Goal: Task Accomplishment & Management: Manage account settings

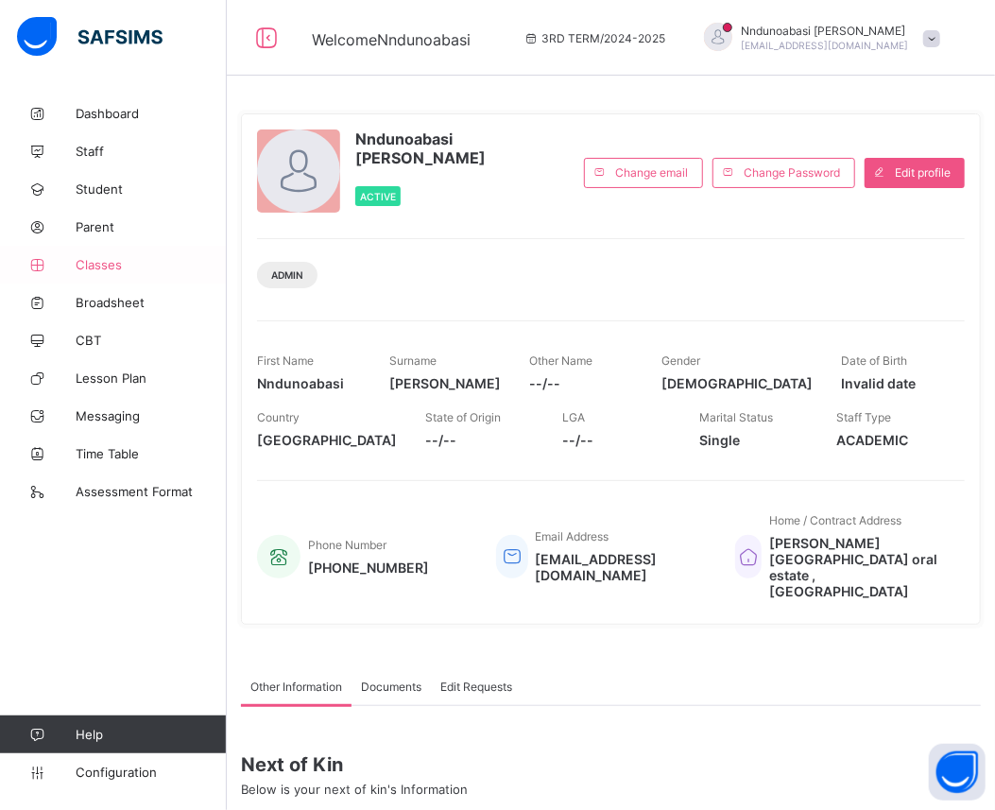
click at [109, 255] on link "Classes" at bounding box center [113, 265] width 227 height 38
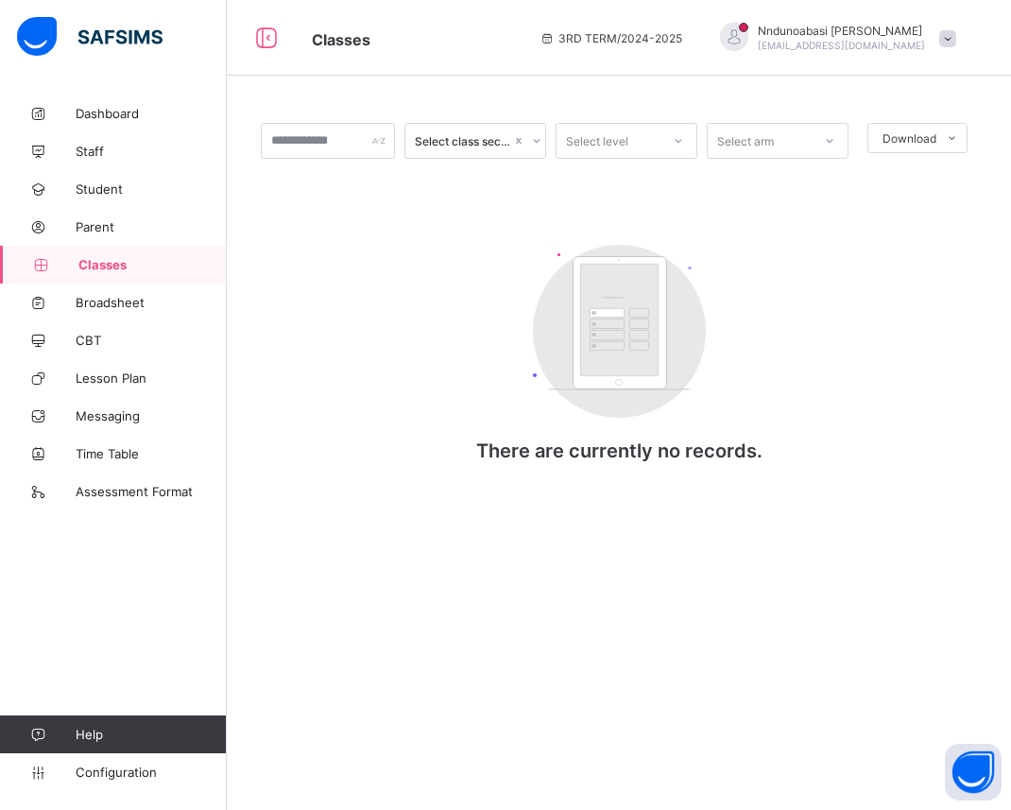
click at [109, 255] on link "Classes" at bounding box center [113, 265] width 227 height 38
click at [119, 261] on span "Classes" at bounding box center [152, 264] width 148 height 15
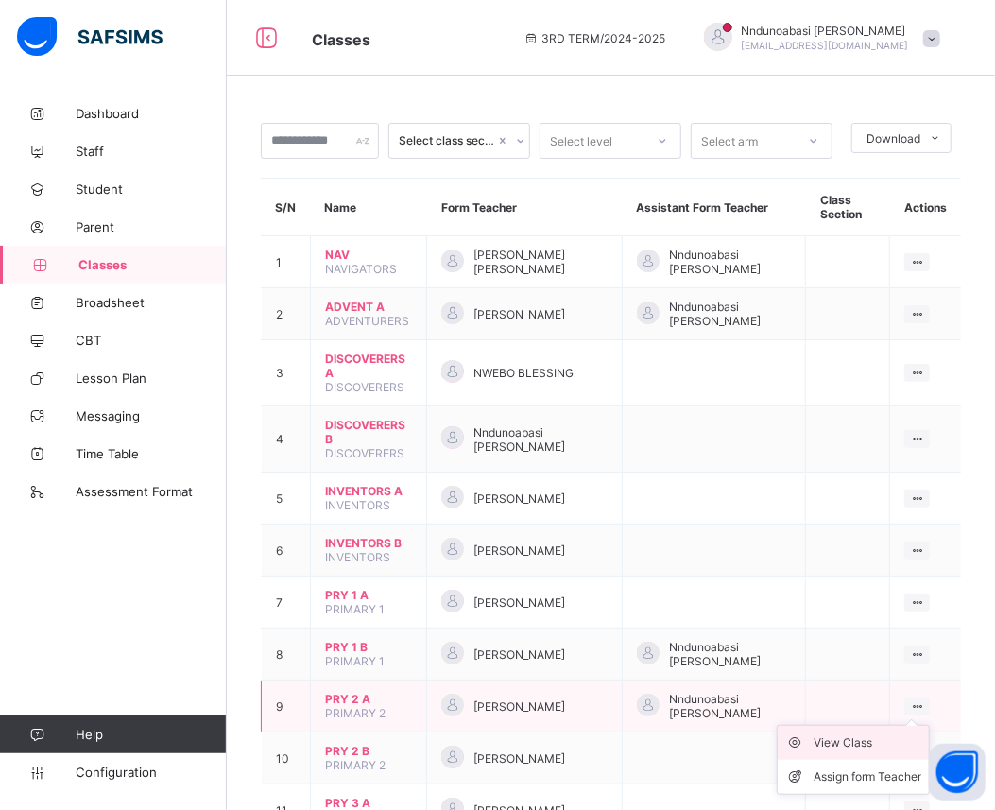
click at [886, 733] on div "View Class" at bounding box center [868, 742] width 108 height 19
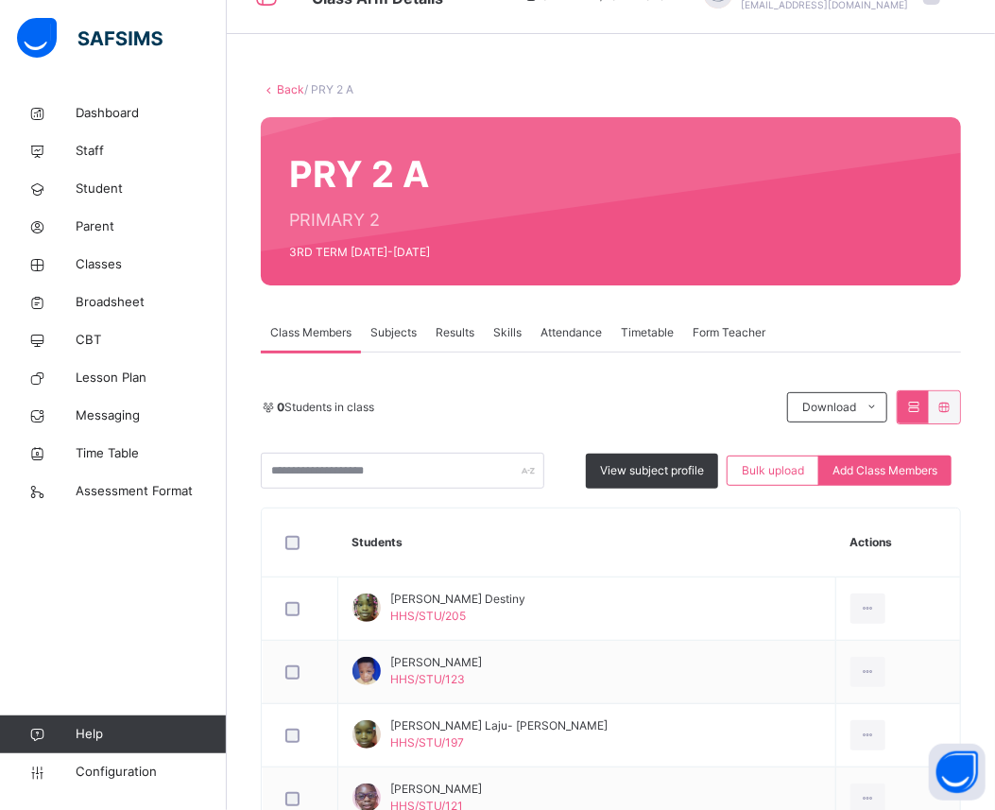
scroll to position [420, 0]
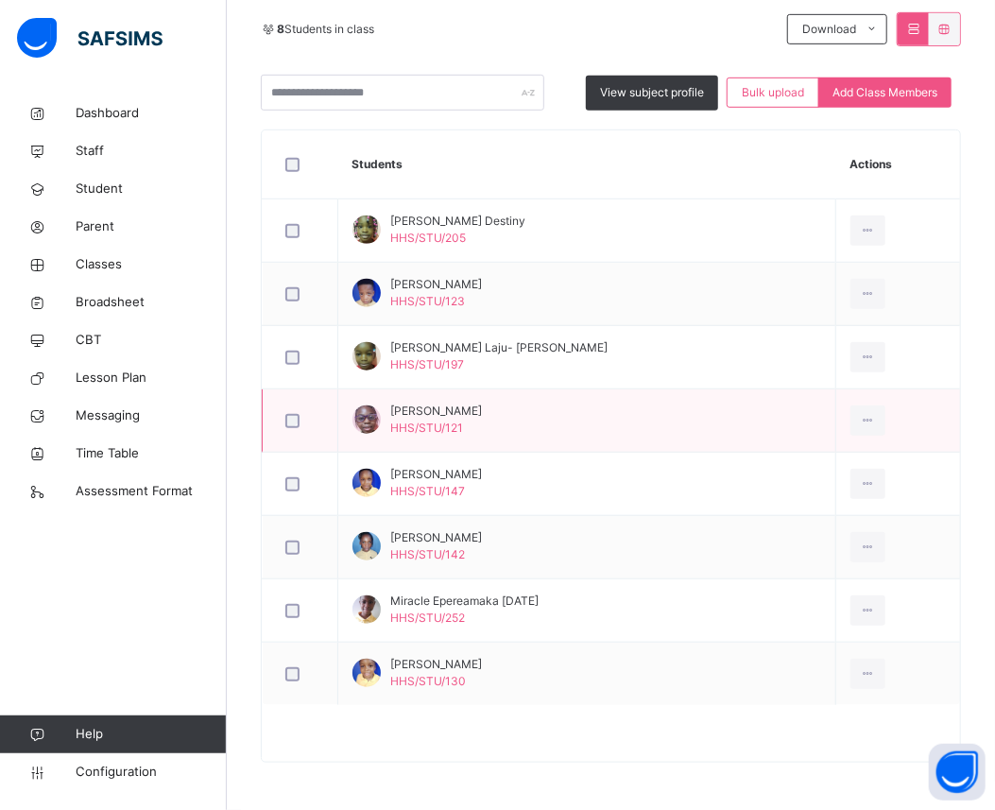
click at [778, 406] on td "Eva Orbih HHS/STU/121" at bounding box center [587, 420] width 498 height 63
click at [404, 421] on span "HHS/STU/121" at bounding box center [426, 428] width 73 height 14
click at [464, 421] on td "Eva Orbih HHS/STU/121" at bounding box center [587, 420] width 498 height 63
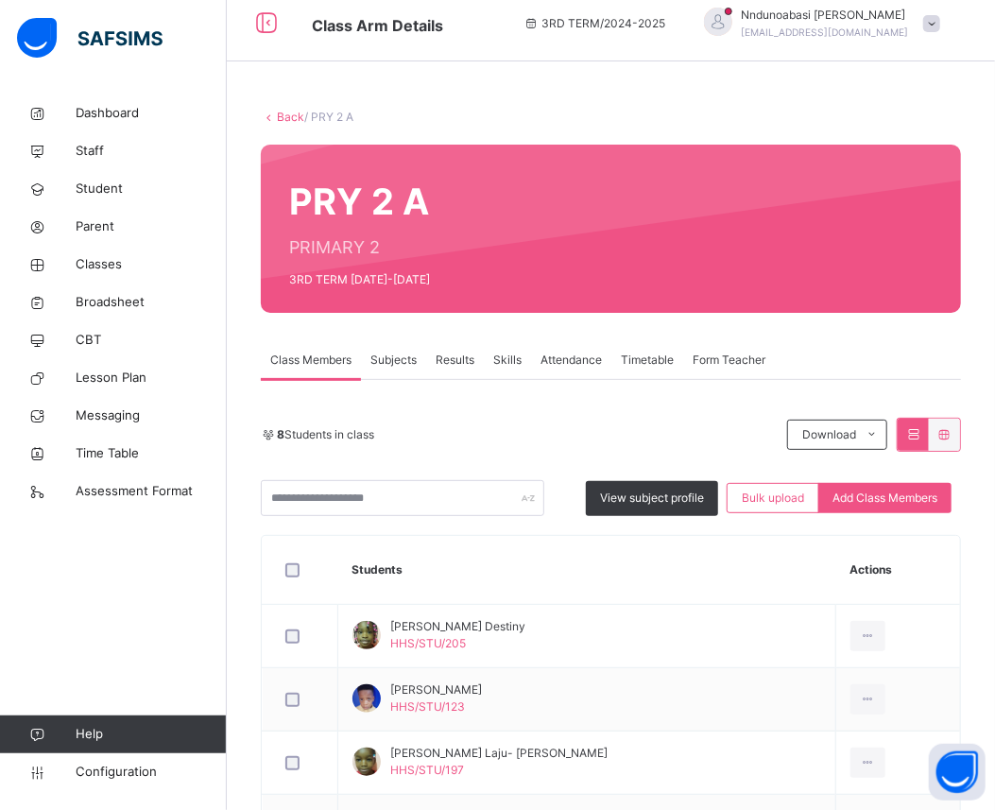
scroll to position [0, 0]
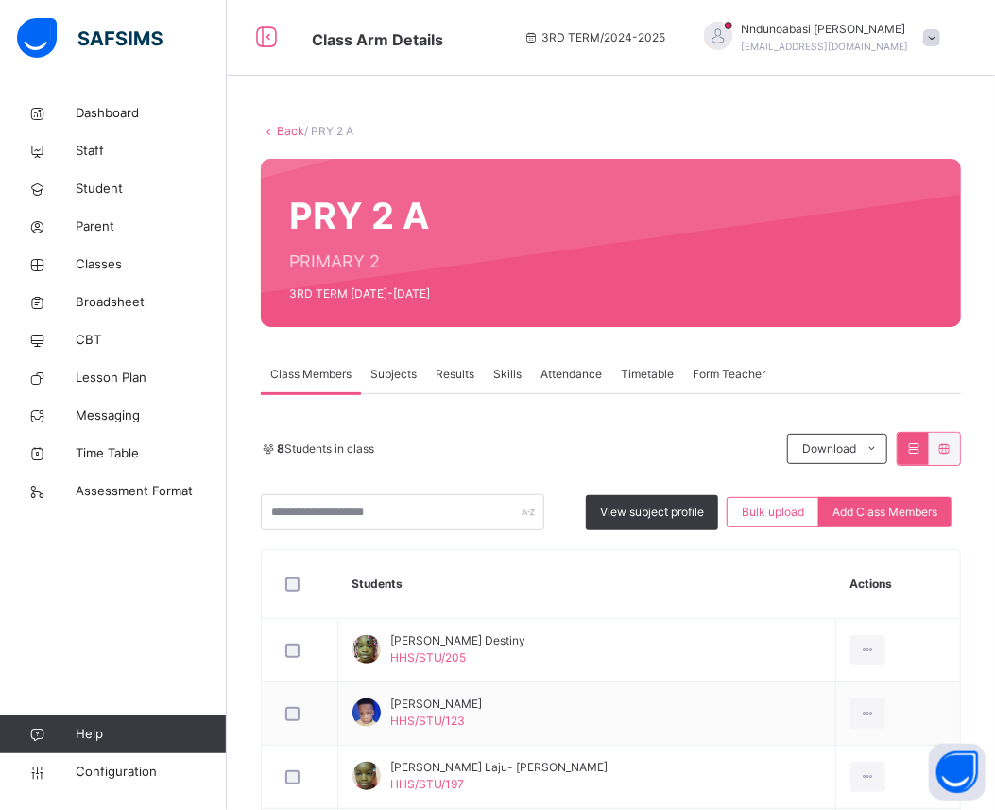
click at [457, 364] on div "Results" at bounding box center [455, 374] width 58 height 38
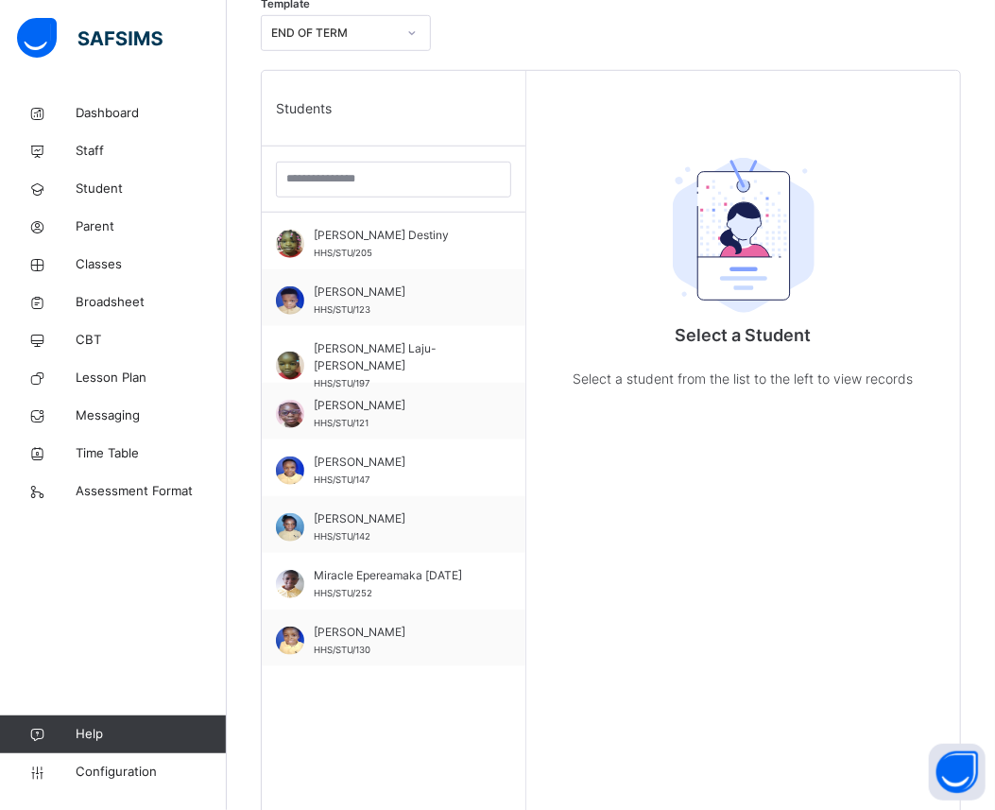
scroll to position [545, 0]
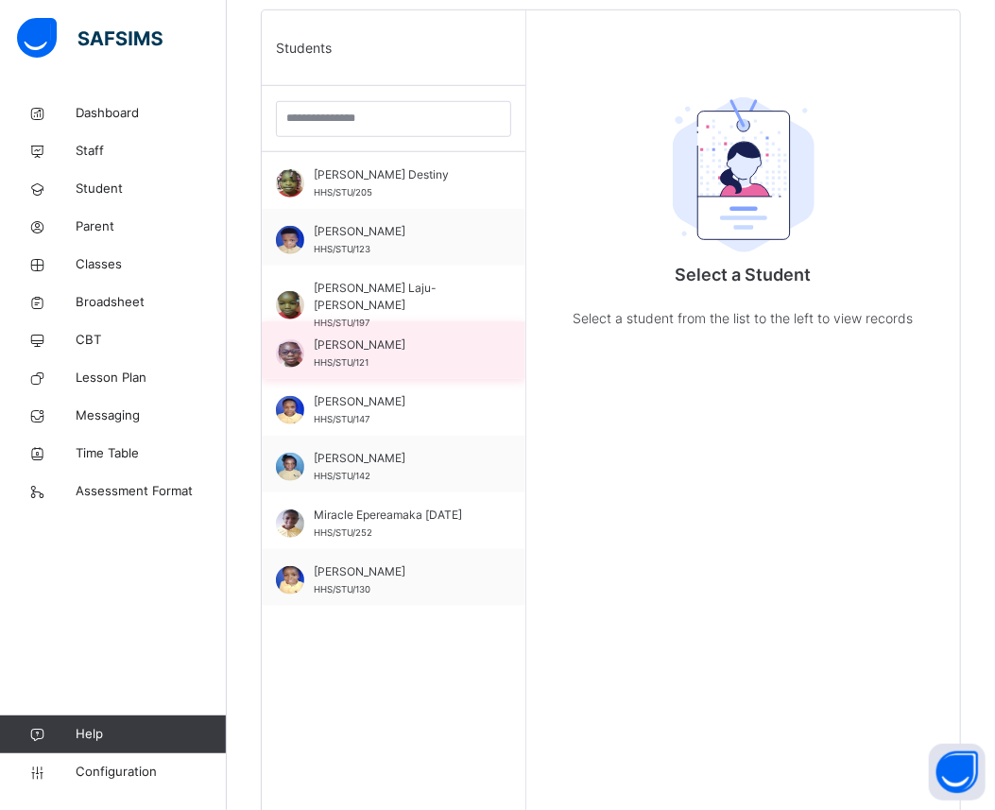
click at [376, 341] on span "Eva Orbih" at bounding box center [398, 344] width 169 height 17
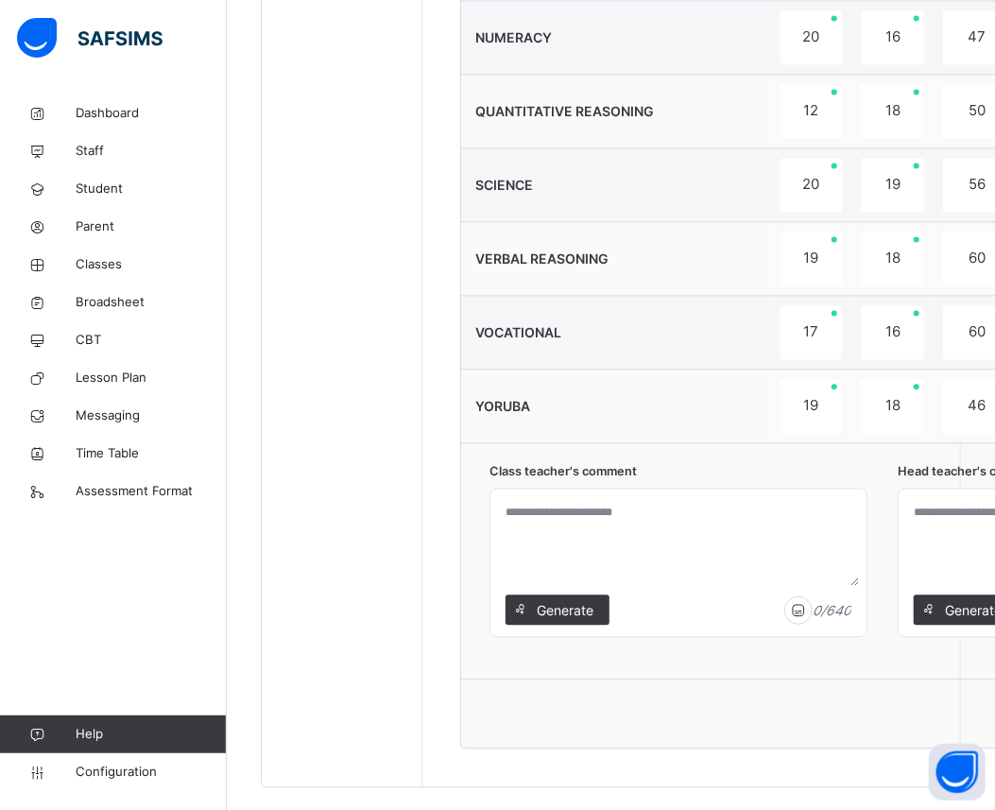
scroll to position [1537, 0]
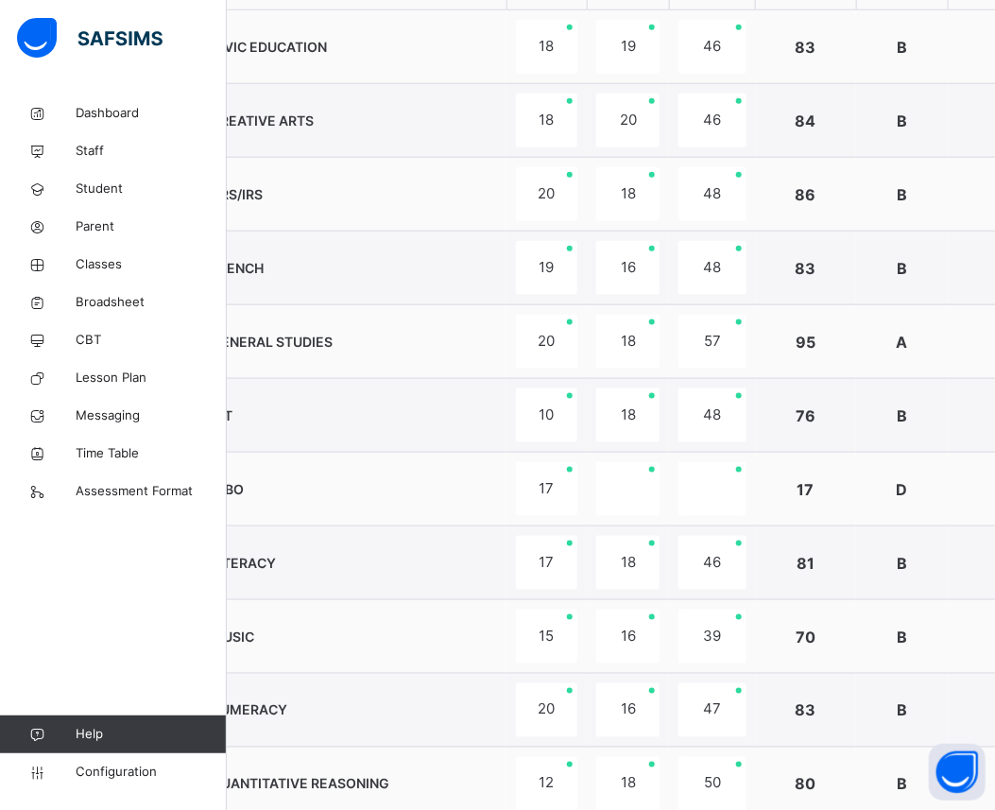
scroll to position [1537, 265]
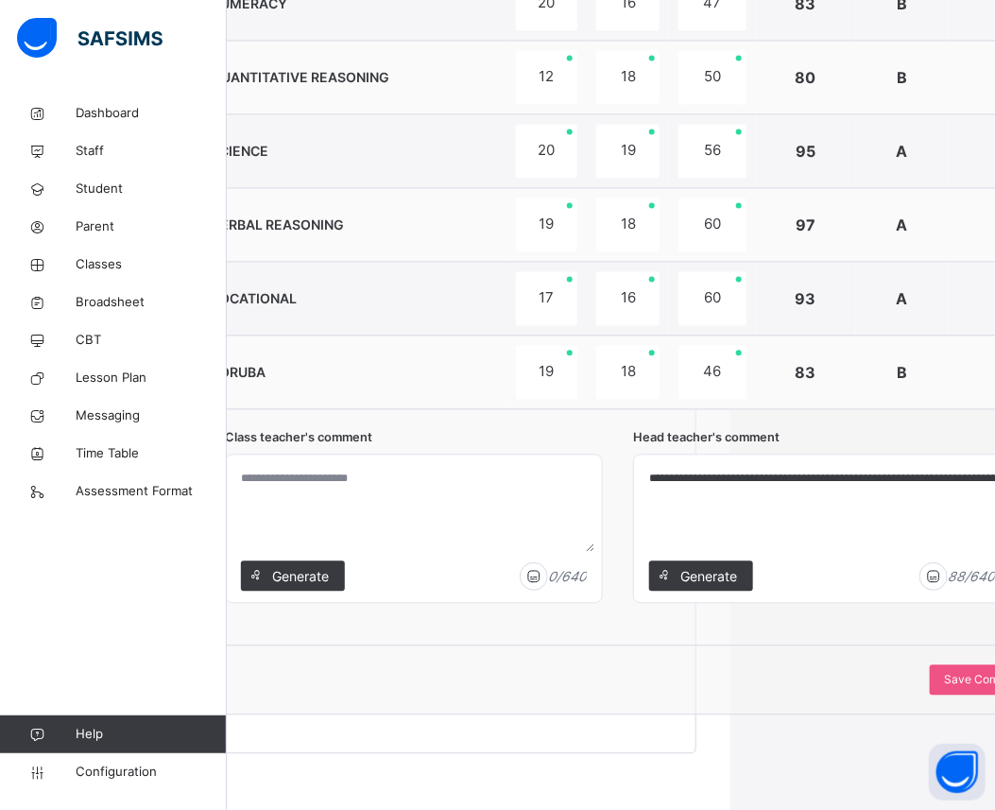
click at [852, 480] on textarea "**********" at bounding box center [822, 507] width 361 height 90
type textarea "**********"
click at [955, 682] on span "Save Comment" at bounding box center [984, 679] width 81 height 17
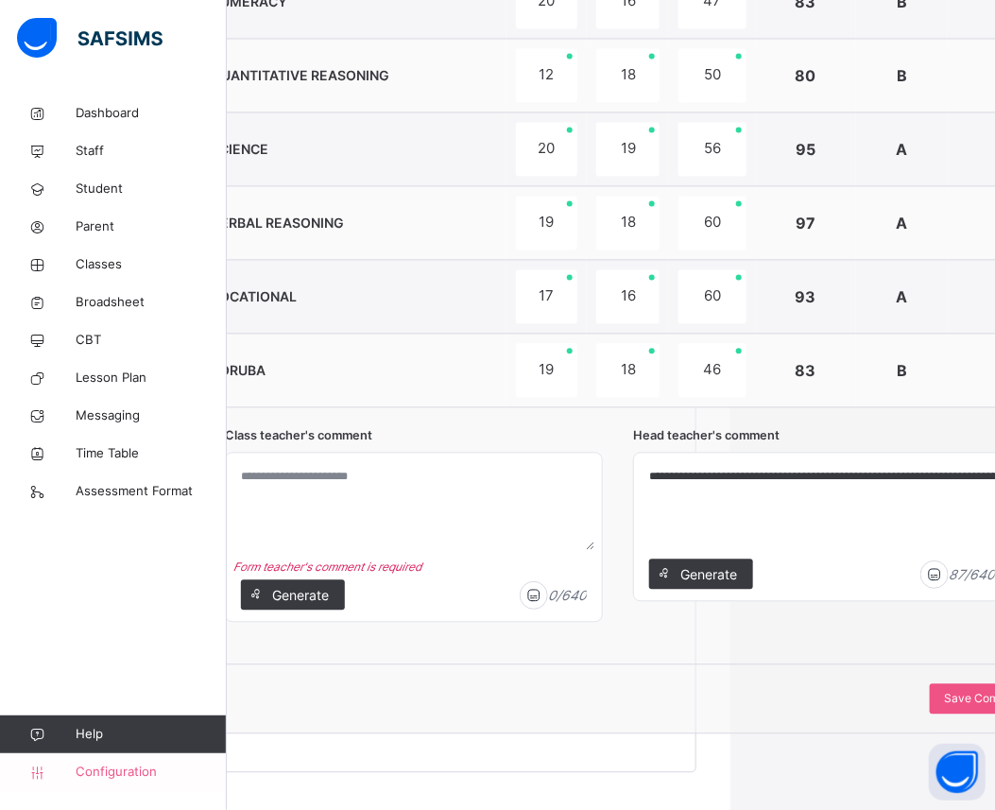
click at [175, 778] on span "Configuration" at bounding box center [151, 772] width 150 height 19
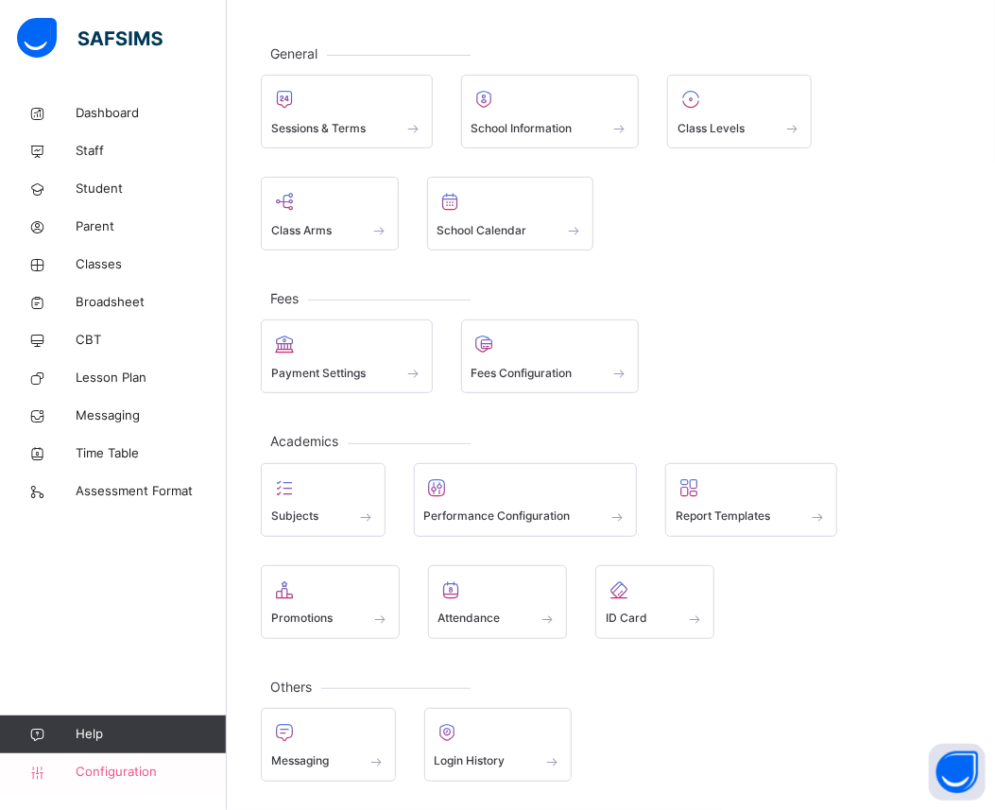
scroll to position [80, 15]
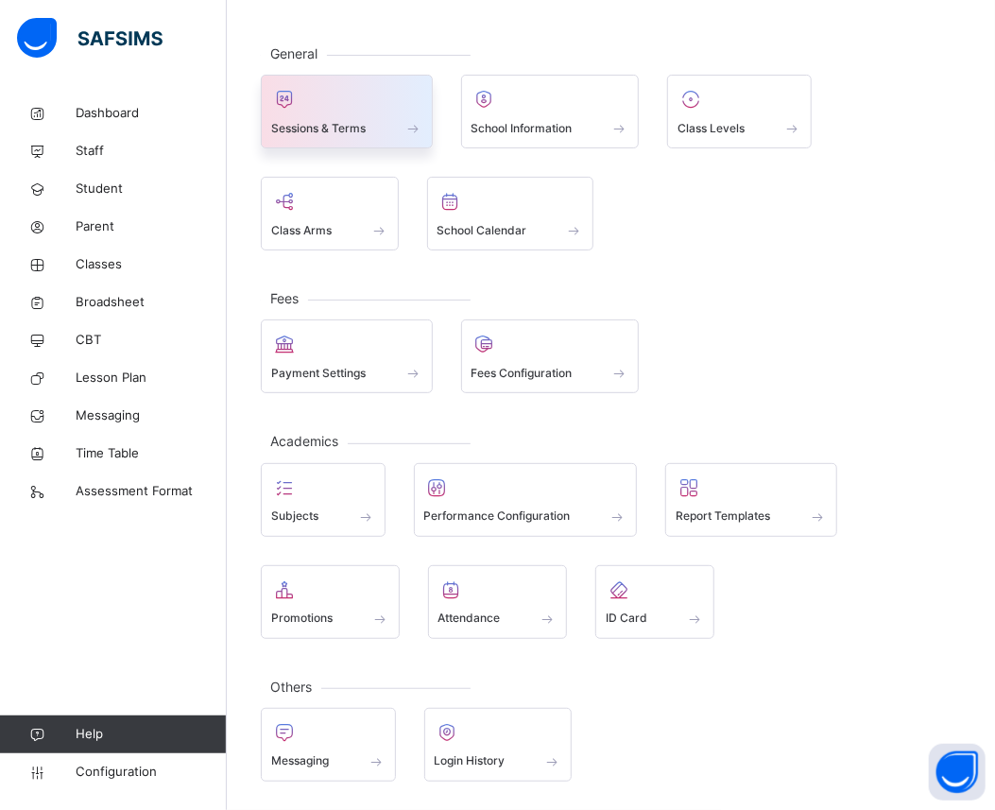
click at [354, 130] on div "Sessions & Terms" at bounding box center [346, 128] width 151 height 20
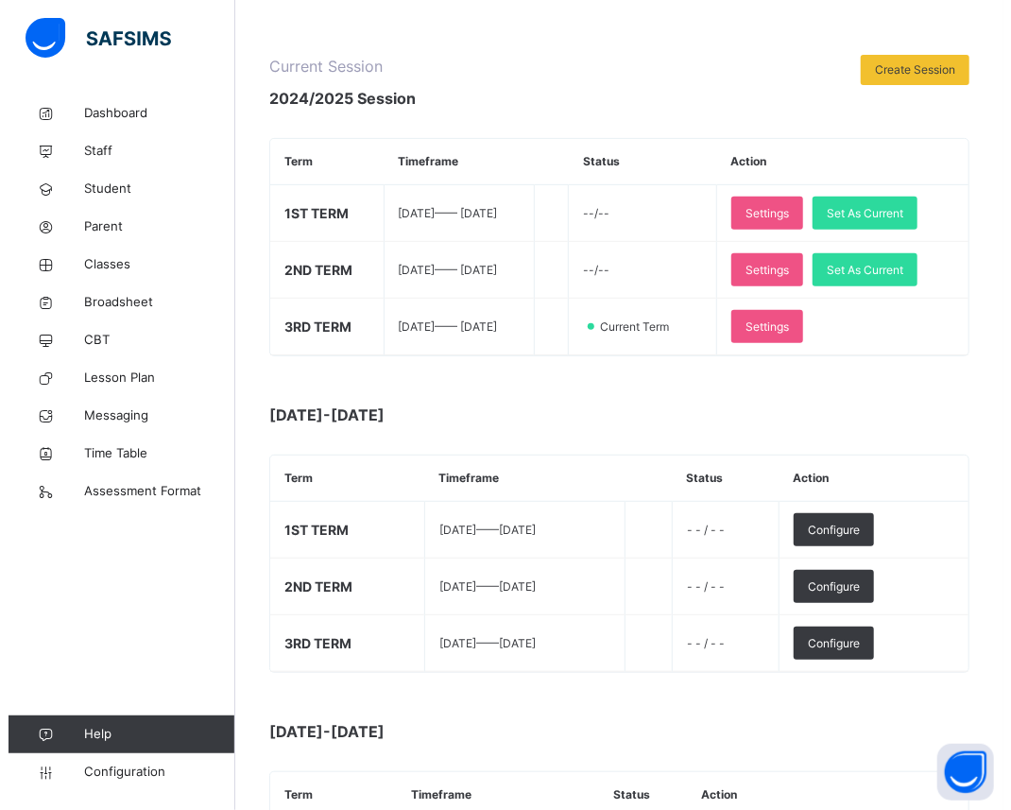
scroll to position [251, 0]
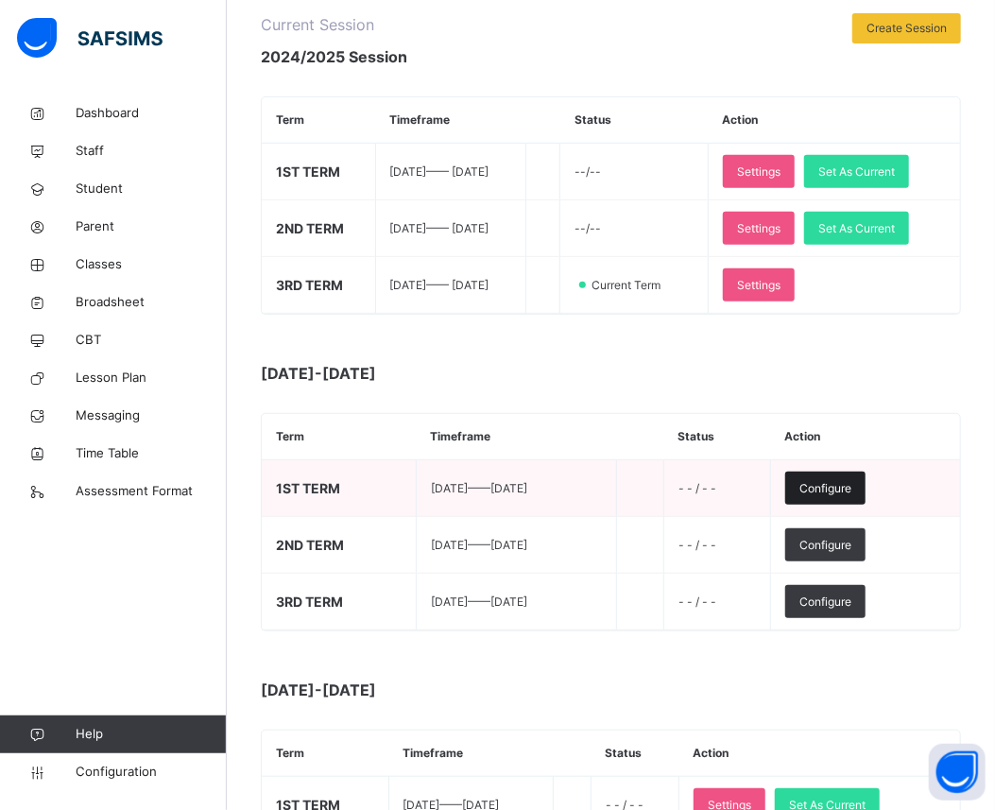
click at [852, 483] on span "Configure" at bounding box center [826, 488] width 52 height 17
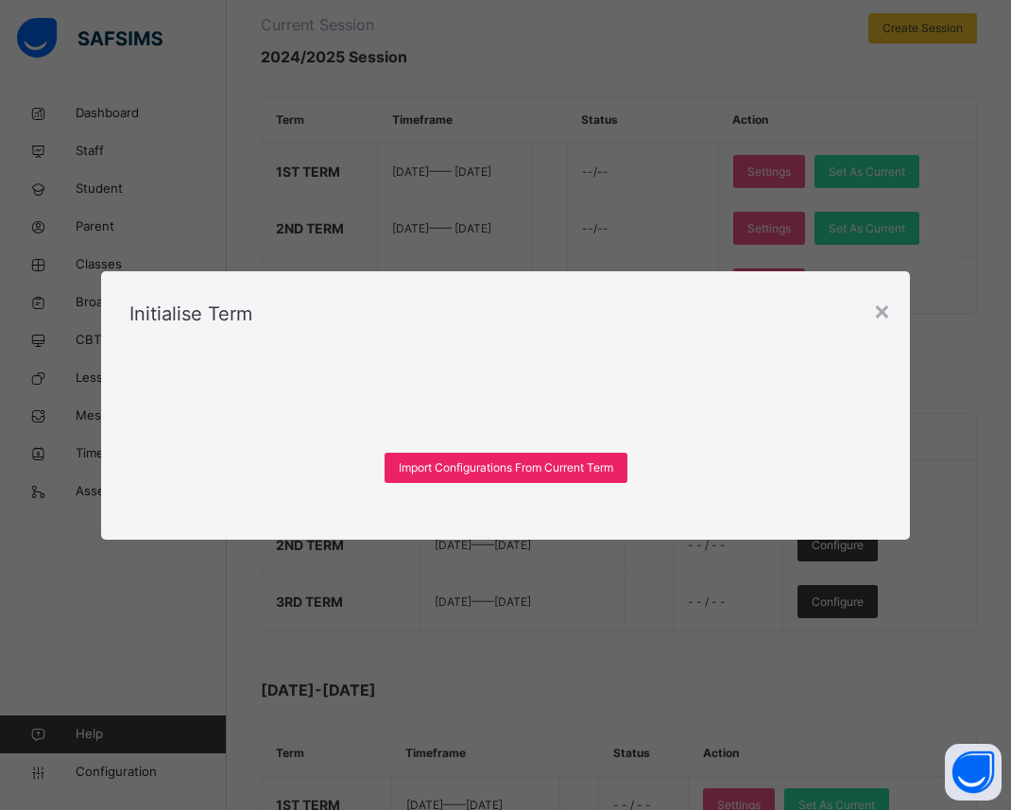
click at [583, 469] on span "Import Configurations From Current Term" at bounding box center [506, 467] width 215 height 17
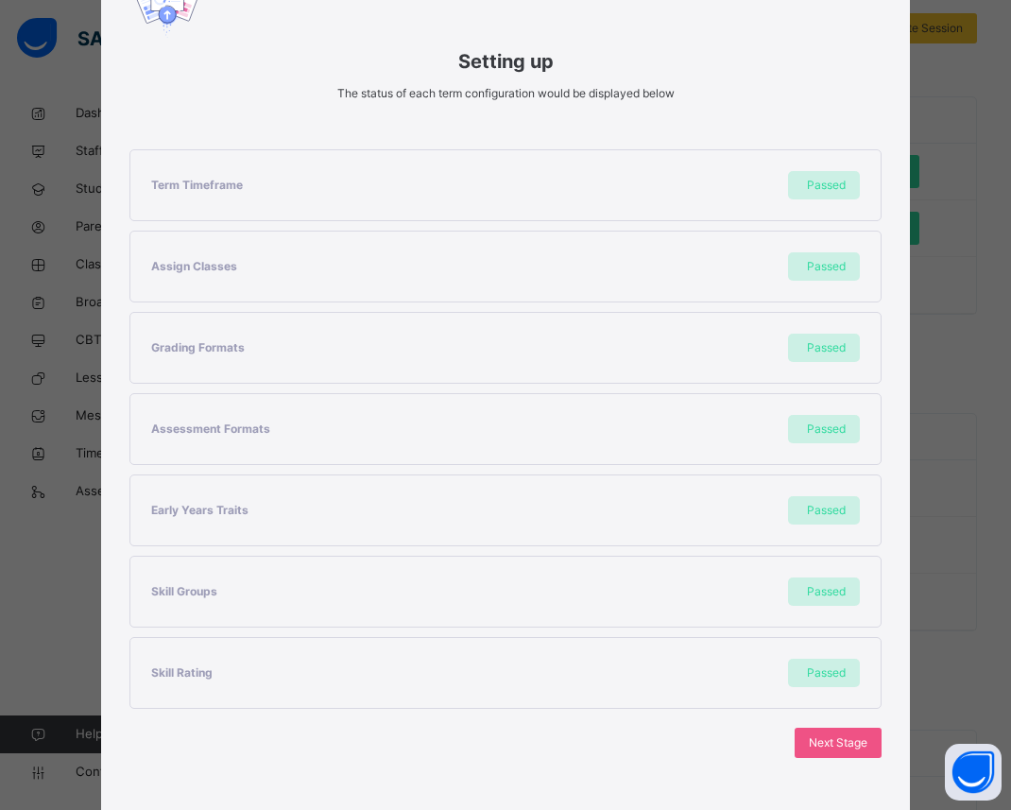
scroll to position [309, 0]
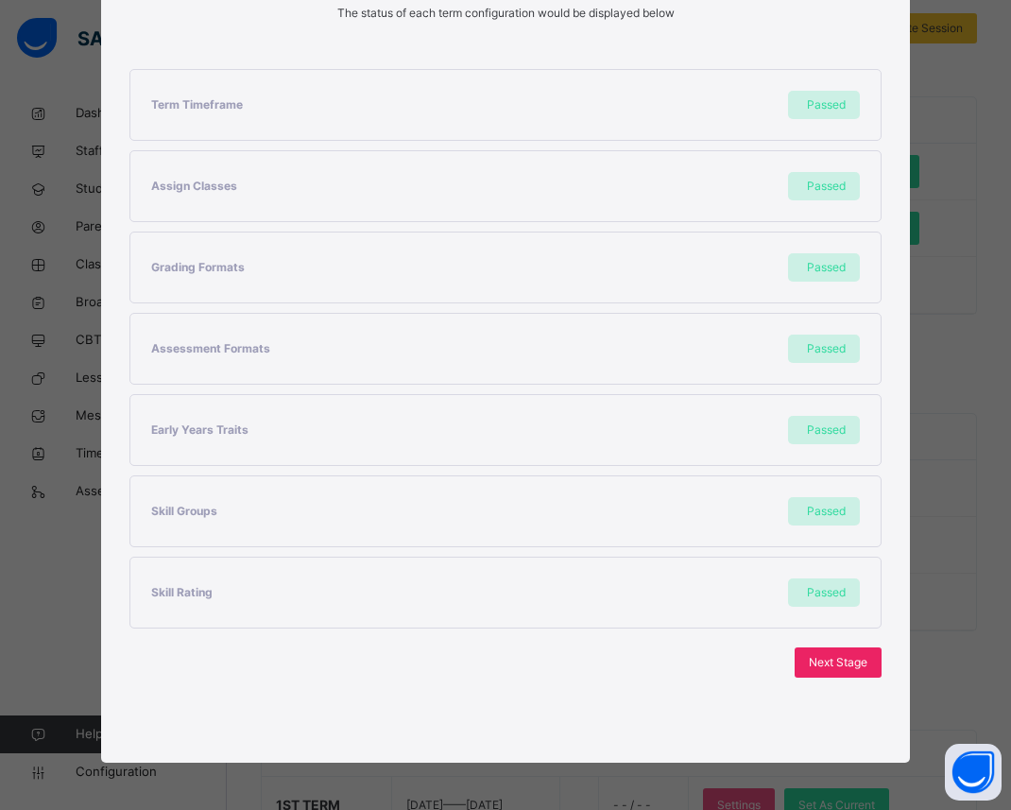
click at [809, 657] on span "Next Stage" at bounding box center [838, 662] width 59 height 17
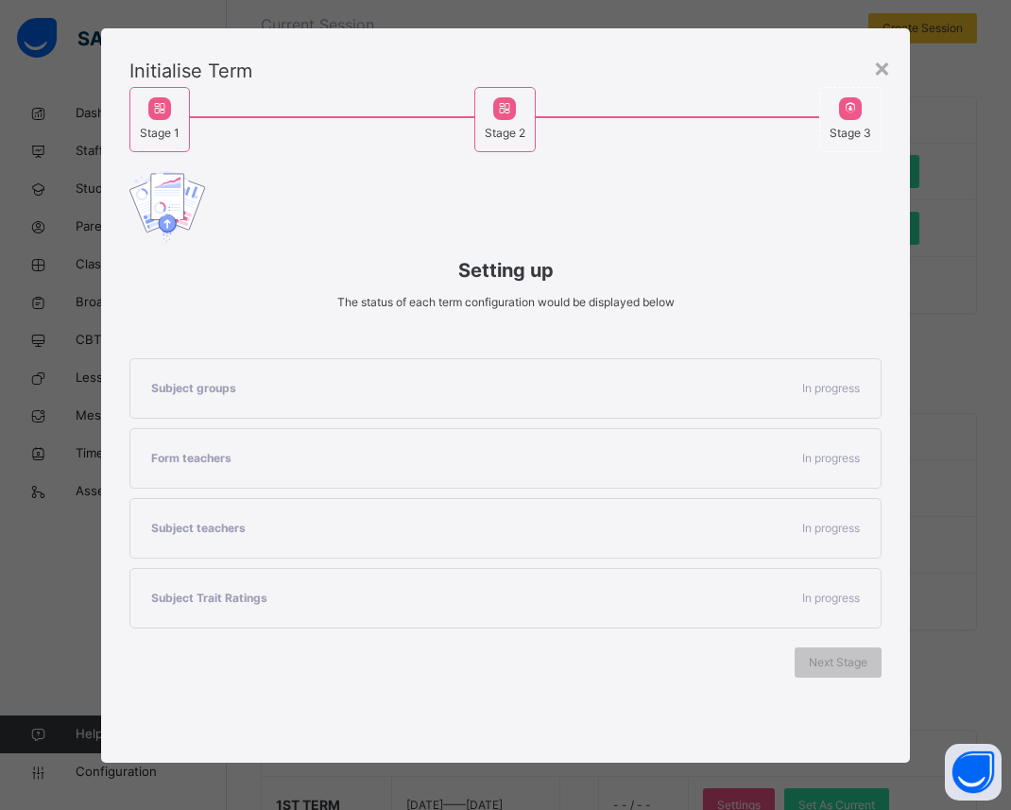
scroll to position [64, 0]
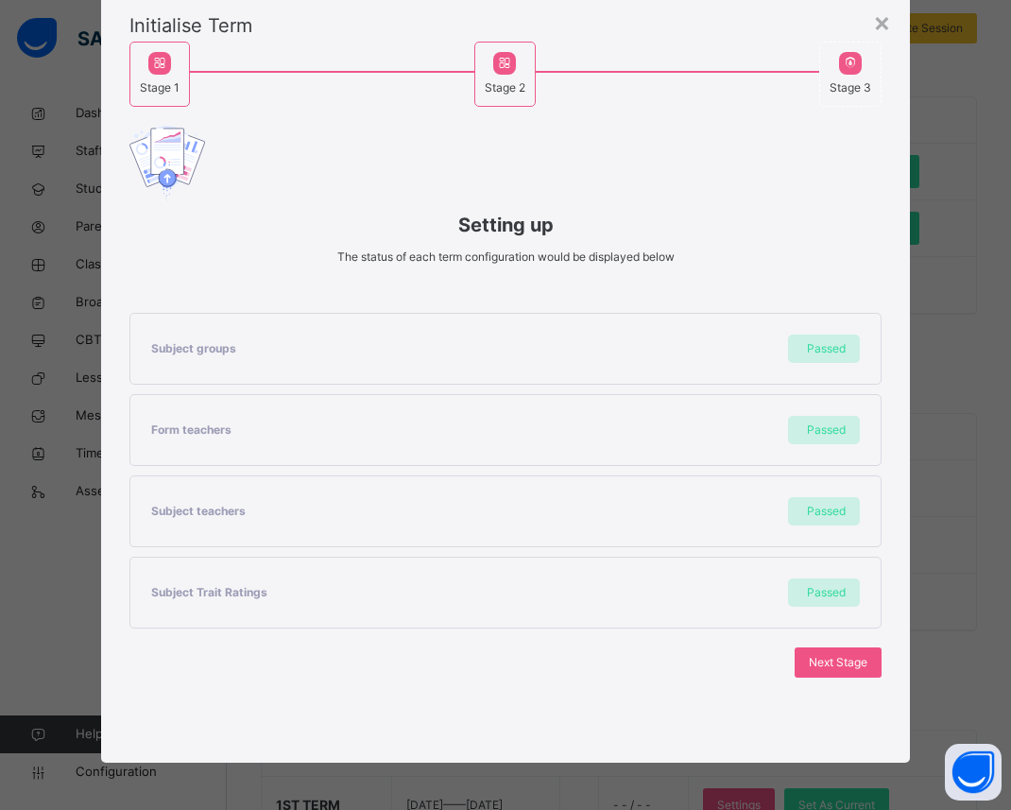
click at [809, 657] on span "Next Stage" at bounding box center [838, 662] width 59 height 17
click at [805, 657] on span "Set As Current Term" at bounding box center [815, 662] width 106 height 17
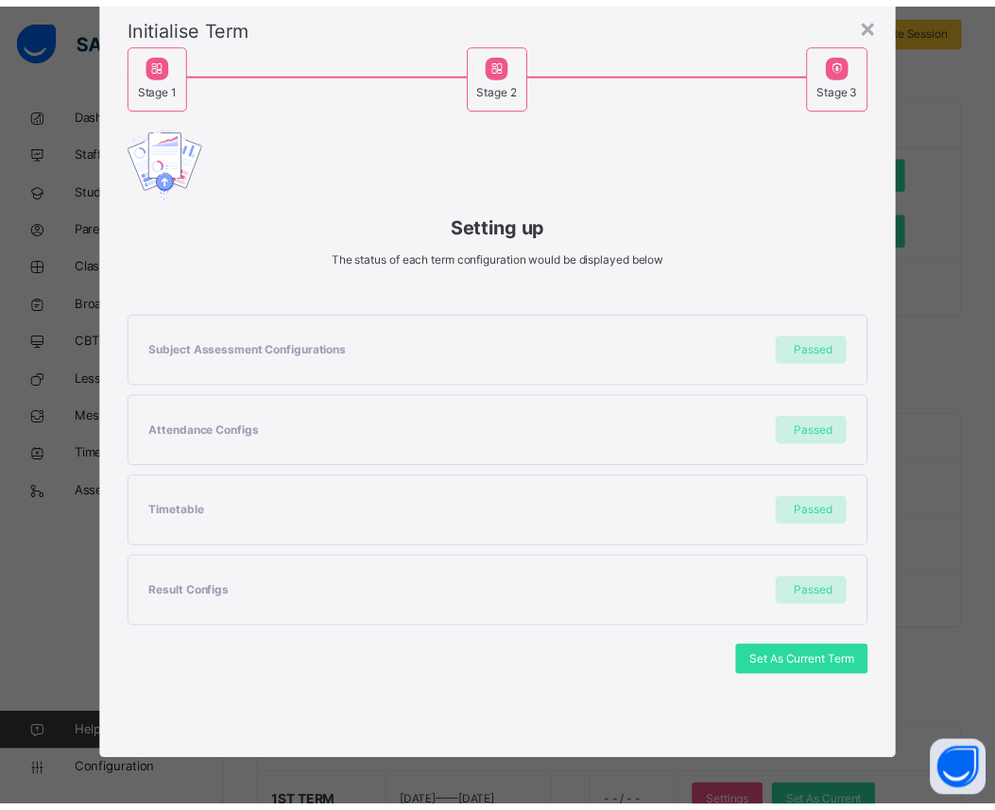
scroll to position [0, 0]
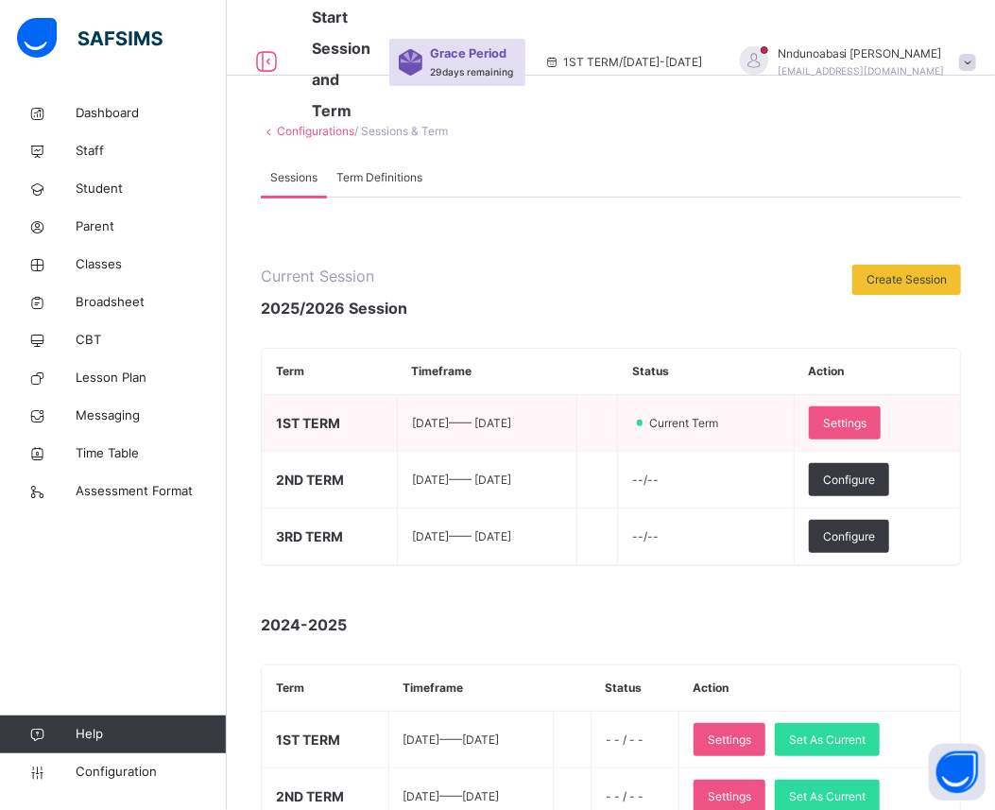
click at [730, 431] on span "Current Term" at bounding box center [688, 423] width 82 height 17
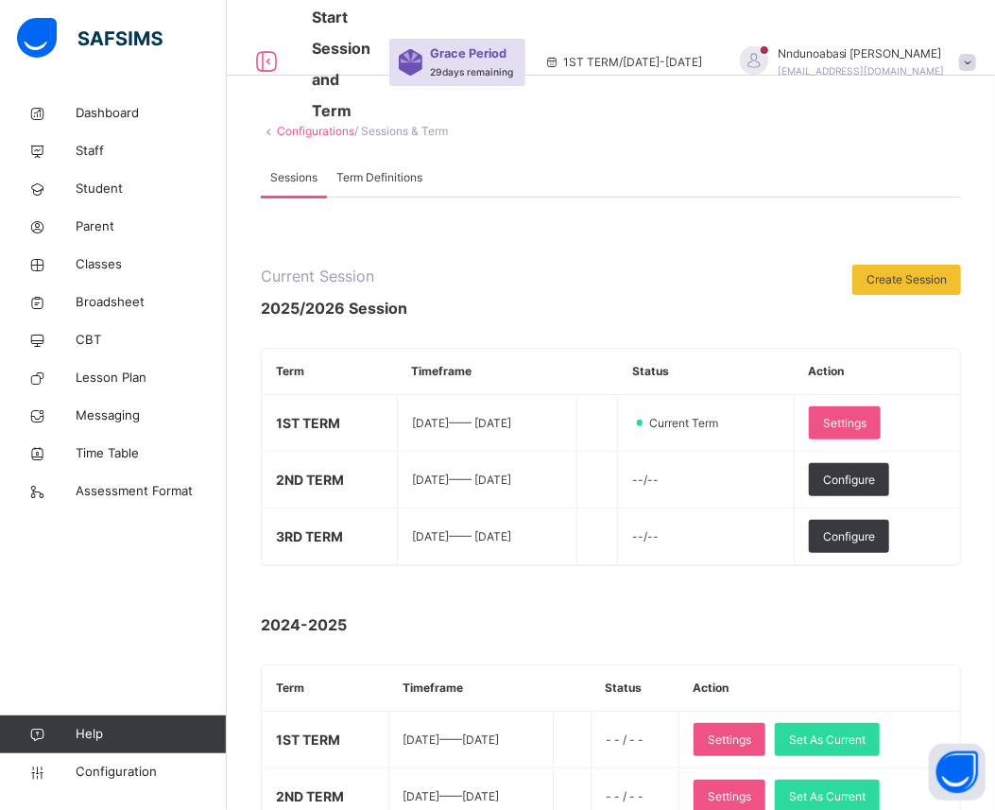
scroll to position [80, 15]
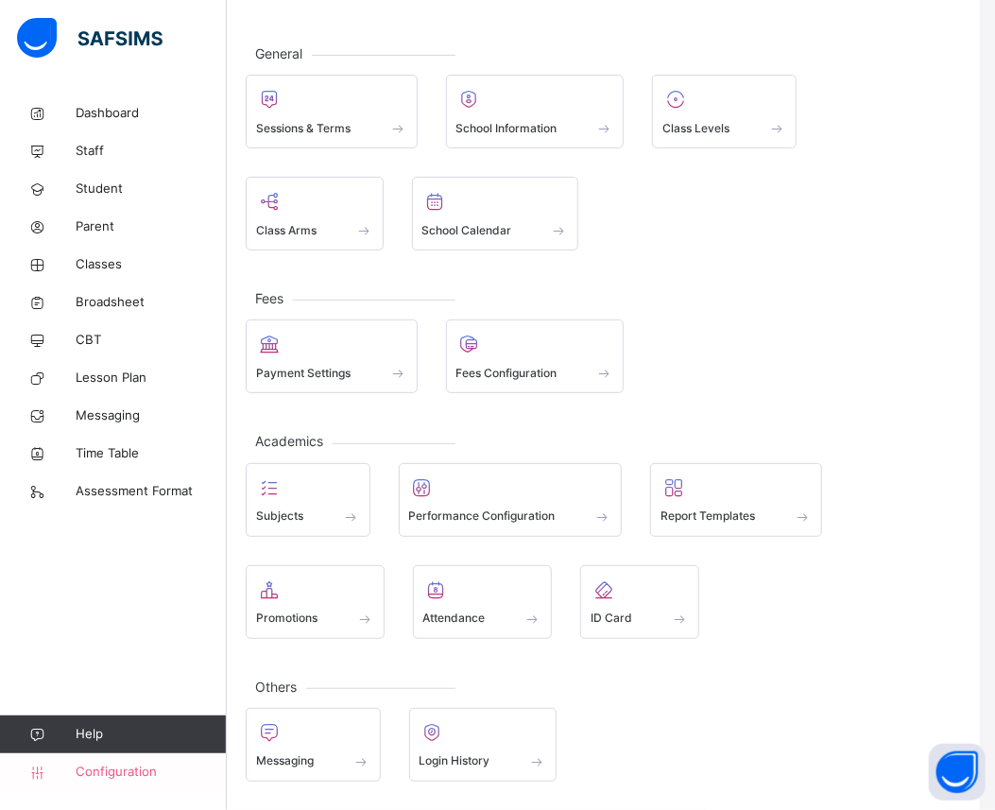
click at [145, 782] on link "Configuration" at bounding box center [113, 772] width 226 height 38
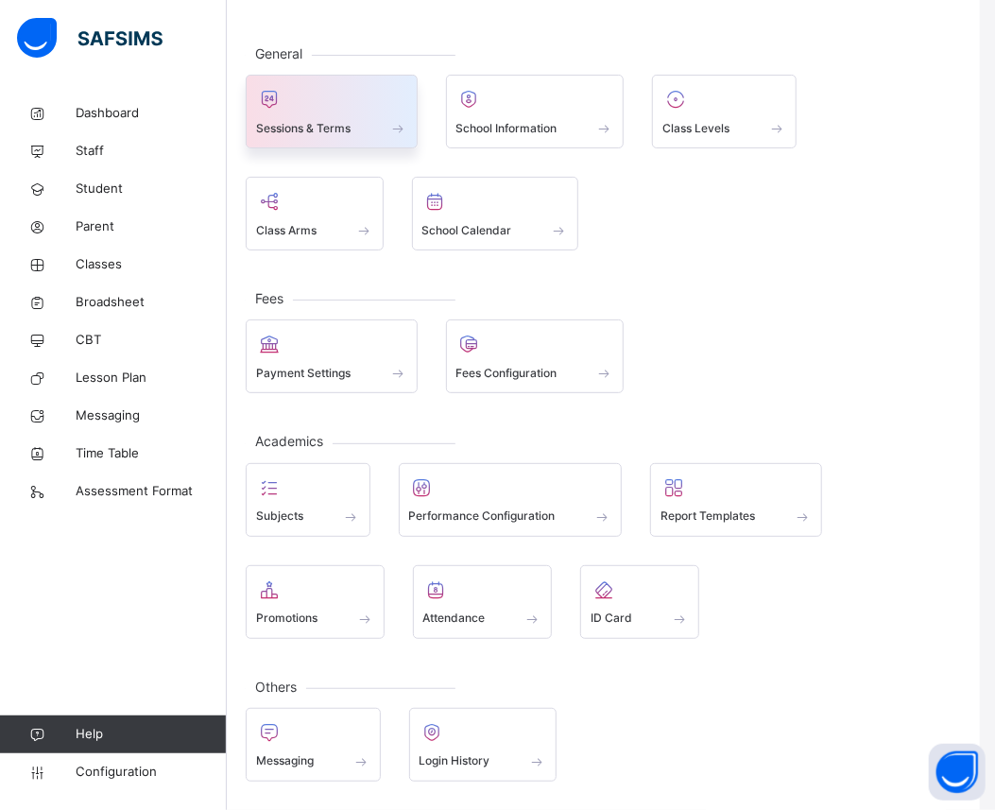
click at [318, 130] on span "Sessions & Terms" at bounding box center [303, 128] width 95 height 17
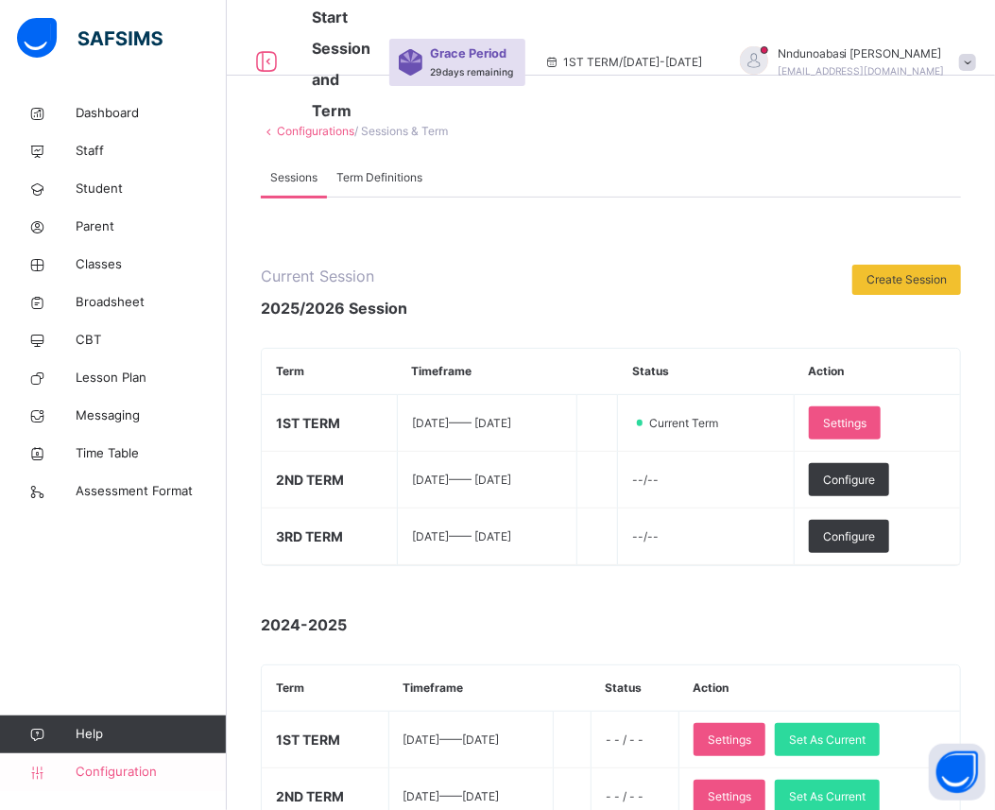
click at [99, 766] on span "Configuration" at bounding box center [151, 772] width 150 height 19
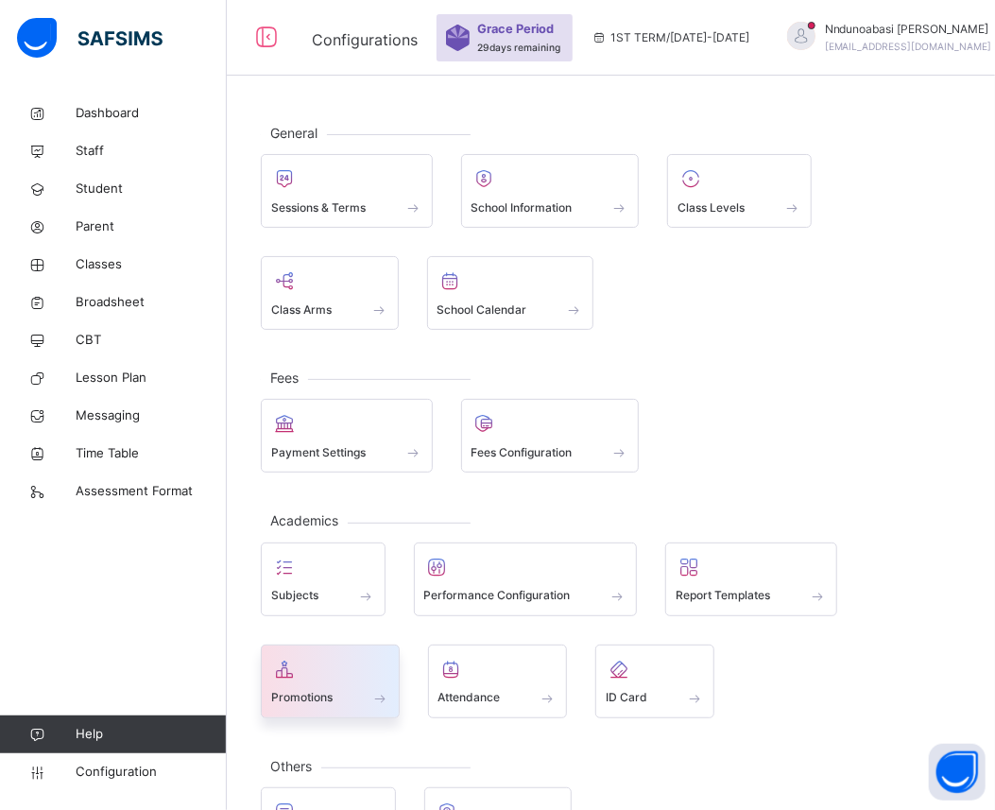
click at [335, 692] on div "Promotions" at bounding box center [330, 698] width 118 height 20
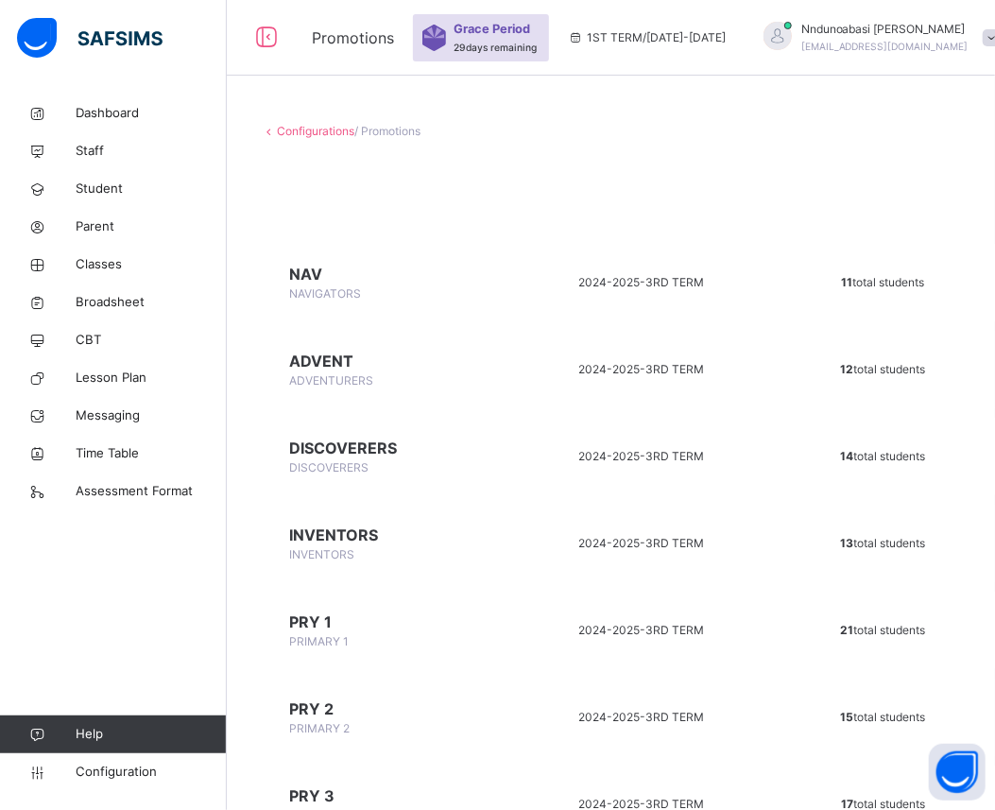
click at [357, 374] on span "ADVENTURERS" at bounding box center [331, 380] width 84 height 14
click at [645, 364] on span "[DATE]-[DATE] -" at bounding box center [612, 369] width 67 height 14
click at [892, 364] on span "12 total students" at bounding box center [883, 369] width 85 height 14
click at [411, 123] on div "Configurations / Promotions" at bounding box center [611, 131] width 700 height 17
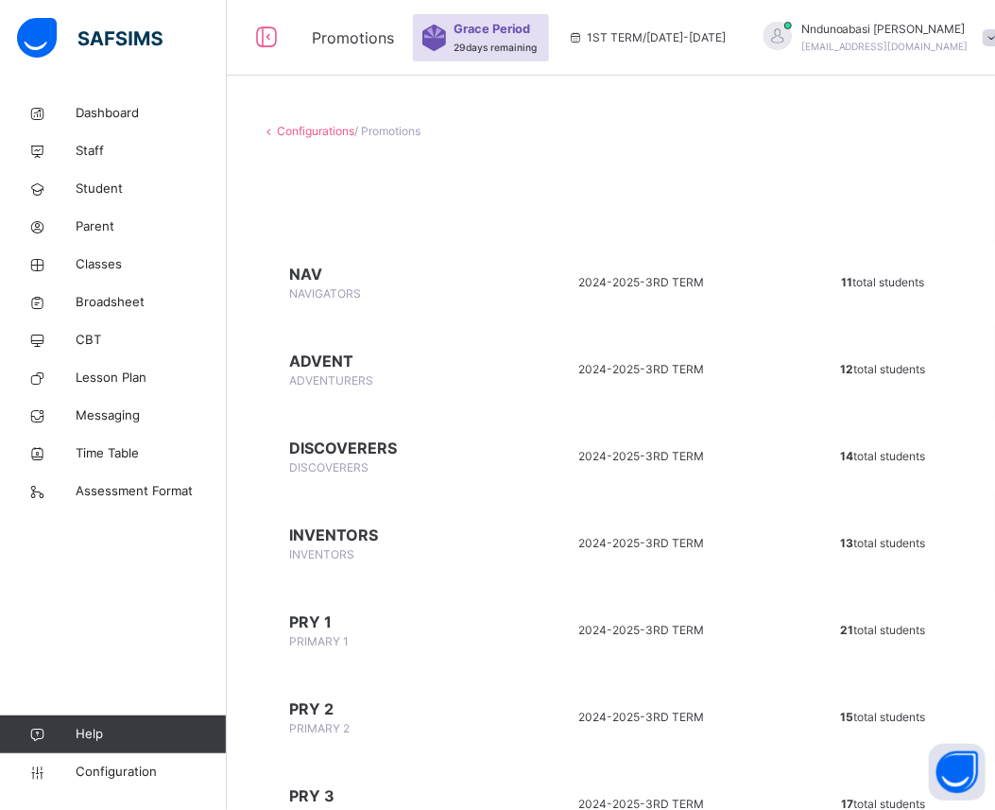
click at [403, 130] on span "/ Promotions" at bounding box center [387, 131] width 66 height 14
click at [318, 139] on div "Configurations / Promotions" at bounding box center [611, 131] width 700 height 17
click at [389, 127] on span "/ Promotions" at bounding box center [387, 131] width 66 height 14
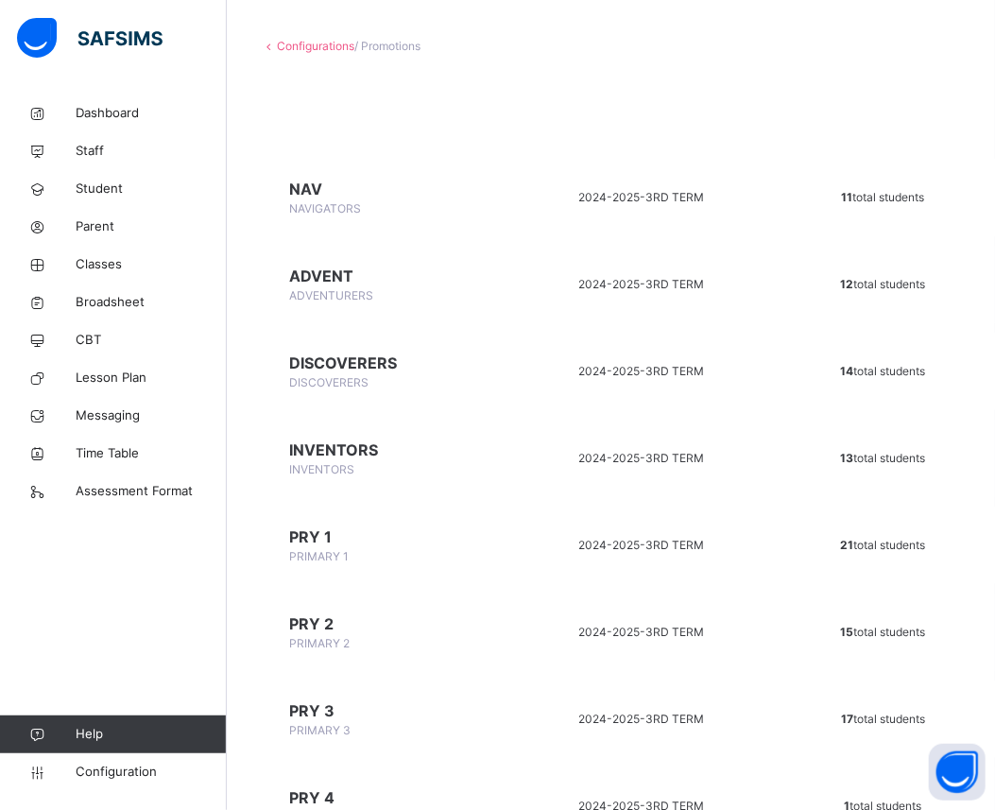
scroll to position [79, 0]
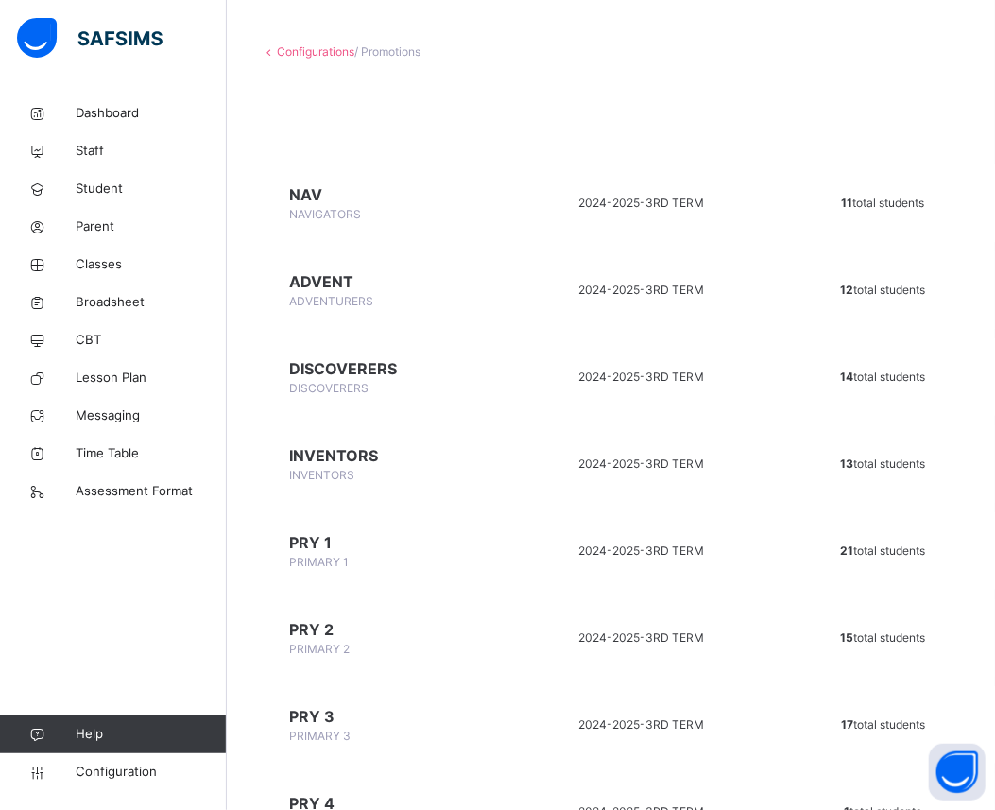
click at [395, 48] on span "/ Promotions" at bounding box center [387, 51] width 66 height 14
click at [397, 58] on div "Configurations / Promotions" at bounding box center [611, 51] width 700 height 17
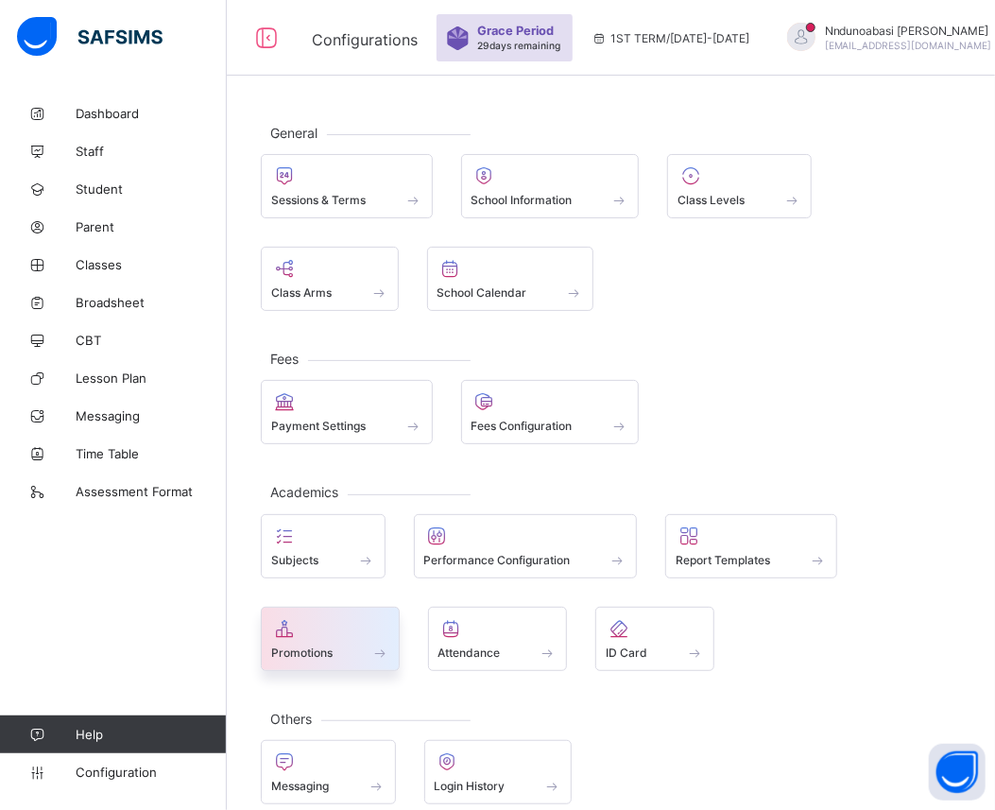
click at [362, 640] on span at bounding box center [330, 642] width 118 height 5
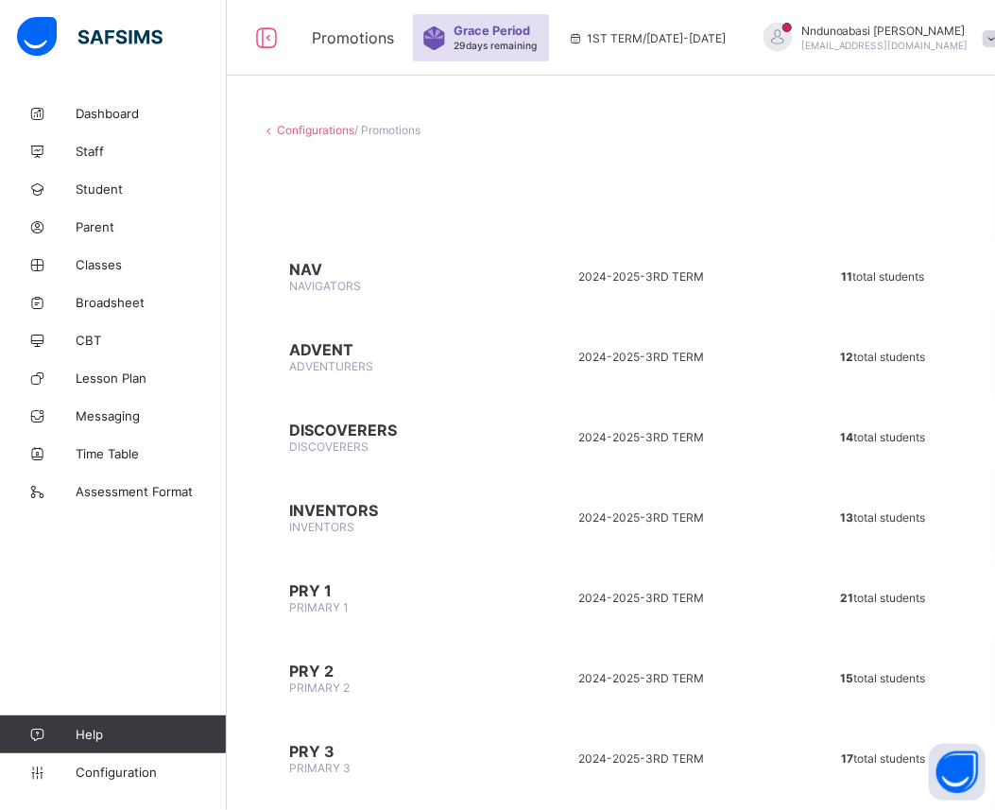
click at [307, 285] on span "NAVIGATORS" at bounding box center [325, 286] width 72 height 14
click at [634, 255] on td "[DATE]-[DATE] - 3RD TERM" at bounding box center [642, 276] width 272 height 71
click at [307, 270] on span "NAV" at bounding box center [383, 269] width 188 height 19
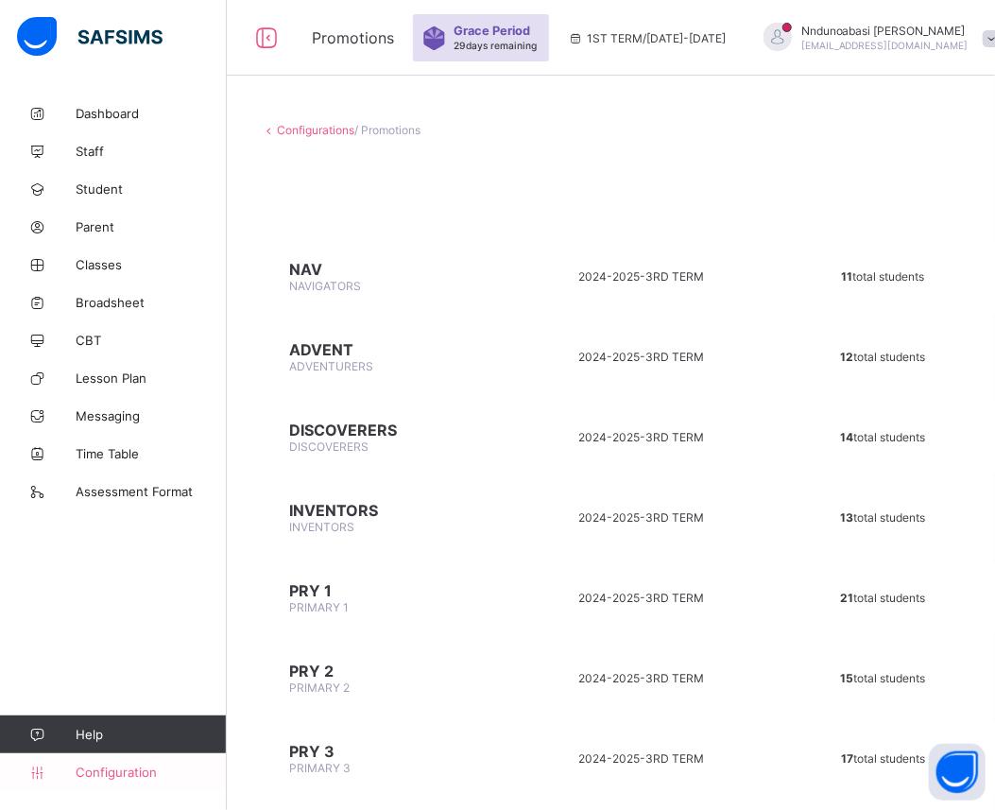
click at [126, 777] on span "Configuration" at bounding box center [151, 772] width 150 height 15
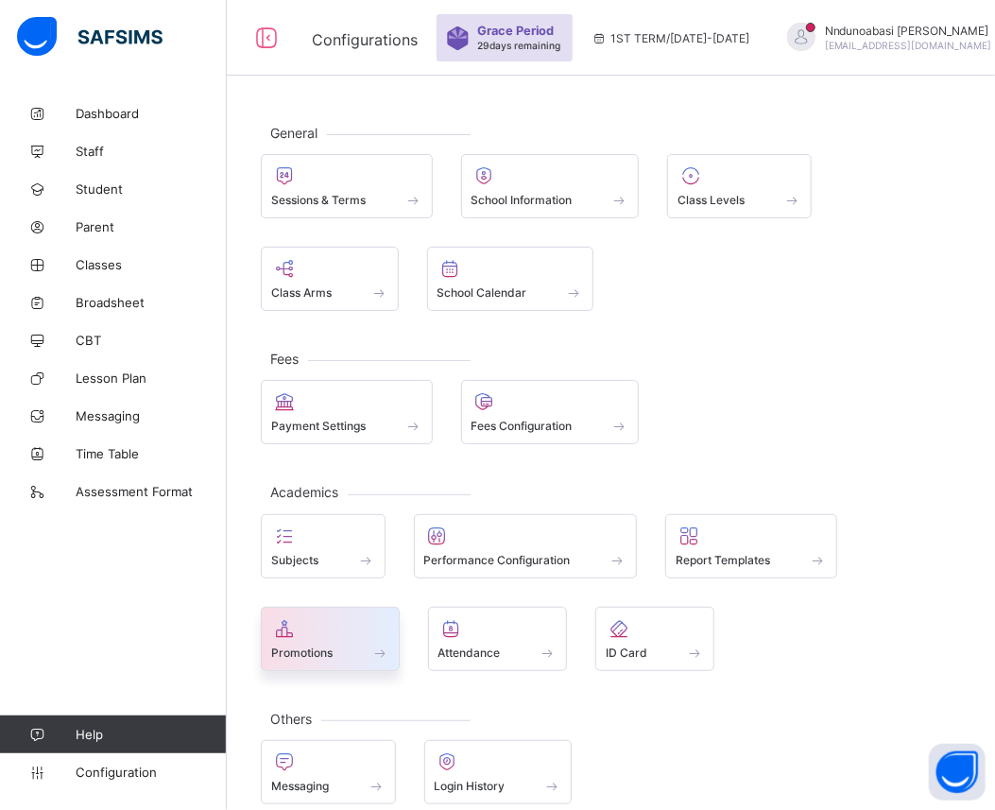
click at [324, 626] on div at bounding box center [330, 628] width 118 height 23
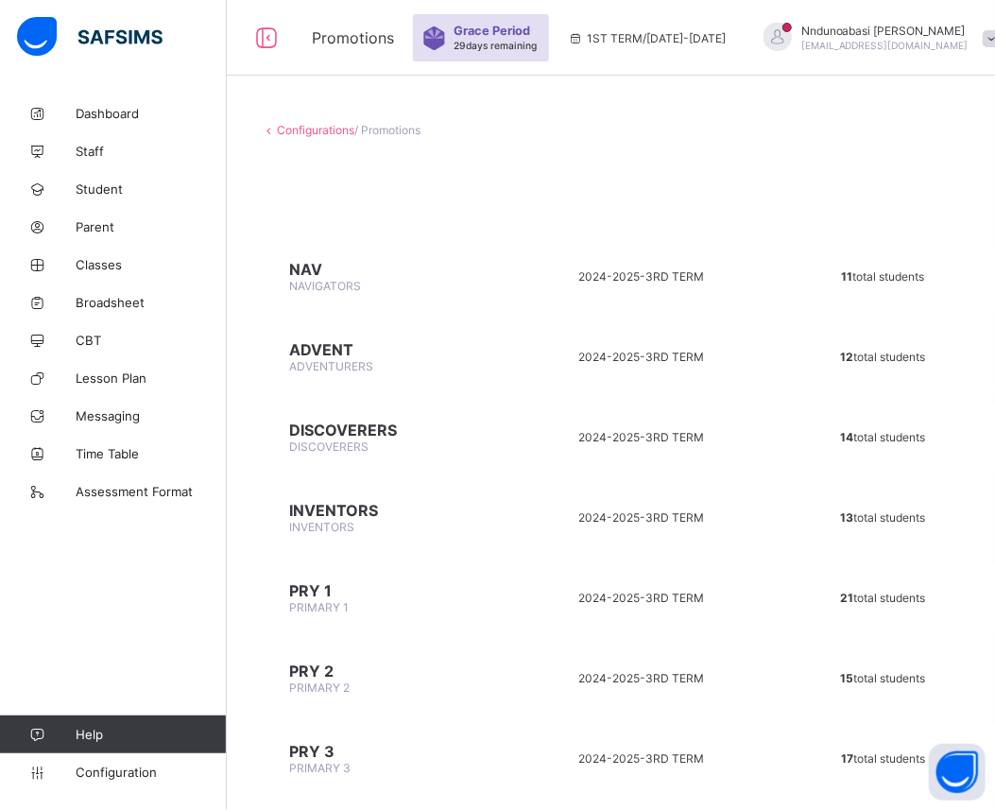
click at [639, 272] on span "[DATE]-[DATE] -" at bounding box center [612, 276] width 67 height 14
click at [385, 129] on span "/ Promotions" at bounding box center [387, 130] width 66 height 14
click at [269, 34] on icon at bounding box center [266, 38] width 32 height 27
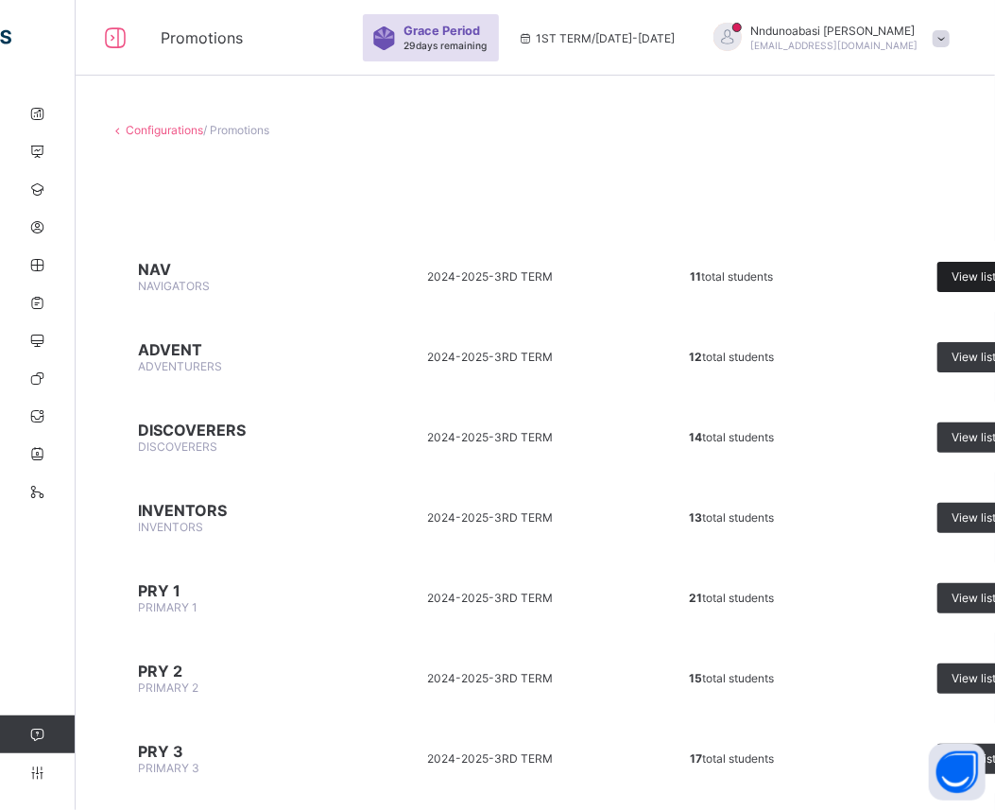
click at [969, 267] on div "View list" at bounding box center [982, 277] width 89 height 30
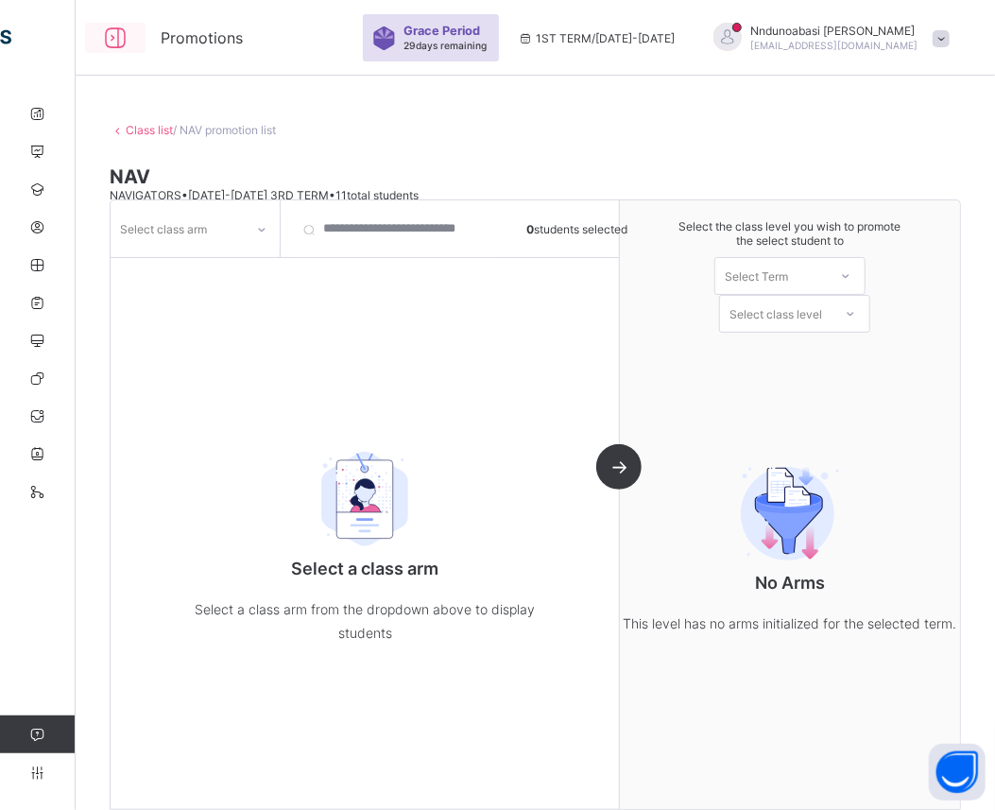
click at [112, 39] on icon at bounding box center [115, 38] width 32 height 27
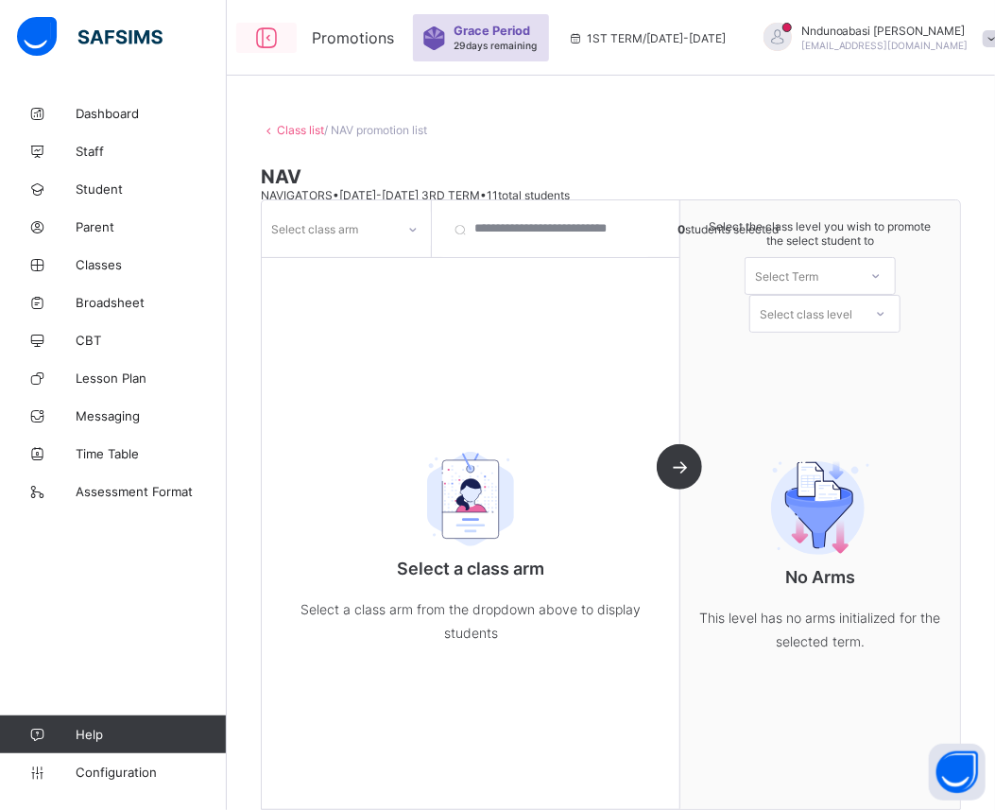
click at [267, 31] on icon at bounding box center [266, 38] width 32 height 27
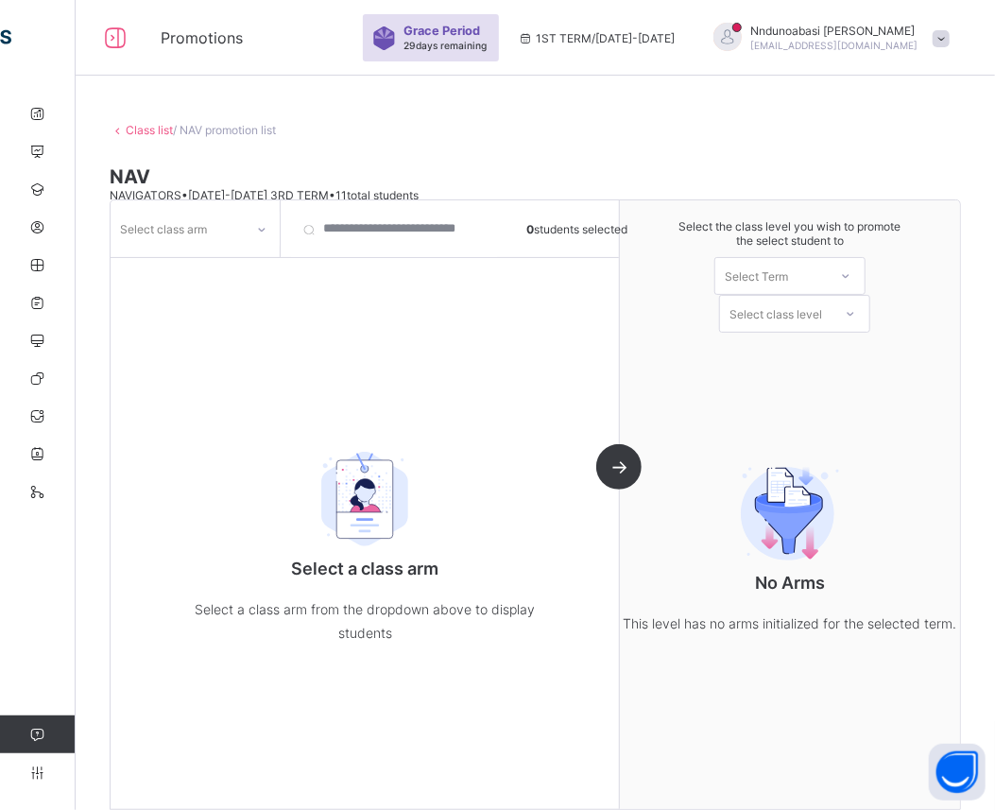
click at [116, 137] on div "Class list / NAV promotion list NAV NAVIGATORS • [DATE]-[DATE] 3RD TERM • 11 to…" at bounding box center [536, 462] width 920 height 735
click at [116, 132] on icon at bounding box center [118, 130] width 16 height 14
click at [114, 129] on icon at bounding box center [118, 130] width 16 height 14
click at [221, 133] on span "/ NAV promotion list" at bounding box center [224, 130] width 103 height 14
click at [137, 129] on link "Class list" at bounding box center [149, 130] width 47 height 14
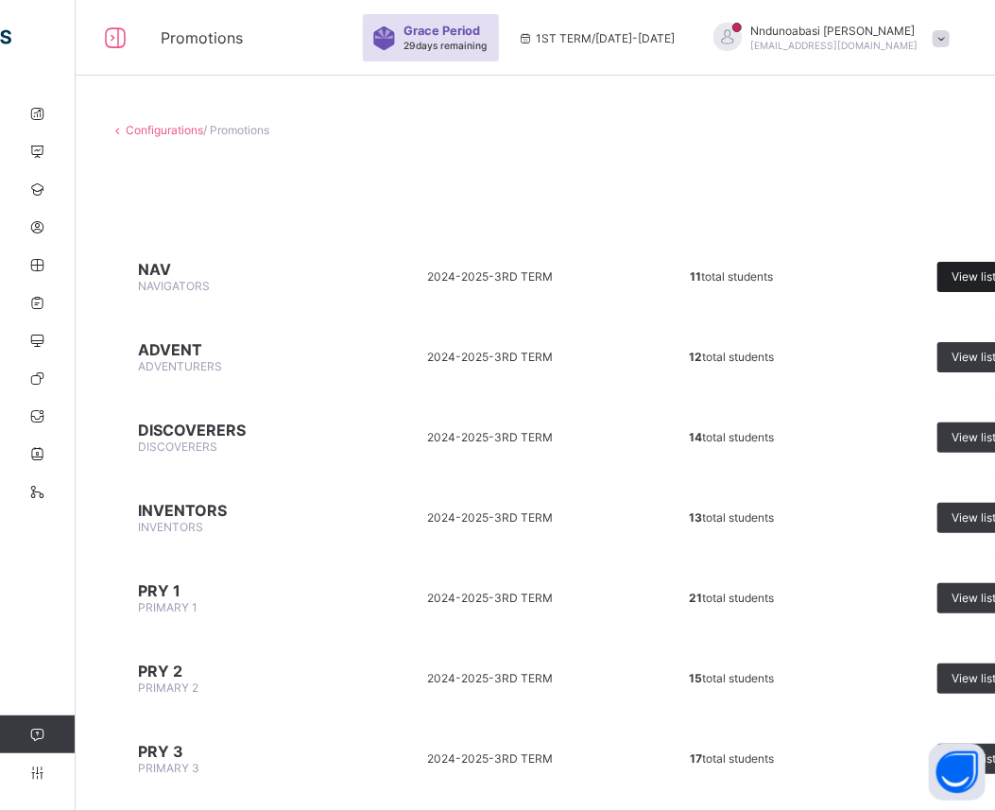
click at [979, 269] on span "View list" at bounding box center [974, 276] width 44 height 14
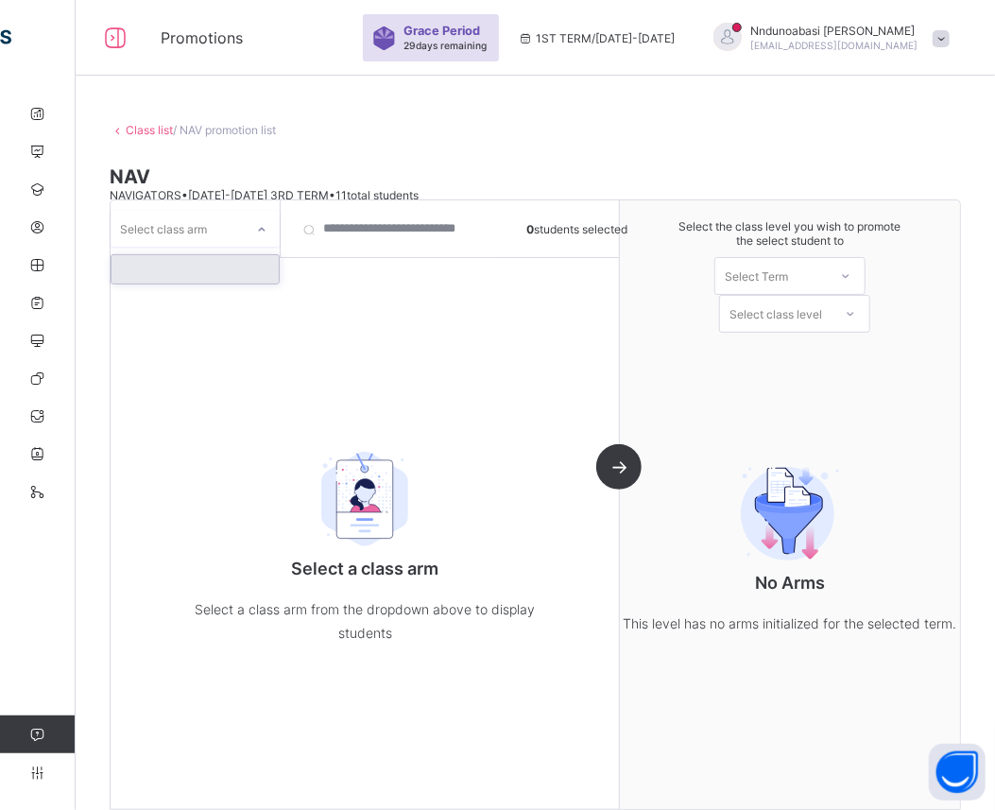
click at [262, 230] on icon at bounding box center [261, 229] width 11 height 19
click at [228, 269] on div at bounding box center [195, 269] width 167 height 28
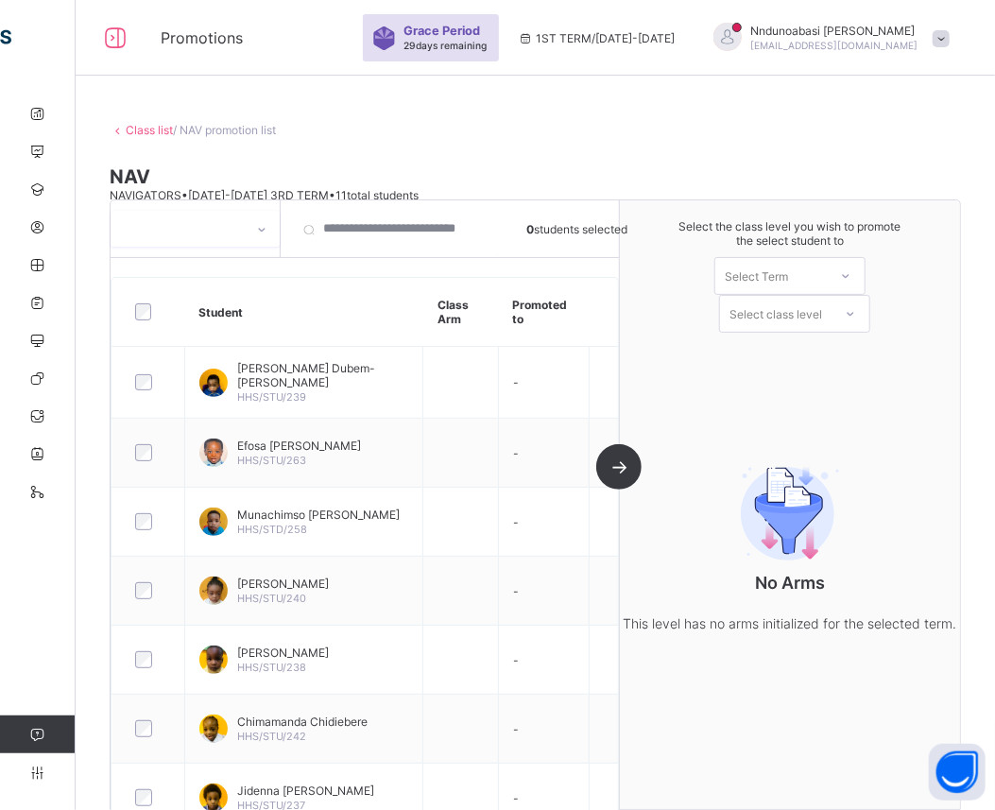
click at [258, 232] on icon at bounding box center [261, 229] width 11 height 19
click at [228, 269] on div at bounding box center [195, 269] width 167 height 28
click at [852, 276] on icon at bounding box center [845, 276] width 11 height 19
click at [829, 321] on div "1ST TERM [DATE]-[DATE]" at bounding box center [789, 324] width 149 height 43
click at [856, 312] on icon at bounding box center [850, 313] width 11 height 19
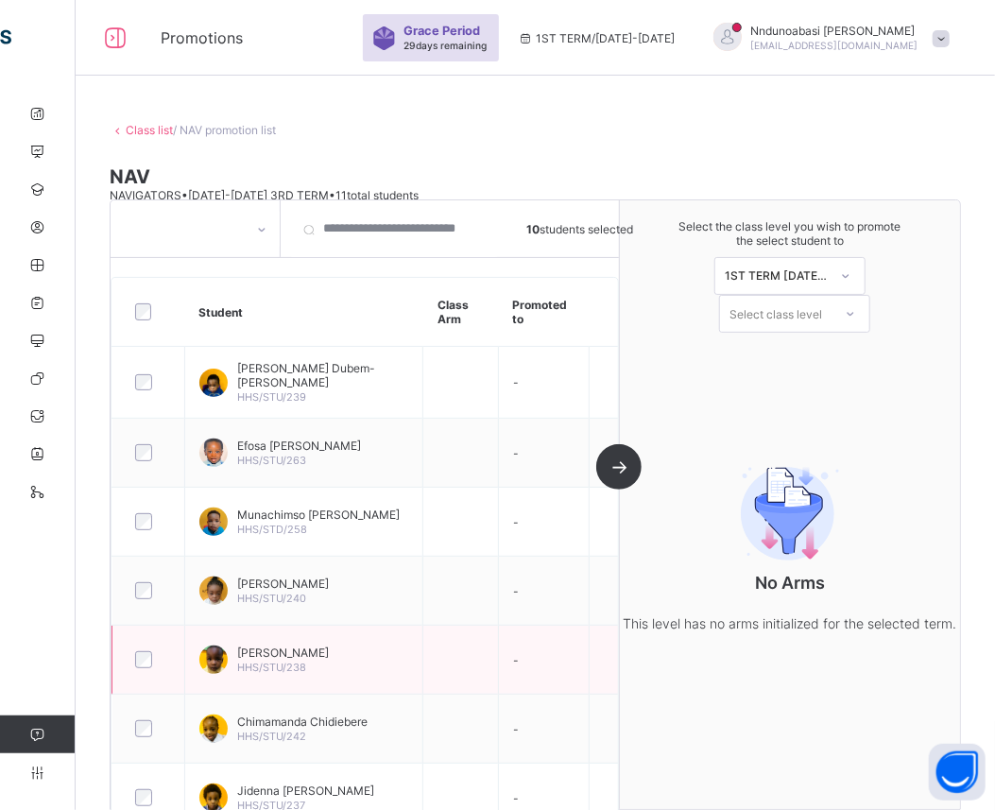
click at [619, 688] on td at bounding box center [604, 659] width 29 height 69
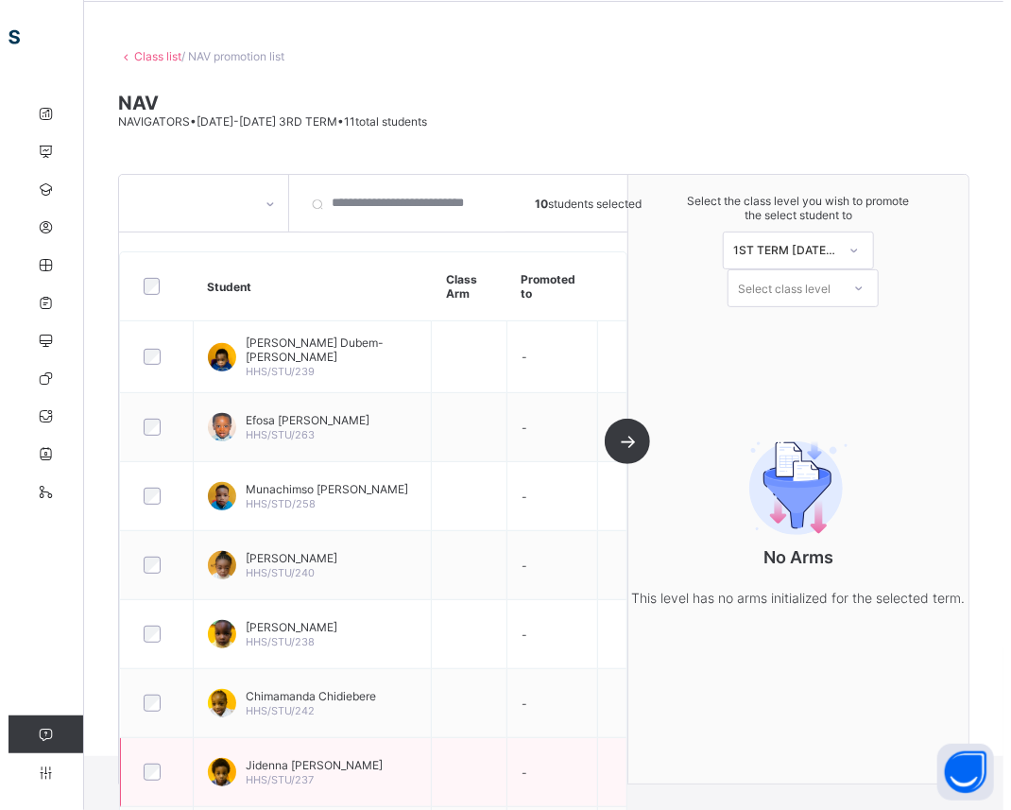
scroll to position [51, 0]
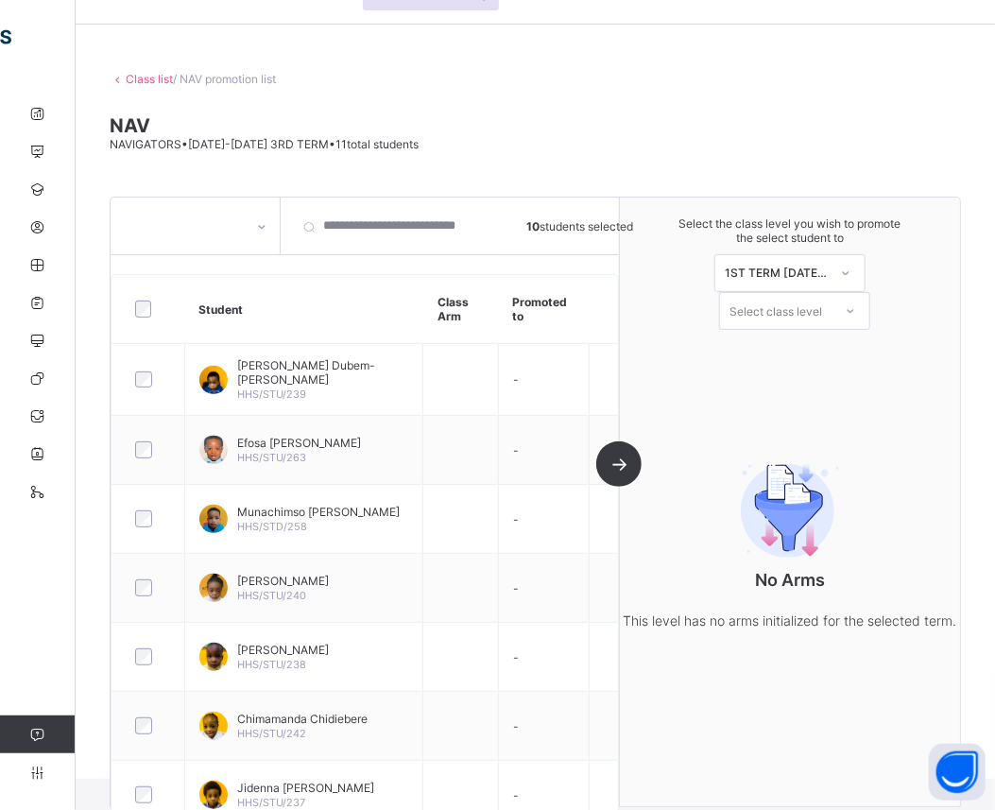
click at [856, 307] on icon at bounding box center [850, 310] width 11 height 19
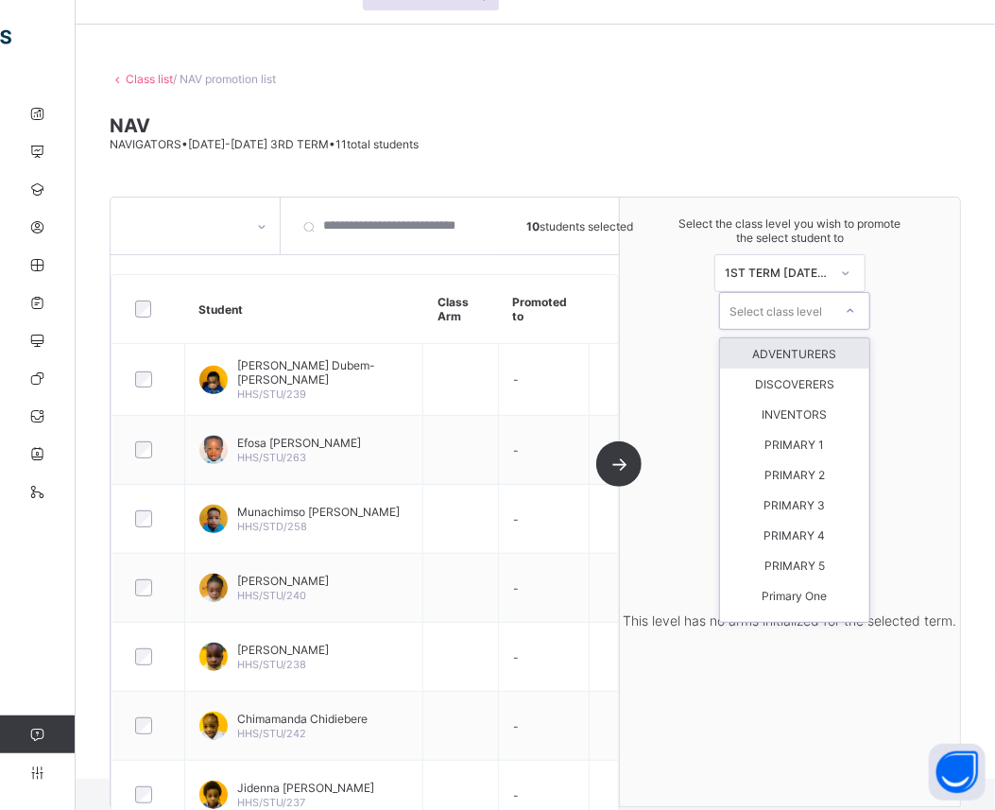
click at [809, 347] on div "ADVENTURERS" at bounding box center [794, 353] width 149 height 30
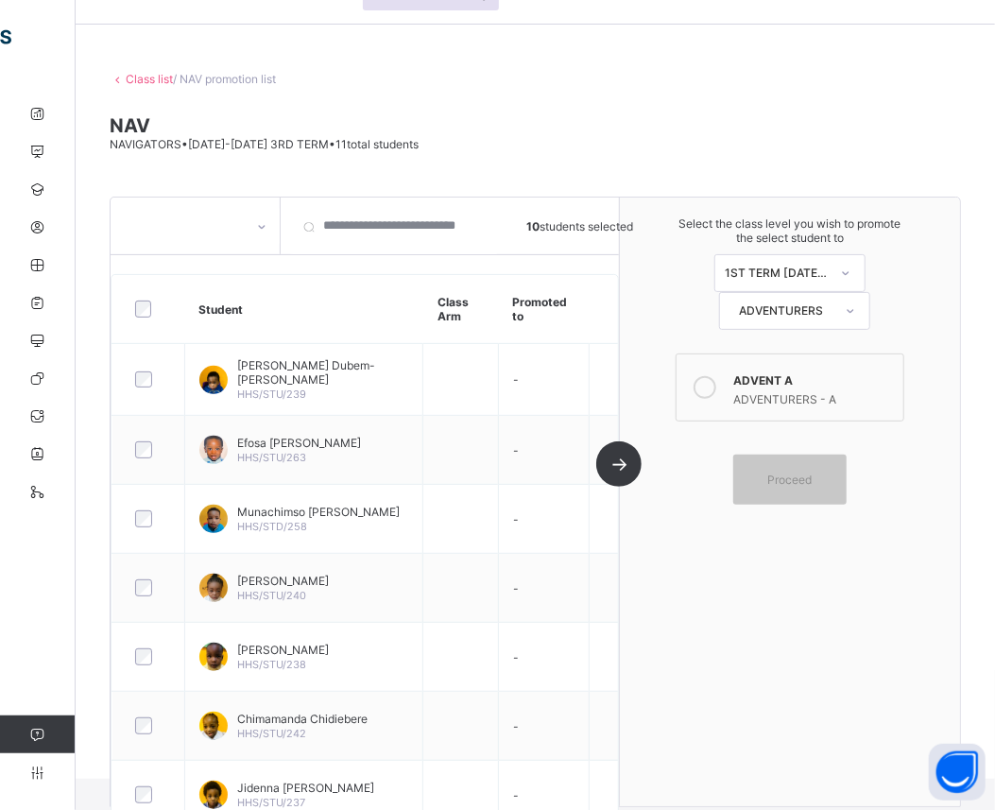
click at [715, 383] on icon at bounding box center [705, 387] width 23 height 23
click at [849, 400] on div "ADVENTURERS - A" at bounding box center [813, 396] width 161 height 19
click at [823, 382] on div "ADVENT A" at bounding box center [813, 378] width 161 height 19
click at [783, 483] on div "Proceed" at bounding box center [789, 480] width 113 height 50
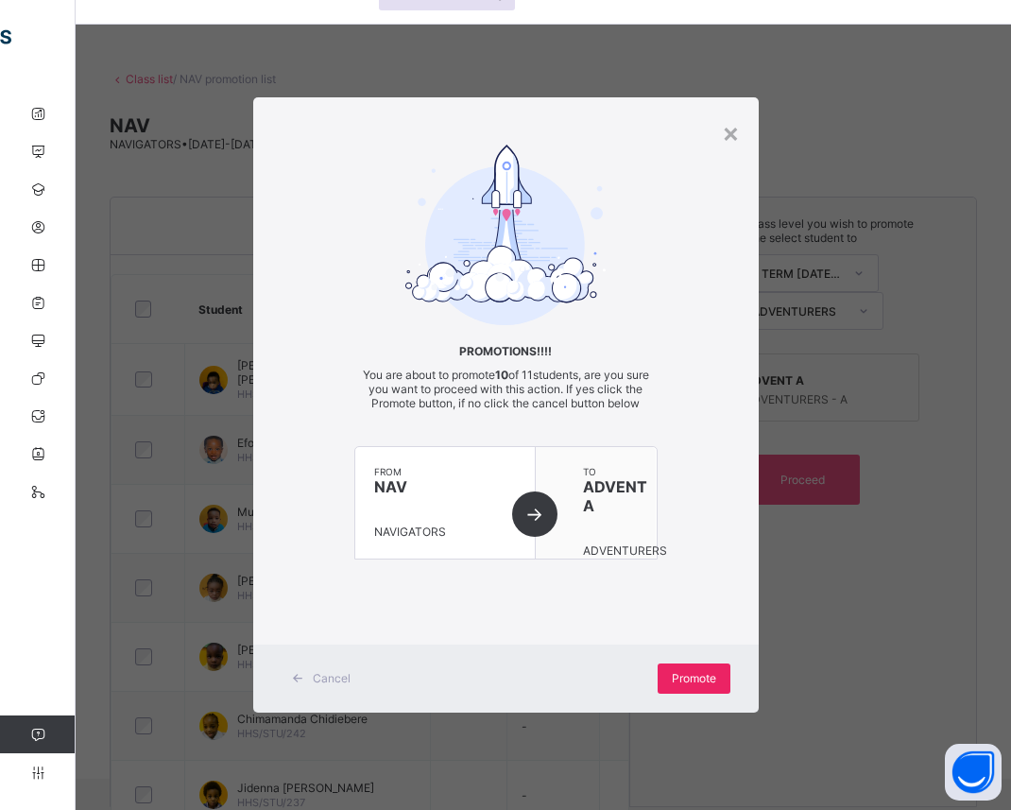
click at [681, 683] on span "Promote" at bounding box center [694, 678] width 44 height 14
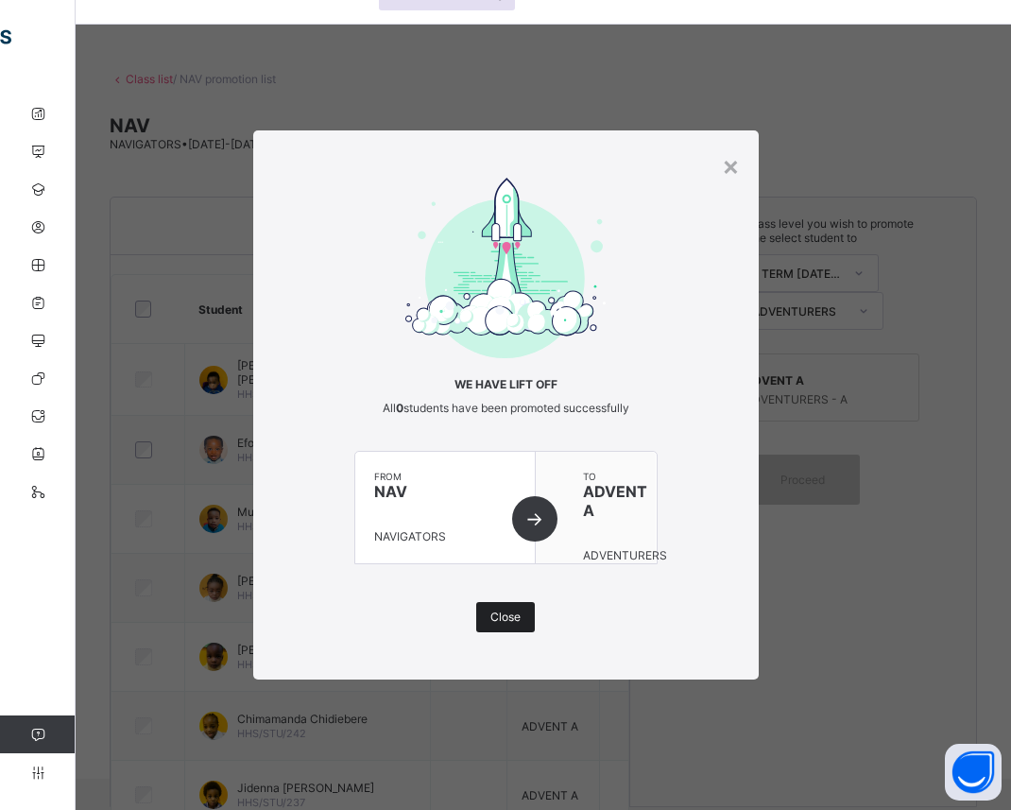
click at [490, 618] on span "Close" at bounding box center [505, 617] width 30 height 14
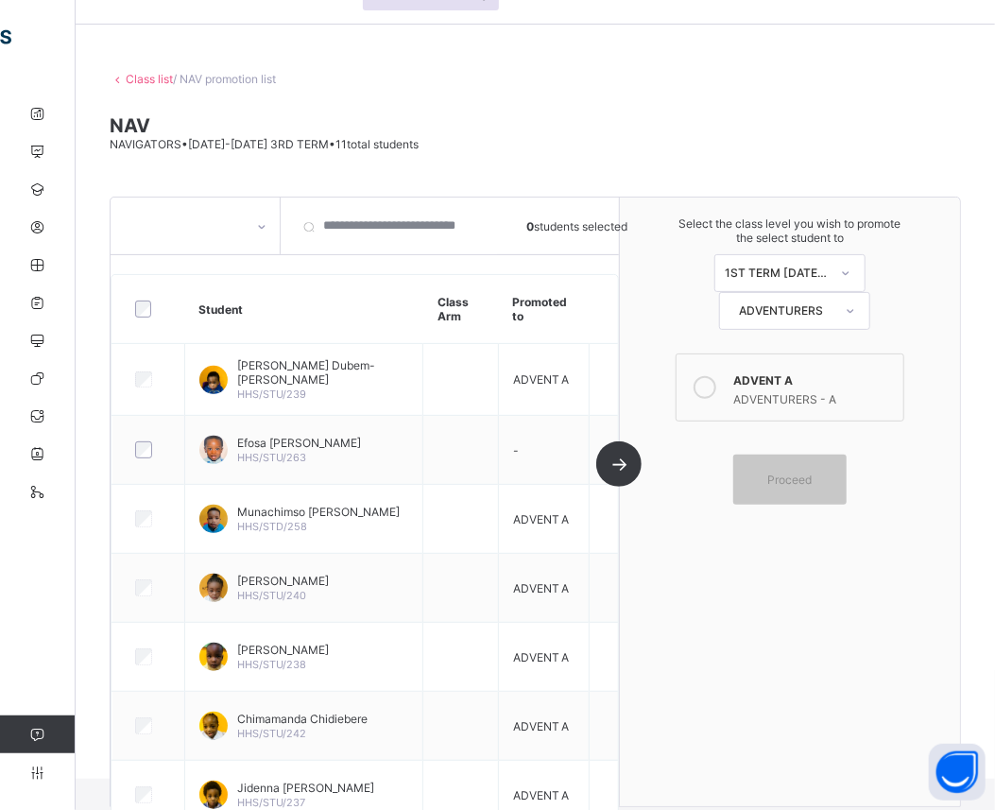
click at [157, 72] on link "Class list" at bounding box center [149, 79] width 47 height 14
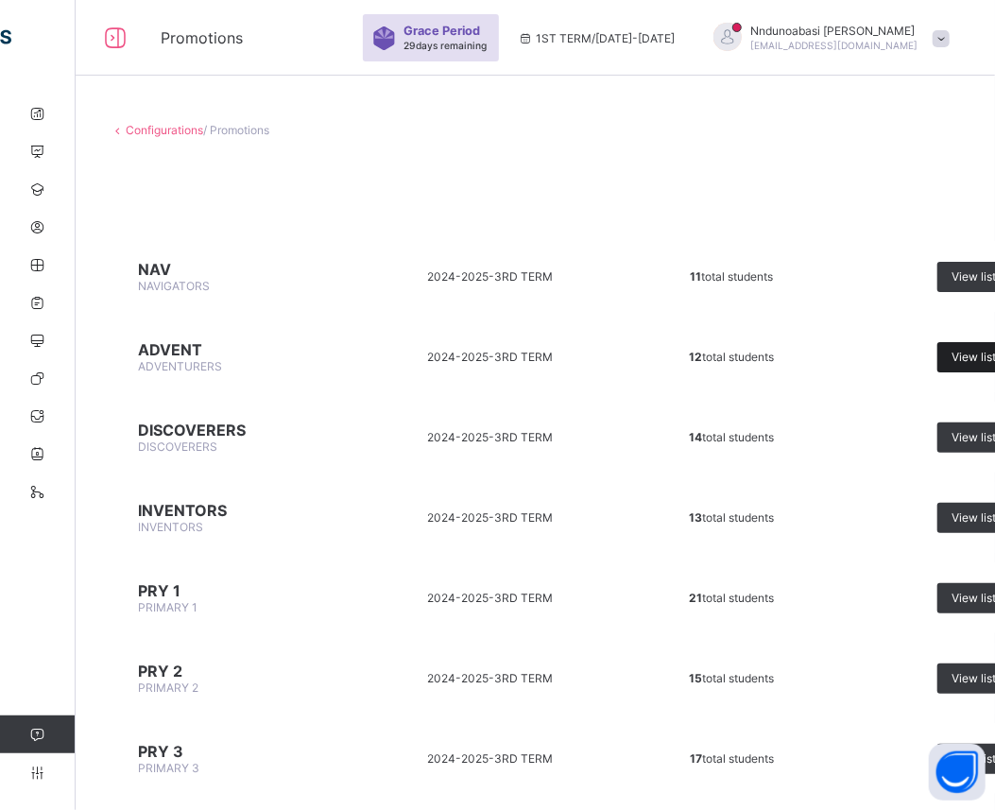
click at [957, 353] on span "View list" at bounding box center [974, 357] width 44 height 14
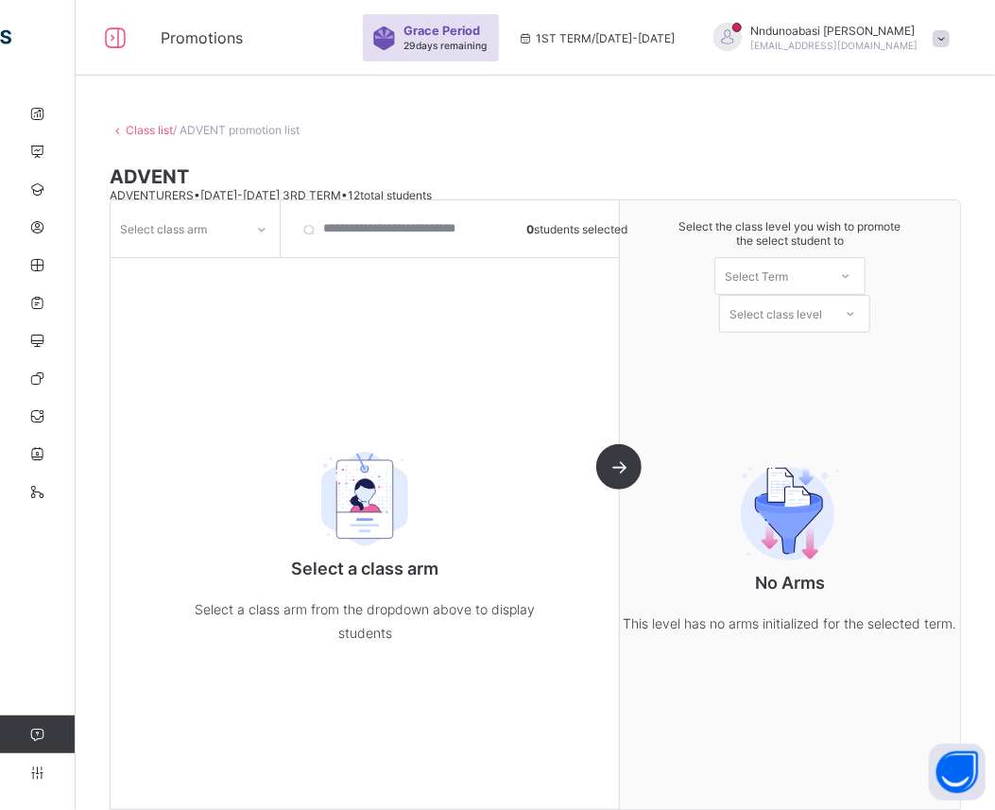
click at [267, 225] on icon at bounding box center [261, 229] width 11 height 19
click at [218, 263] on div "A" at bounding box center [195, 269] width 167 height 29
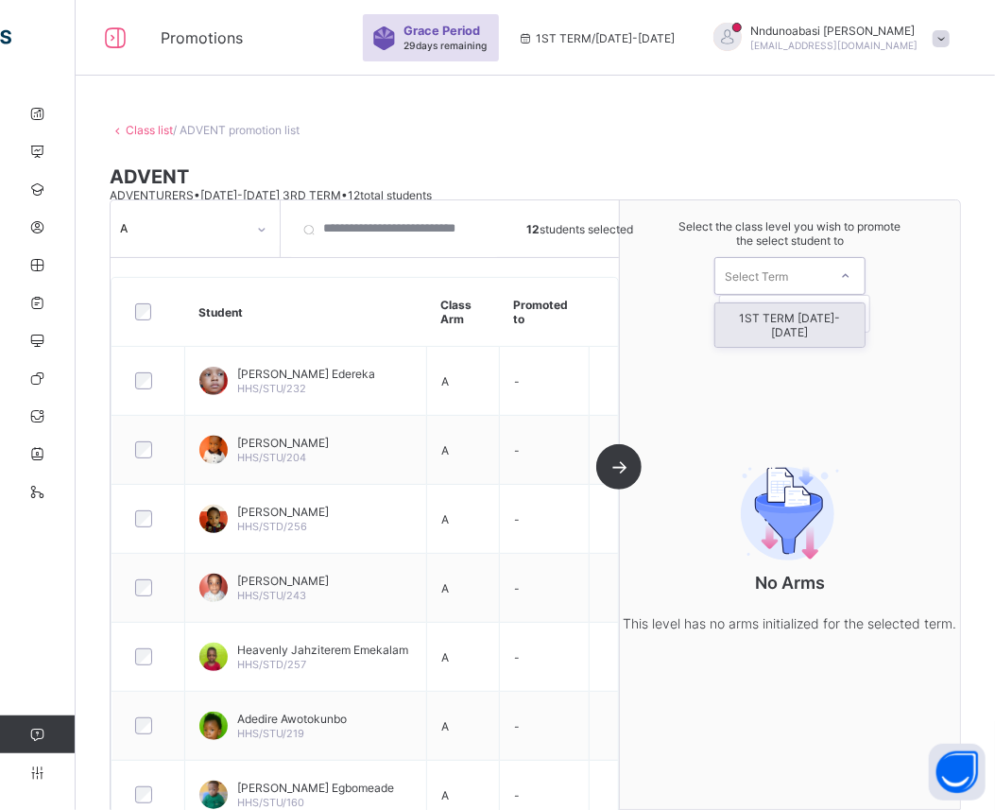
click at [858, 282] on div at bounding box center [846, 276] width 34 height 32
click at [855, 323] on div "1ST TERM [DATE]-[DATE]" at bounding box center [789, 324] width 149 height 43
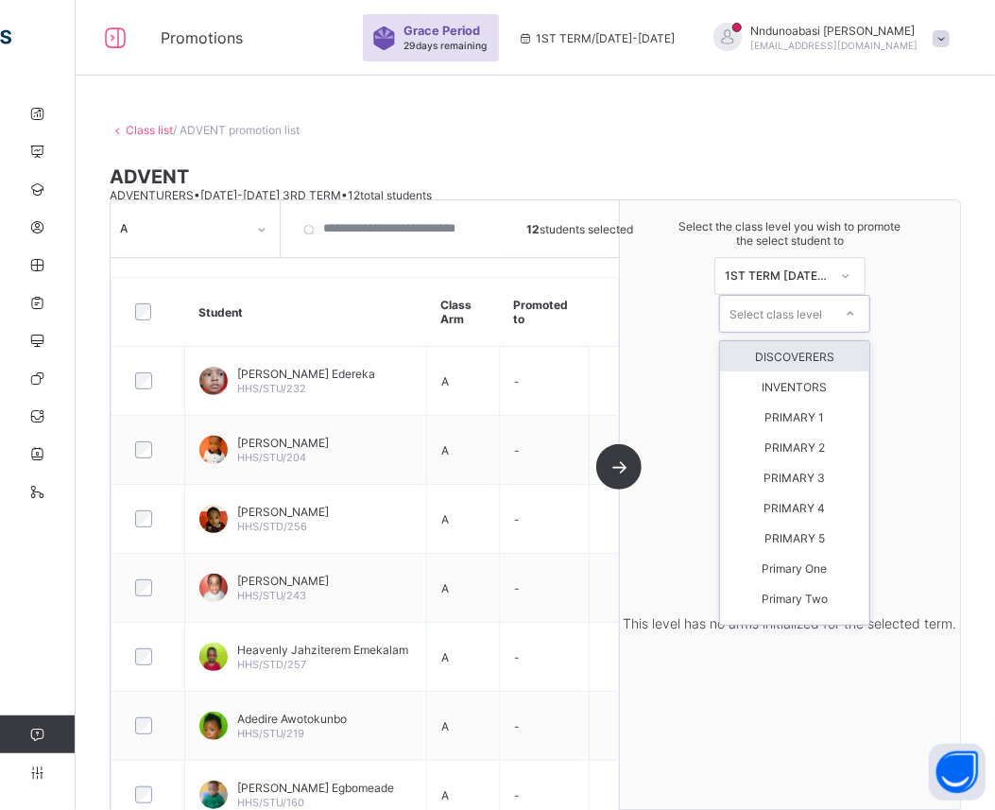
click at [856, 312] on icon at bounding box center [850, 313] width 11 height 19
click at [797, 359] on div "DISCOVERERS" at bounding box center [794, 356] width 149 height 30
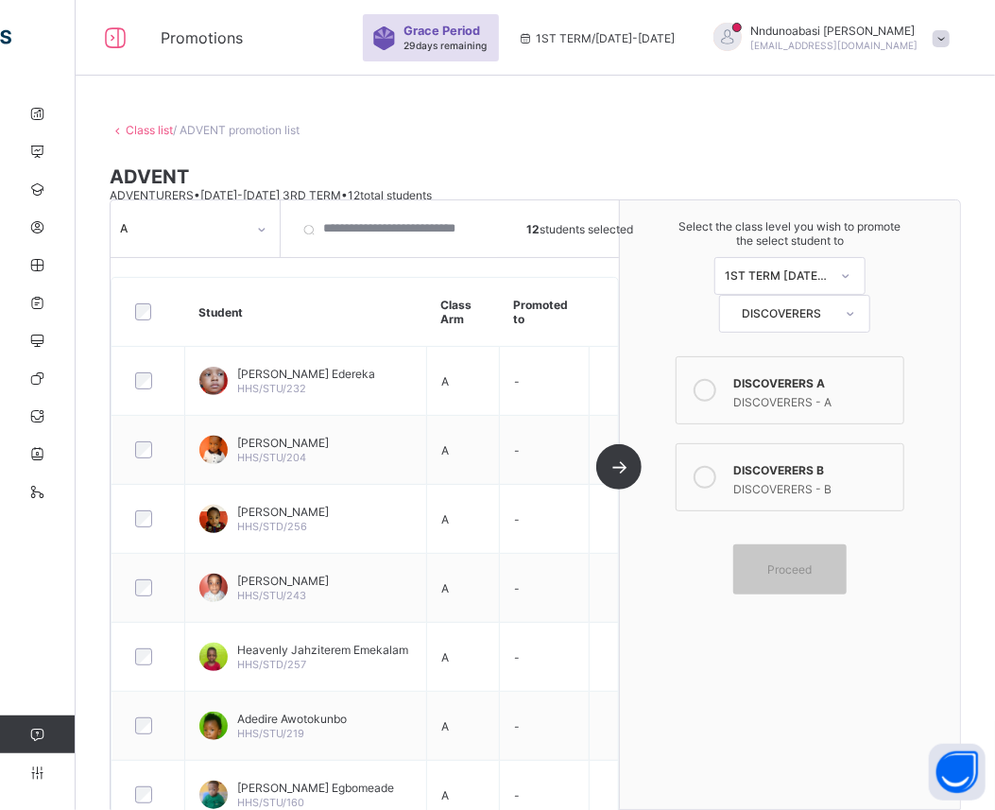
click at [839, 386] on div "DISCOVERERS A" at bounding box center [813, 380] width 161 height 19
click at [777, 466] on div "DISCOVERERS B" at bounding box center [813, 467] width 161 height 19
click at [764, 414] on label "DISCOVERERS A DISCOVERERS - A" at bounding box center [790, 390] width 229 height 68
click at [144, 466] on div at bounding box center [148, 450] width 43 height 40
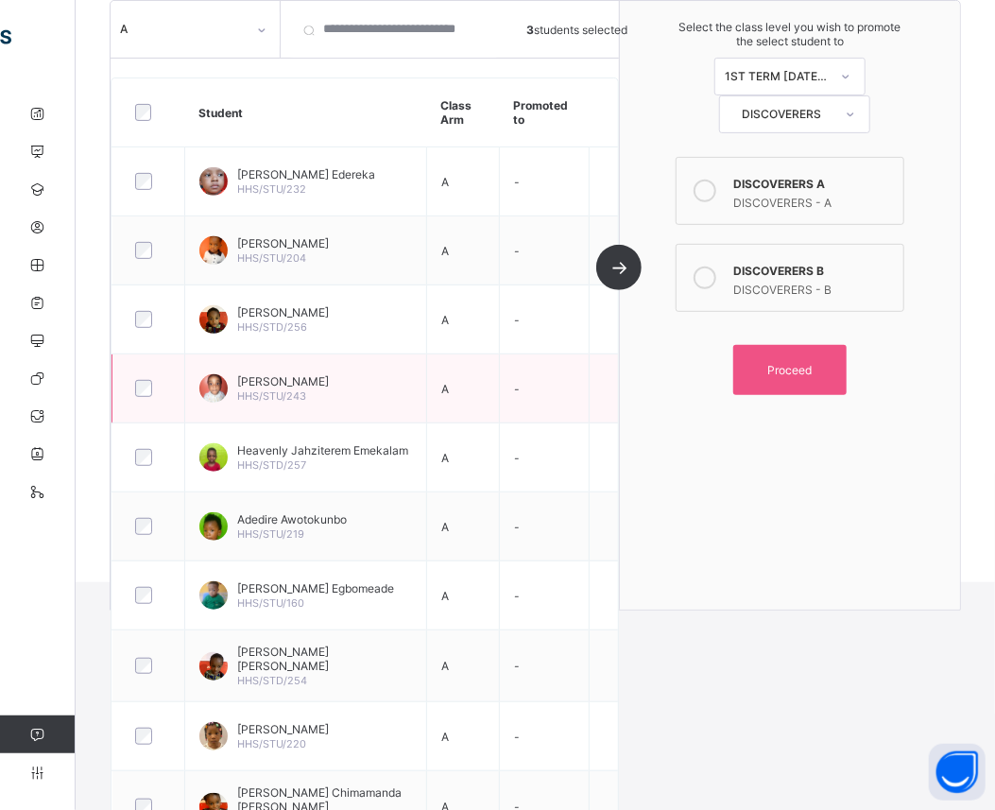
scroll to position [251, 0]
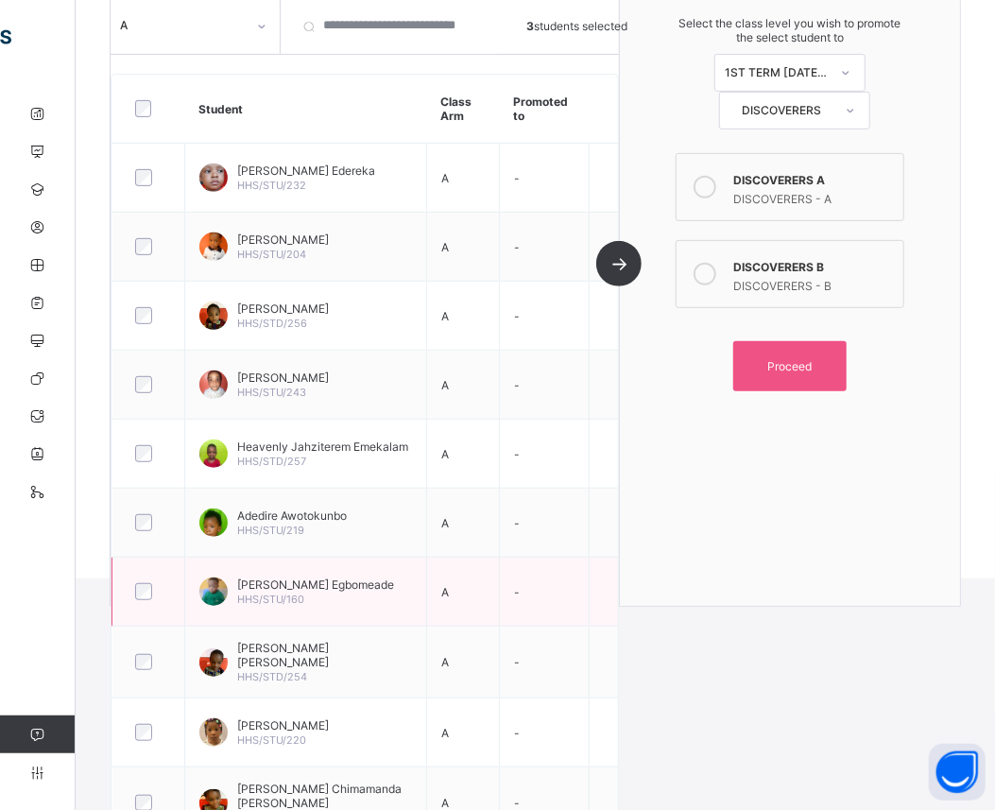
click at [146, 583] on div at bounding box center [148, 592] width 43 height 40
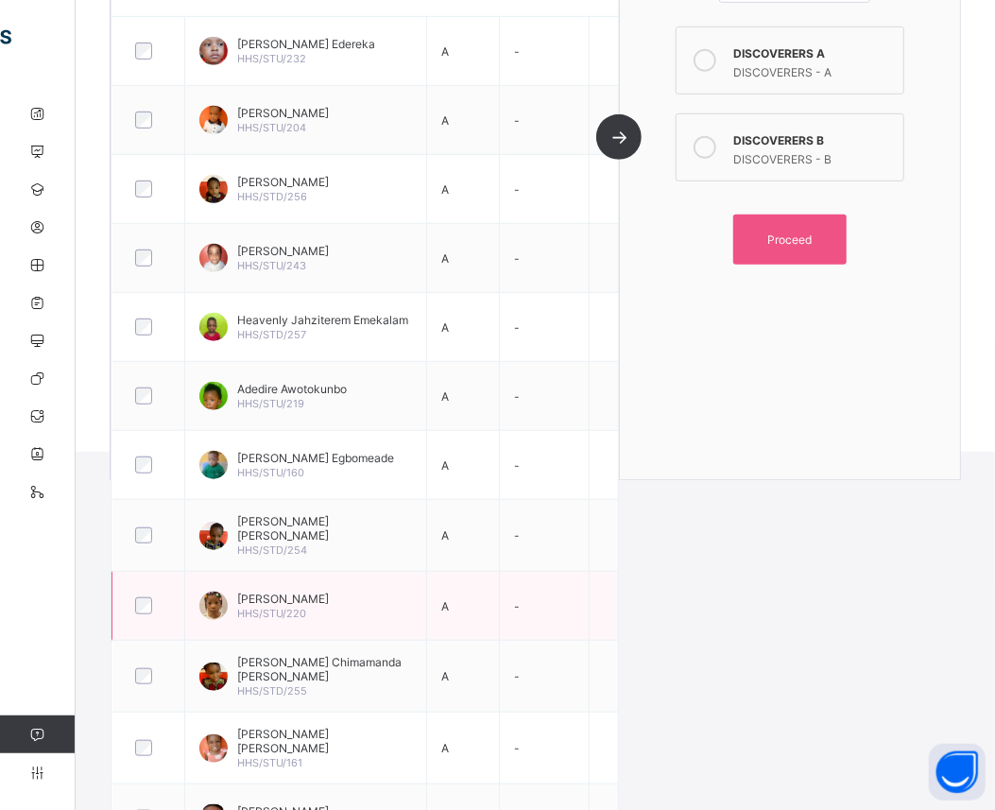
scroll to position [416, 0]
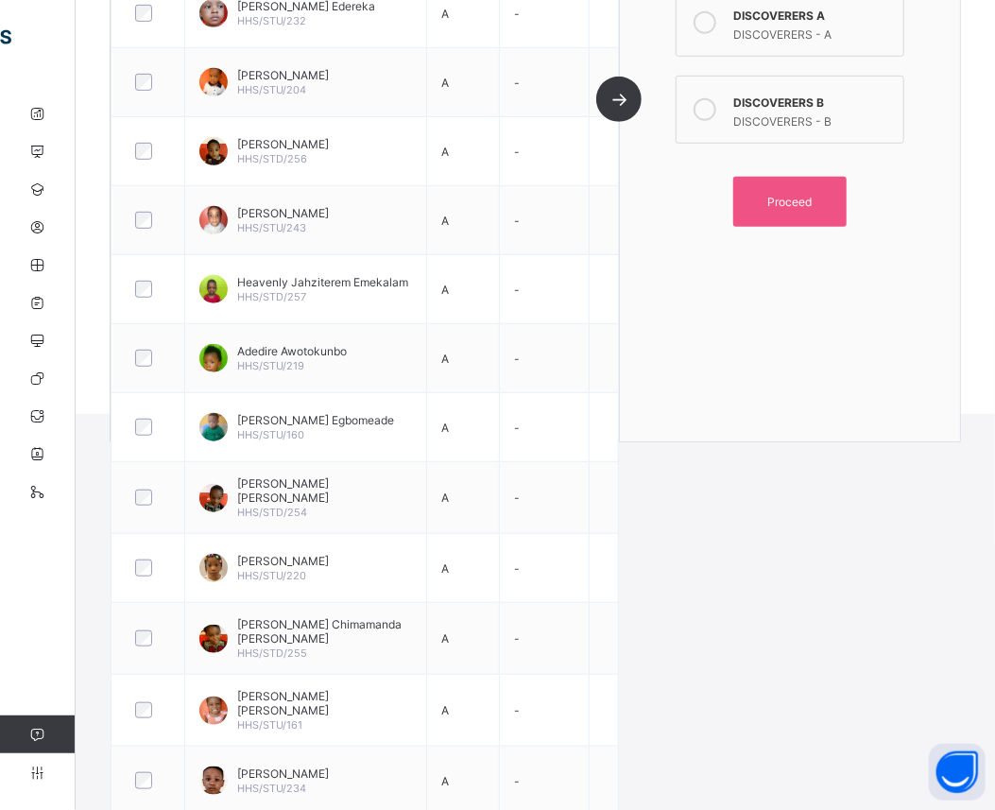
click at [752, 111] on div "DISCOVERERS - B" at bounding box center [813, 119] width 161 height 19
click at [747, 9] on div "DISCOVERERS A" at bounding box center [813, 13] width 161 height 19
click at [768, 195] on span "Proceed" at bounding box center [790, 202] width 85 height 14
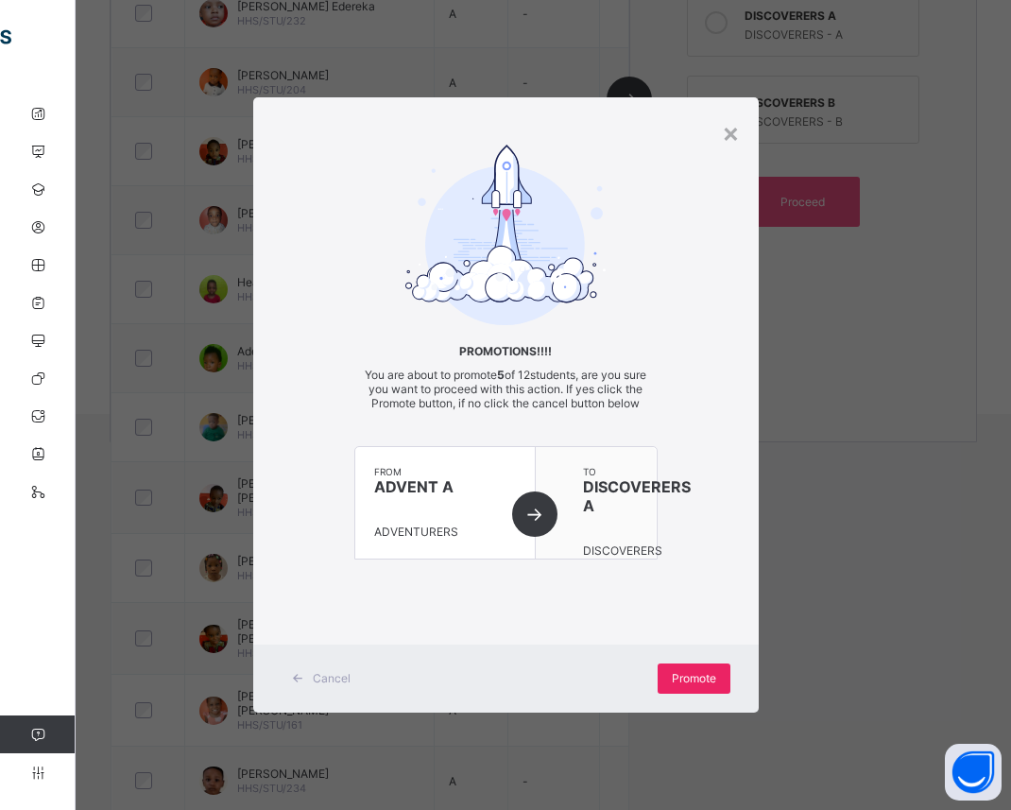
click at [675, 679] on span "Promote" at bounding box center [694, 678] width 44 height 14
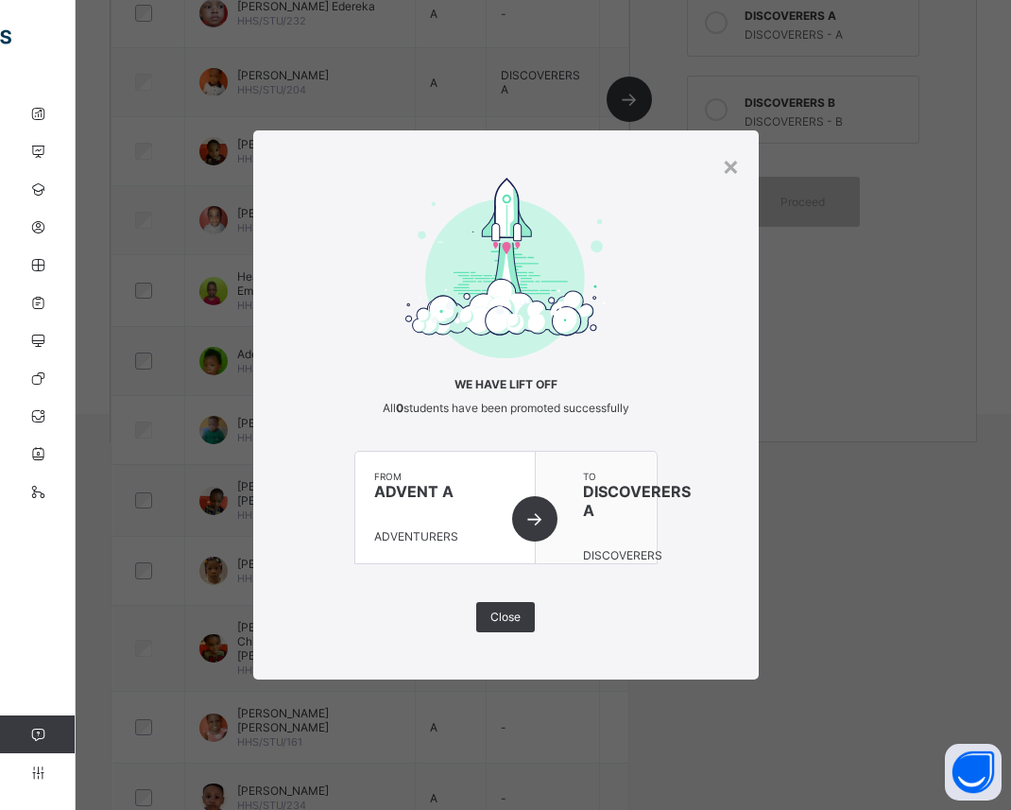
click at [660, 504] on div "We have lift off All 0 students have been promoted successfully from ADVENT A A…" at bounding box center [506, 405] width 506 height 455
click at [506, 624] on div "Close" at bounding box center [505, 617] width 59 height 30
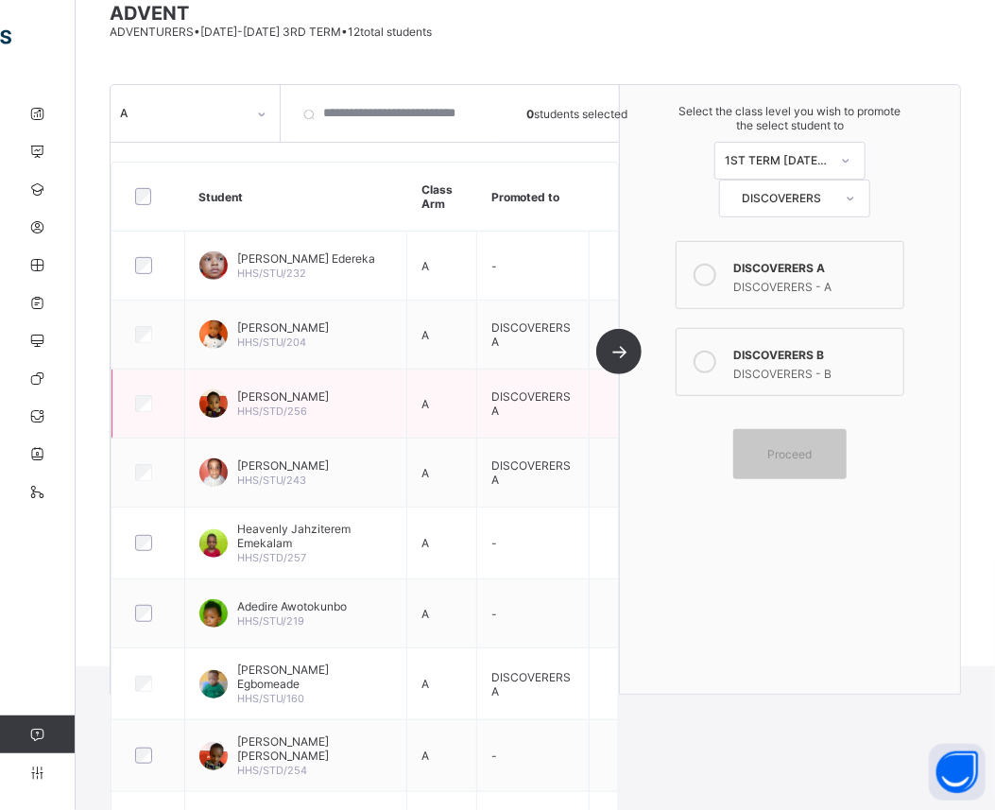
scroll to position [205, 0]
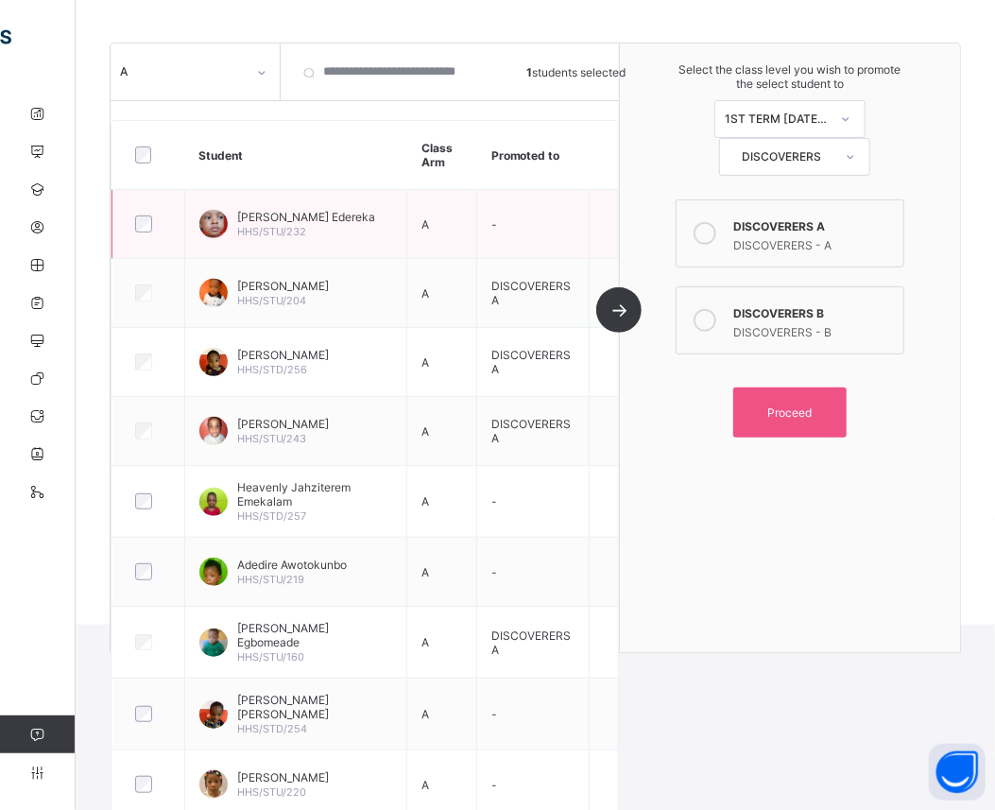
click at [145, 237] on div at bounding box center [148, 224] width 43 height 40
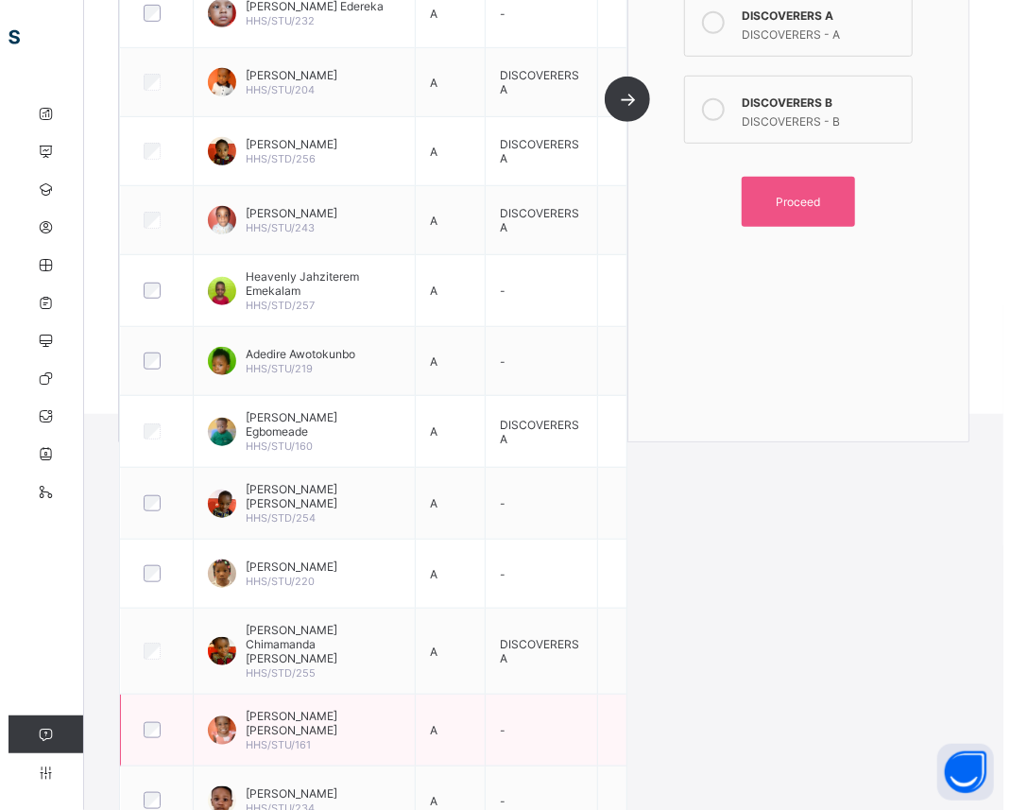
scroll to position [417, 0]
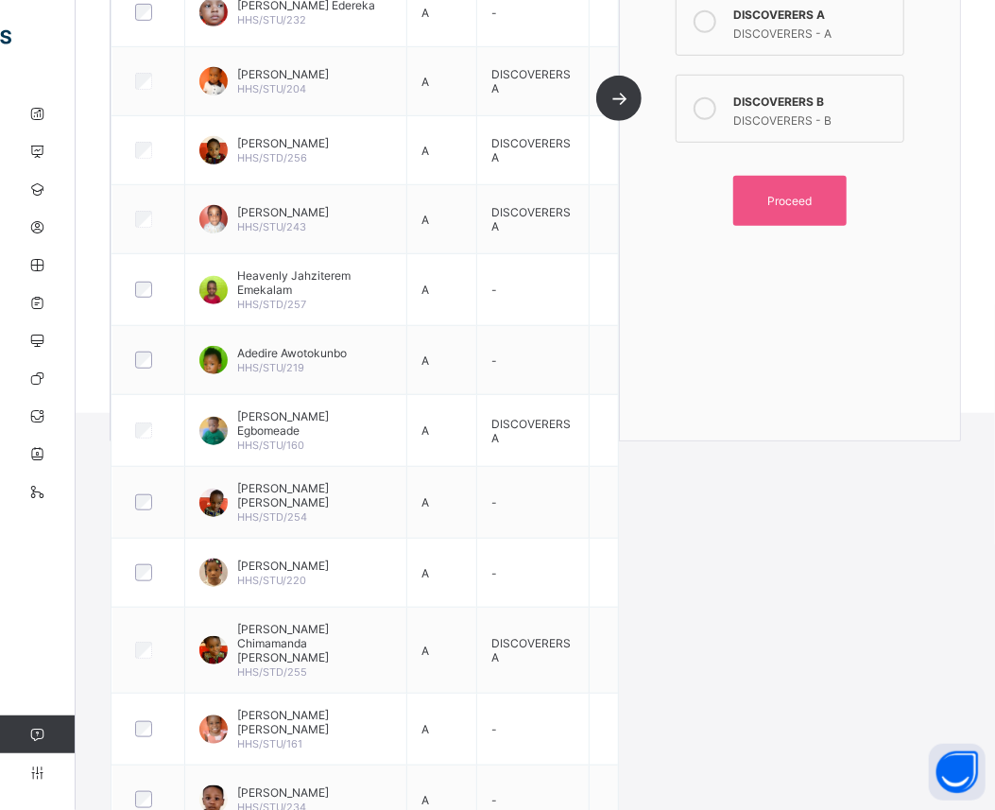
click at [714, 104] on icon at bounding box center [705, 108] width 23 height 23
click at [781, 194] on span "Proceed" at bounding box center [790, 201] width 44 height 14
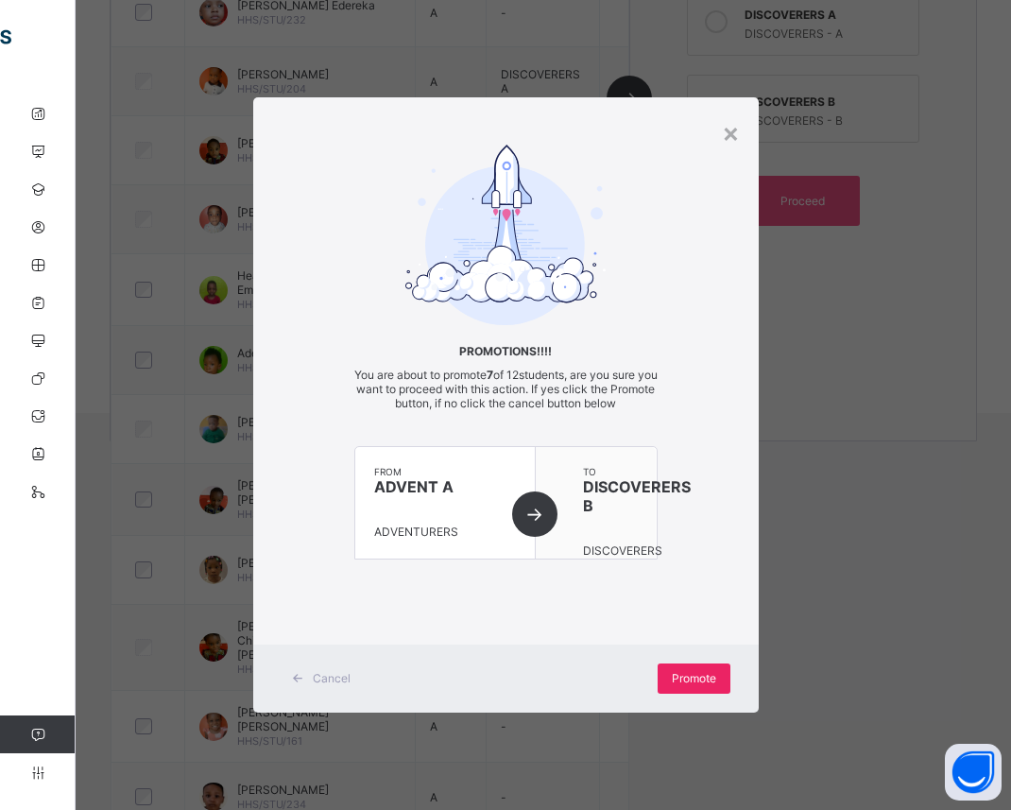
click at [694, 678] on span "Promote" at bounding box center [694, 678] width 44 height 14
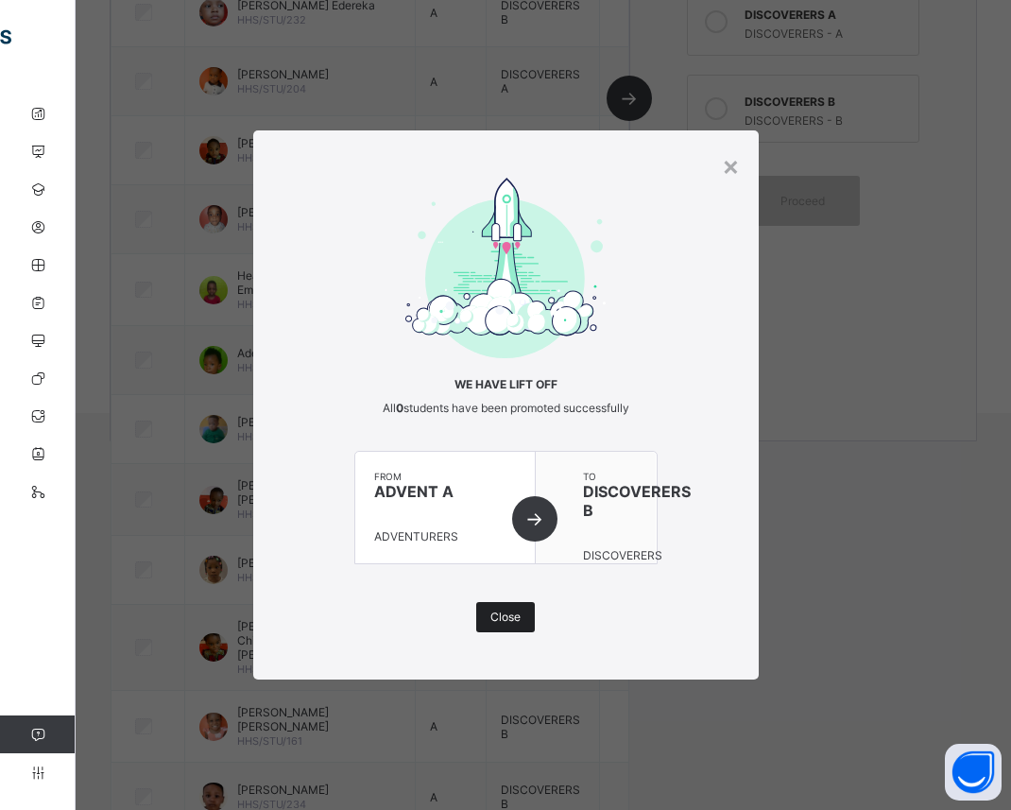
click at [513, 619] on span "Close" at bounding box center [505, 617] width 30 height 14
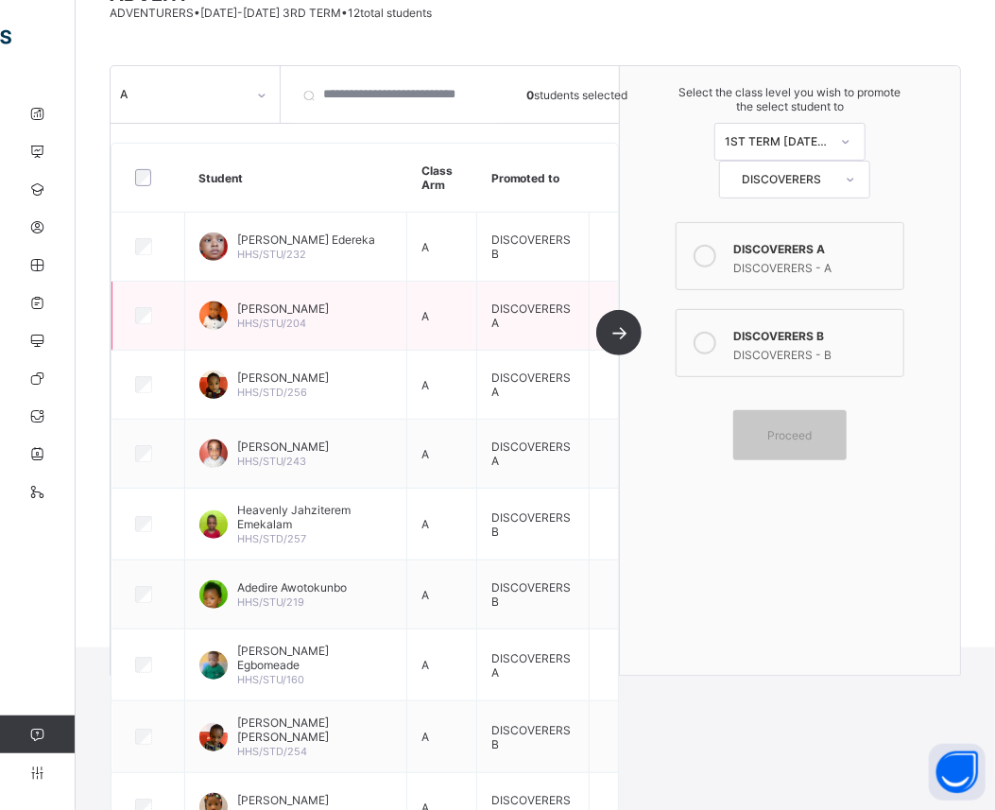
scroll to position [0, 0]
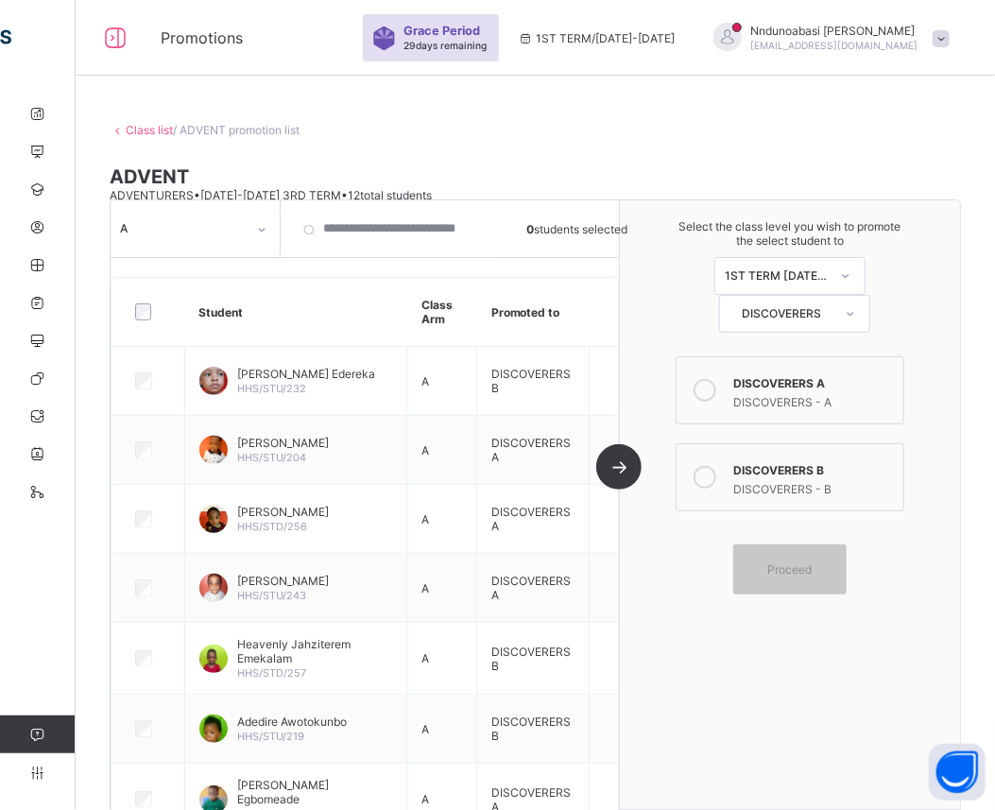
click at [151, 127] on link "Class list" at bounding box center [149, 130] width 47 height 14
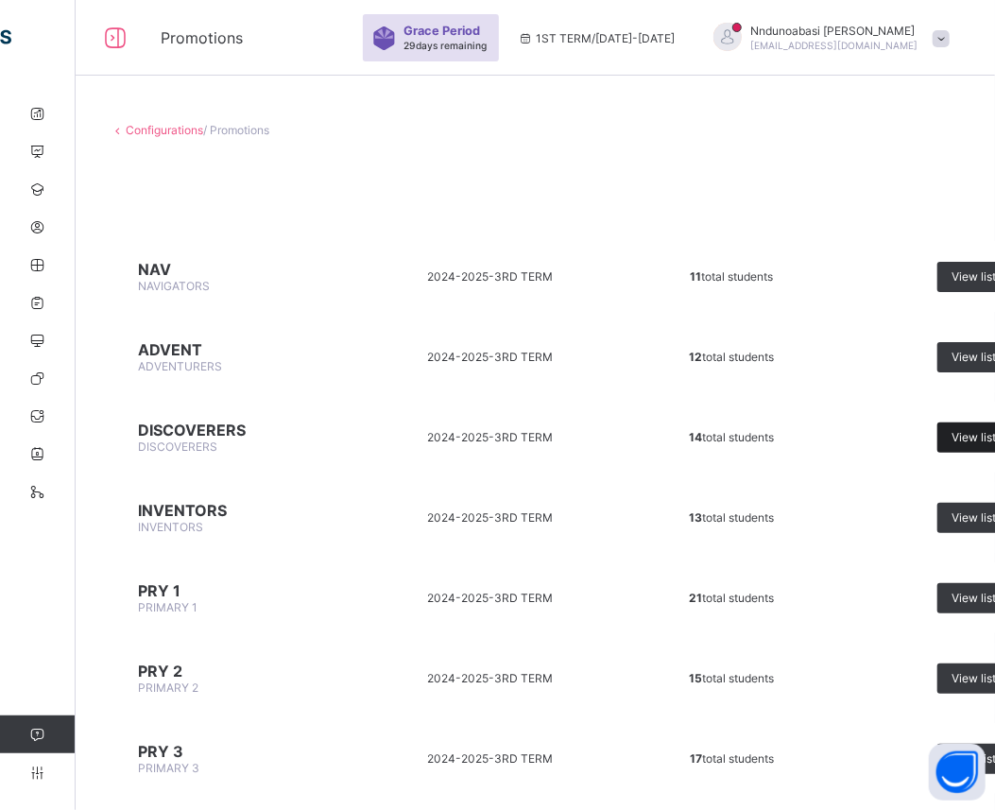
click at [952, 430] on span "View list" at bounding box center [974, 437] width 44 height 14
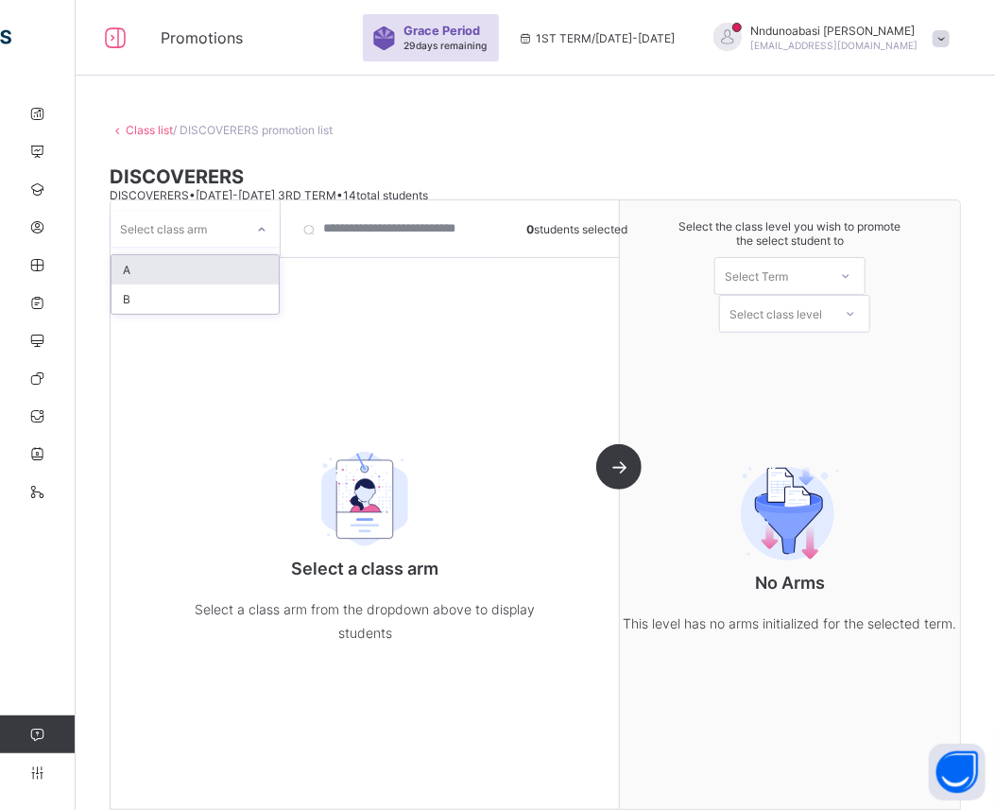
click at [263, 231] on icon at bounding box center [261, 229] width 11 height 19
click at [227, 274] on div "A" at bounding box center [195, 269] width 167 height 29
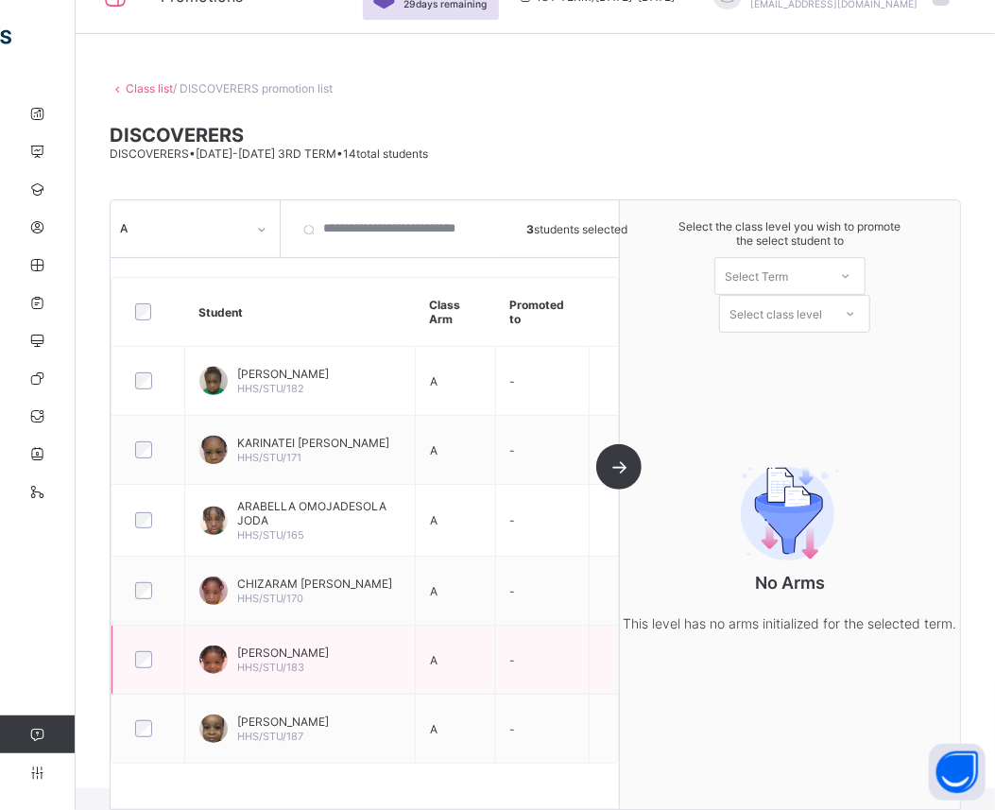
scroll to position [45, 0]
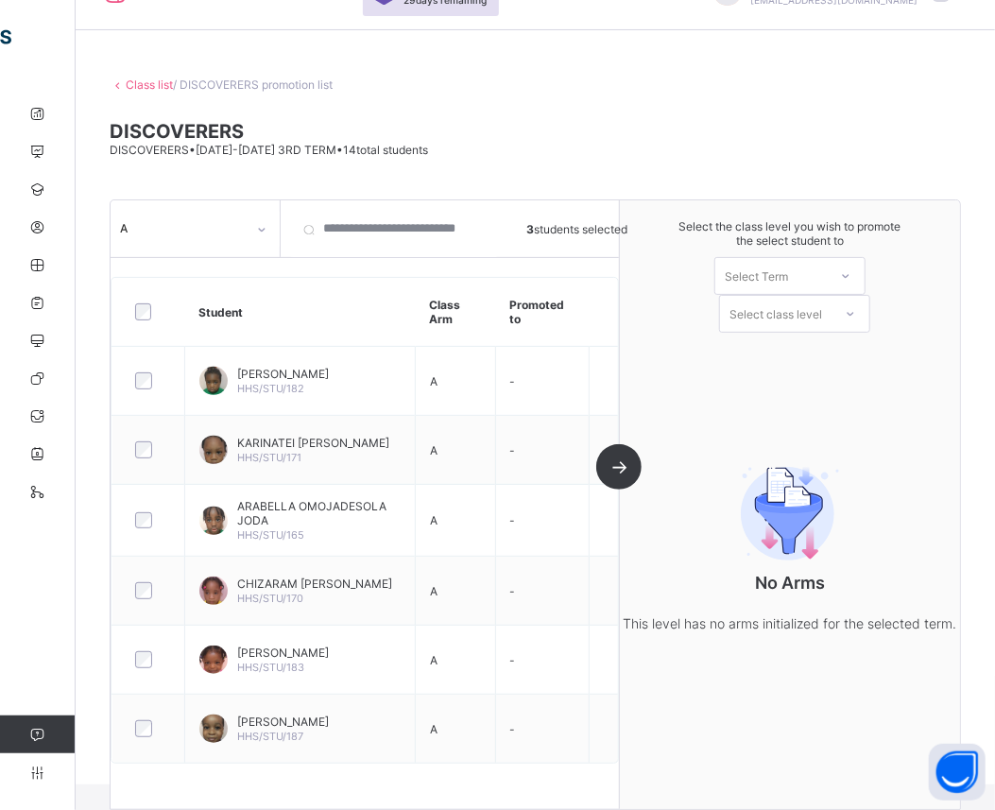
click at [620, 800] on div "A 3 students selected Student Class Arm Promoted to [PERSON_NAME] HHS/STU/182 A…" at bounding box center [365, 504] width 509 height 609
click at [852, 278] on icon at bounding box center [845, 276] width 11 height 19
click at [835, 318] on div "1ST TERM [DATE]-[DATE]" at bounding box center [789, 324] width 149 height 43
click at [856, 315] on icon at bounding box center [850, 313] width 11 height 19
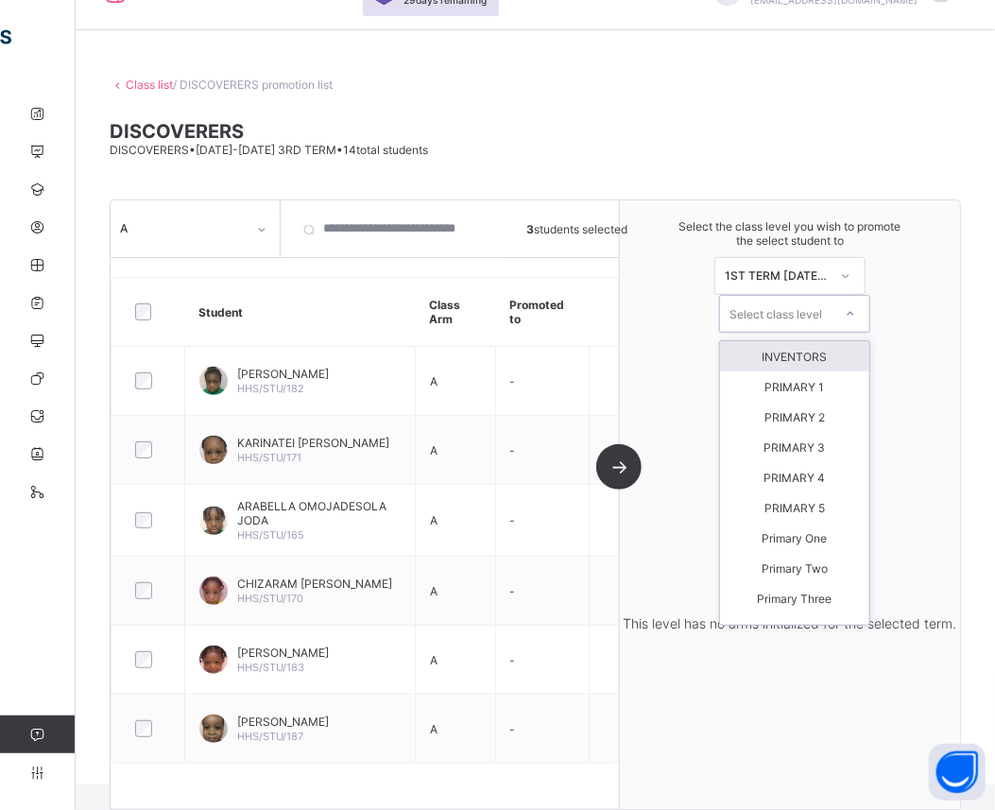
click at [833, 359] on div "INVENTORS" at bounding box center [794, 356] width 149 height 30
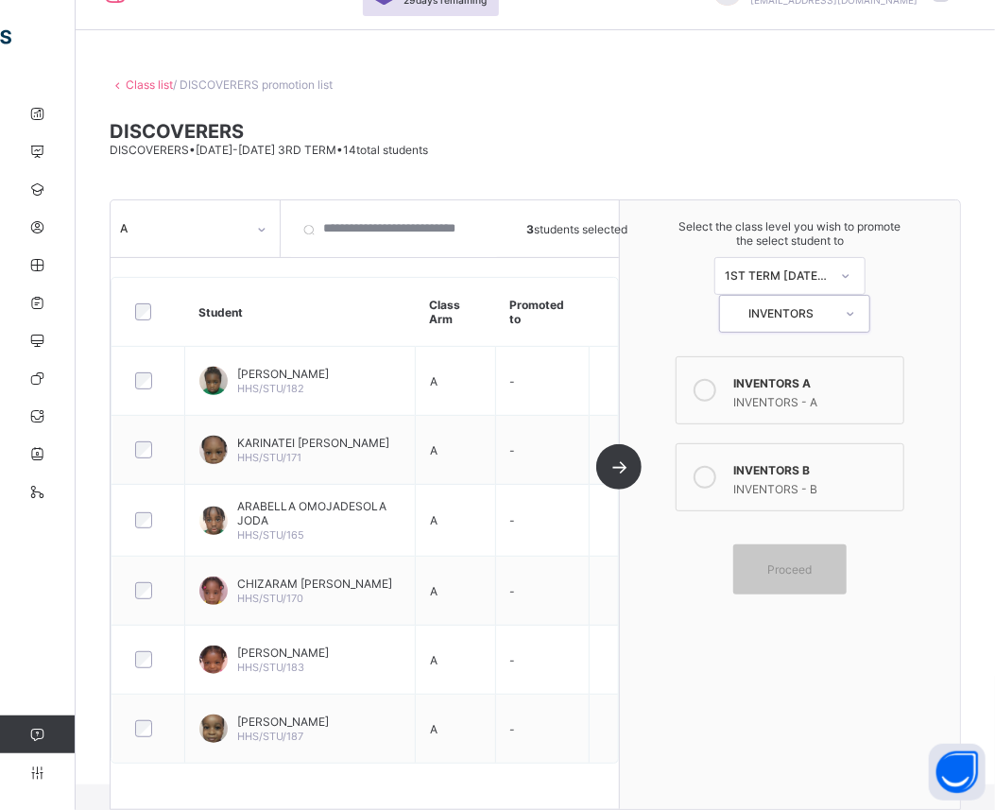
click at [827, 390] on div "INVENTORS - A" at bounding box center [813, 399] width 161 height 19
click at [801, 564] on span "Proceed" at bounding box center [790, 569] width 44 height 14
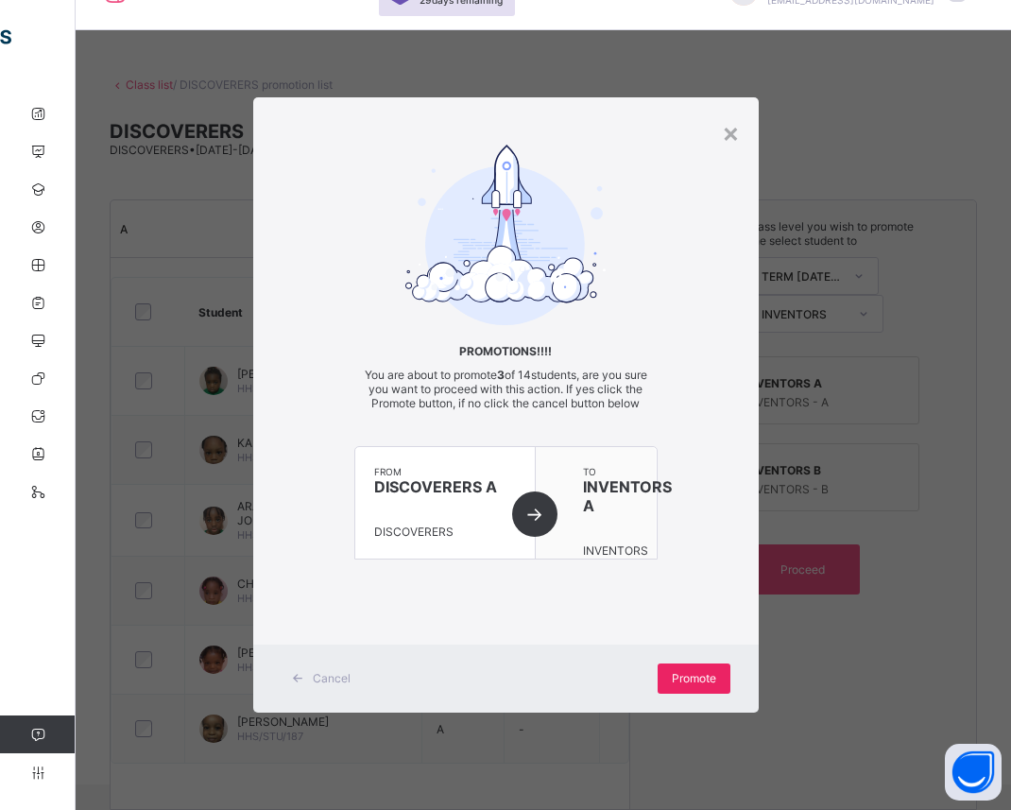
click at [690, 682] on span "Promote" at bounding box center [694, 678] width 44 height 14
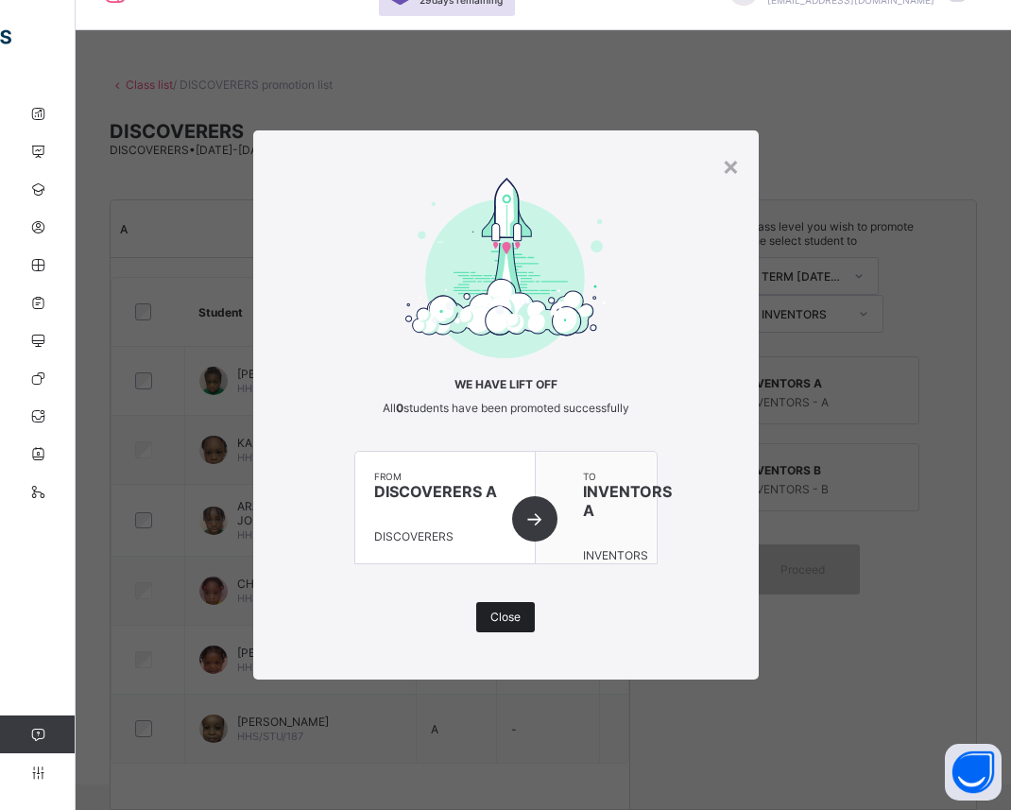
click at [510, 602] on div "Close" at bounding box center [505, 617] width 59 height 30
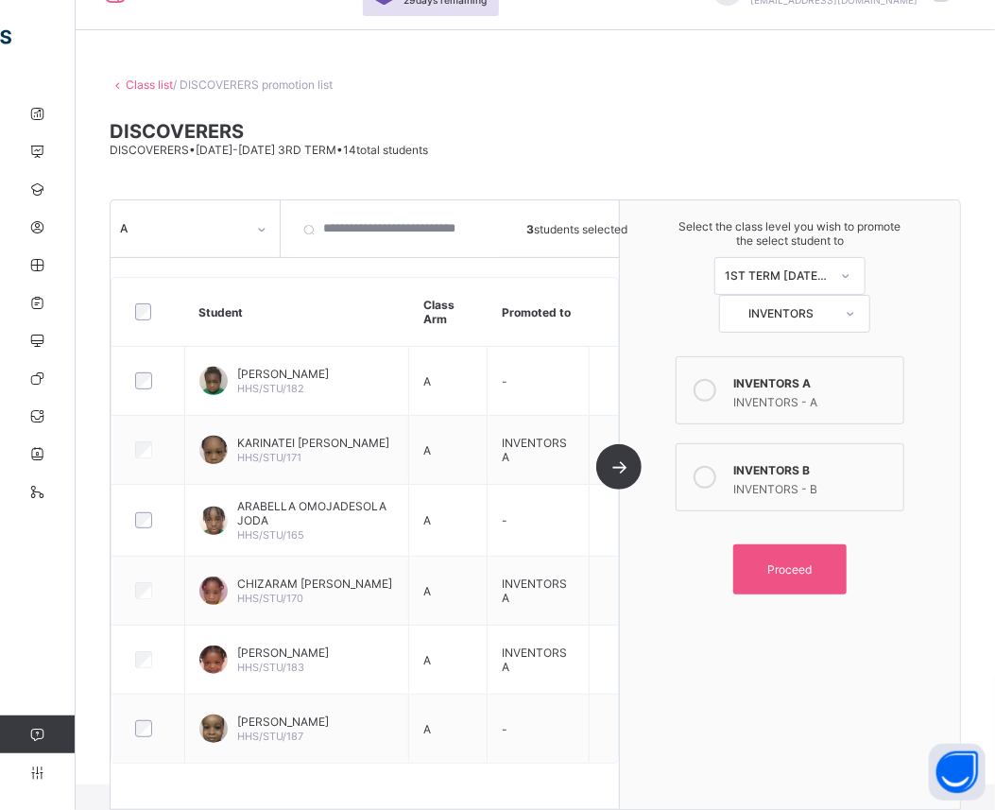
click at [724, 387] on div at bounding box center [705, 390] width 38 height 38
click at [713, 386] on icon at bounding box center [705, 390] width 23 height 23
click at [715, 386] on icon at bounding box center [705, 390] width 23 height 23
click at [707, 477] on icon at bounding box center [705, 477] width 23 height 23
click at [799, 562] on span "Proceed" at bounding box center [790, 569] width 44 height 14
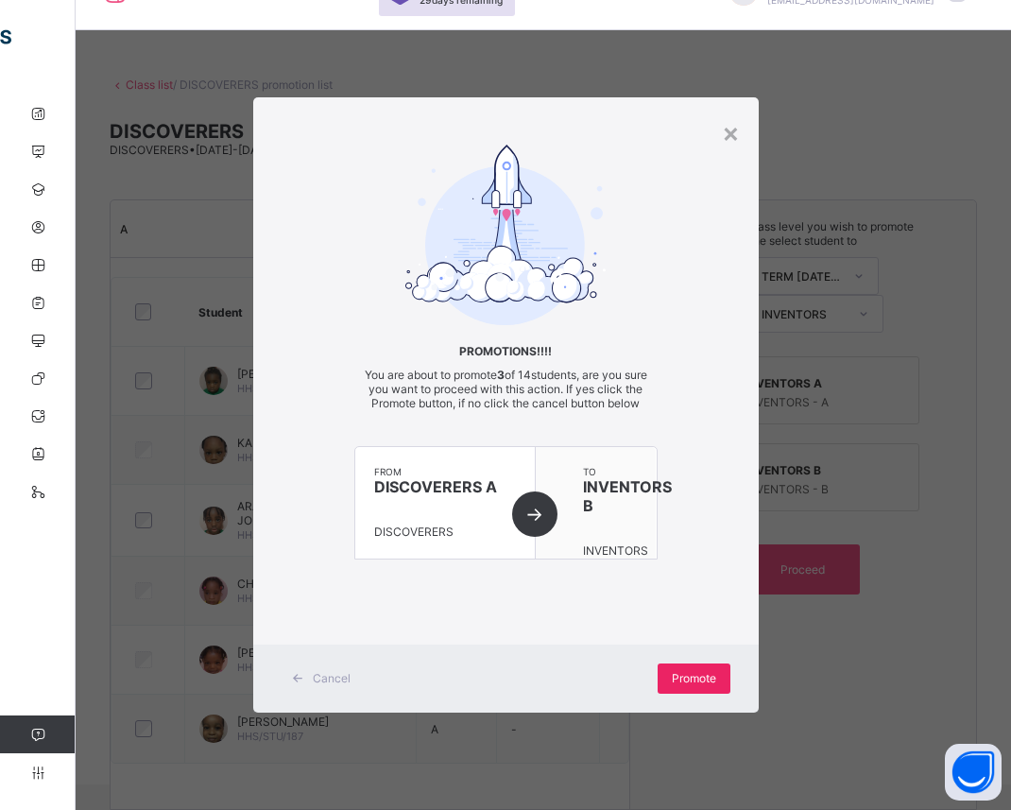
click at [681, 682] on span "Promote" at bounding box center [694, 678] width 44 height 14
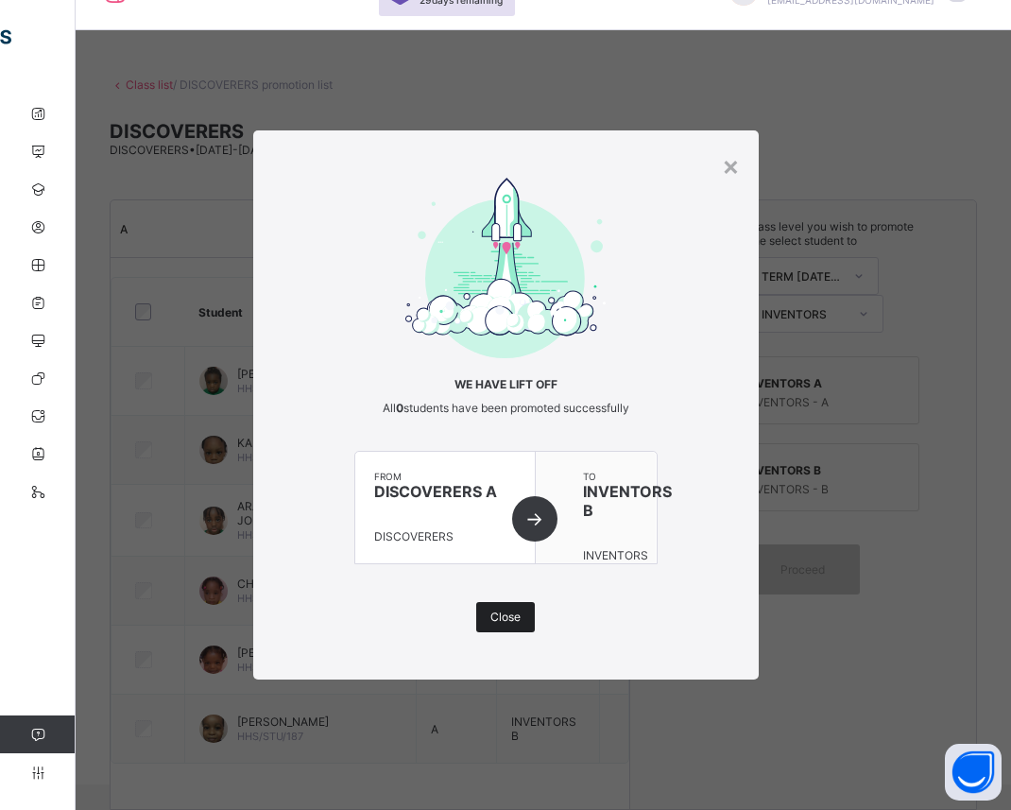
click at [492, 617] on span "Close" at bounding box center [505, 617] width 30 height 14
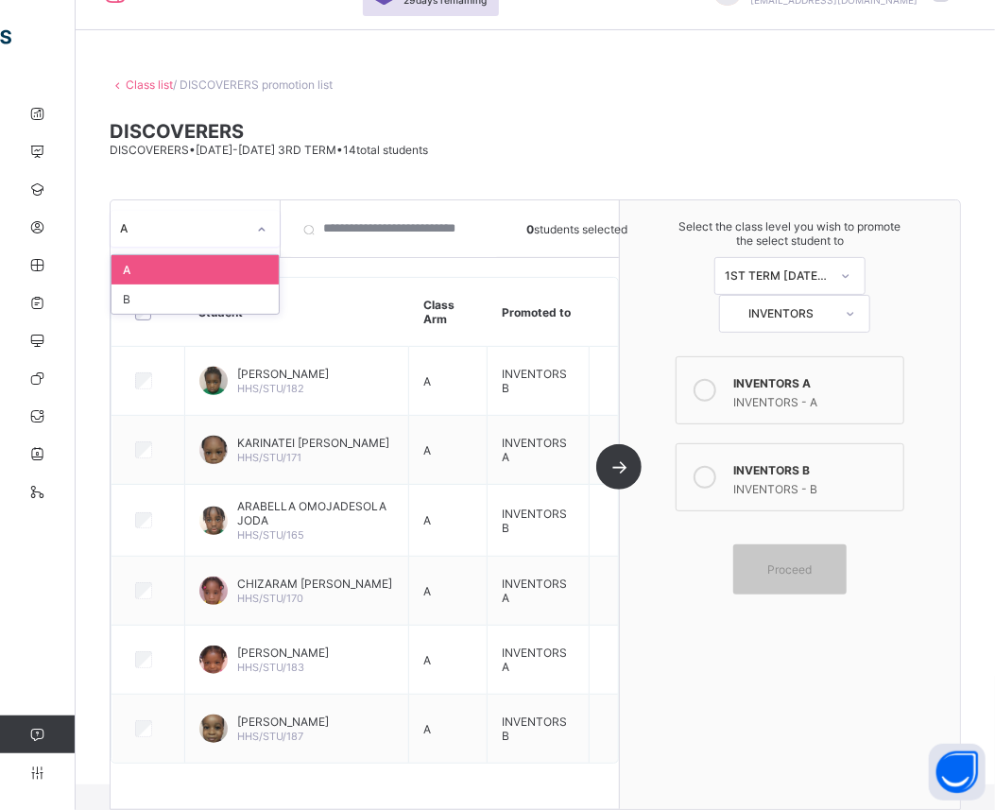
click at [256, 233] on icon at bounding box center [261, 229] width 11 height 19
click at [227, 294] on div "B" at bounding box center [195, 298] width 167 height 29
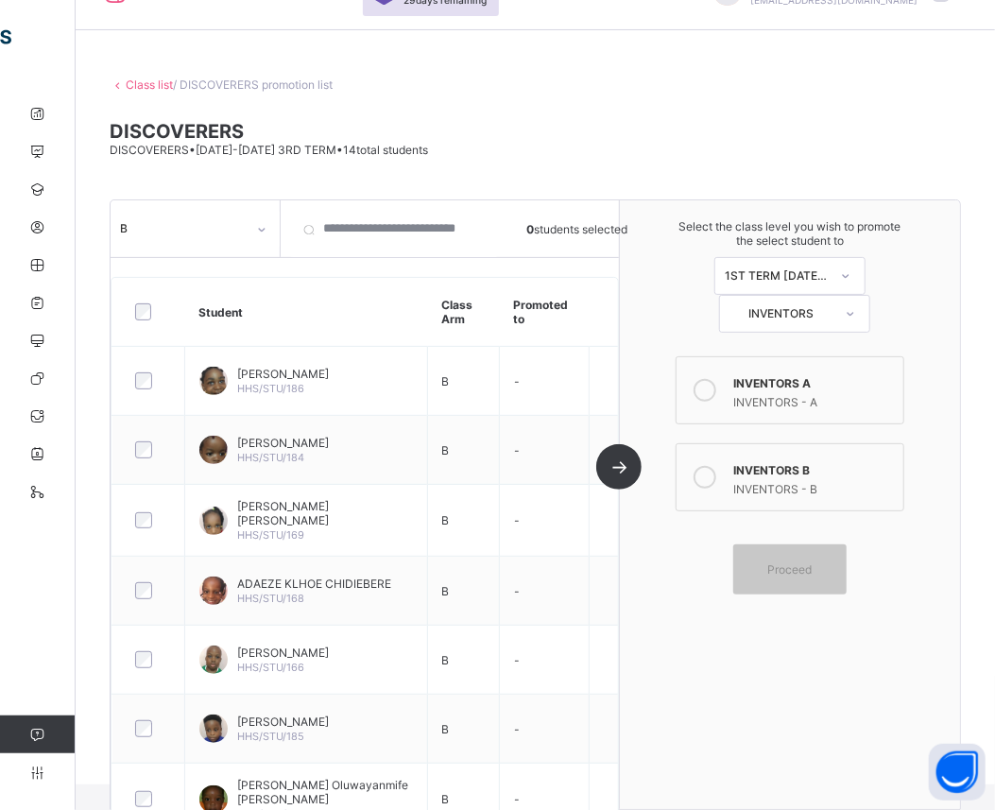
click at [716, 385] on icon at bounding box center [705, 390] width 23 height 23
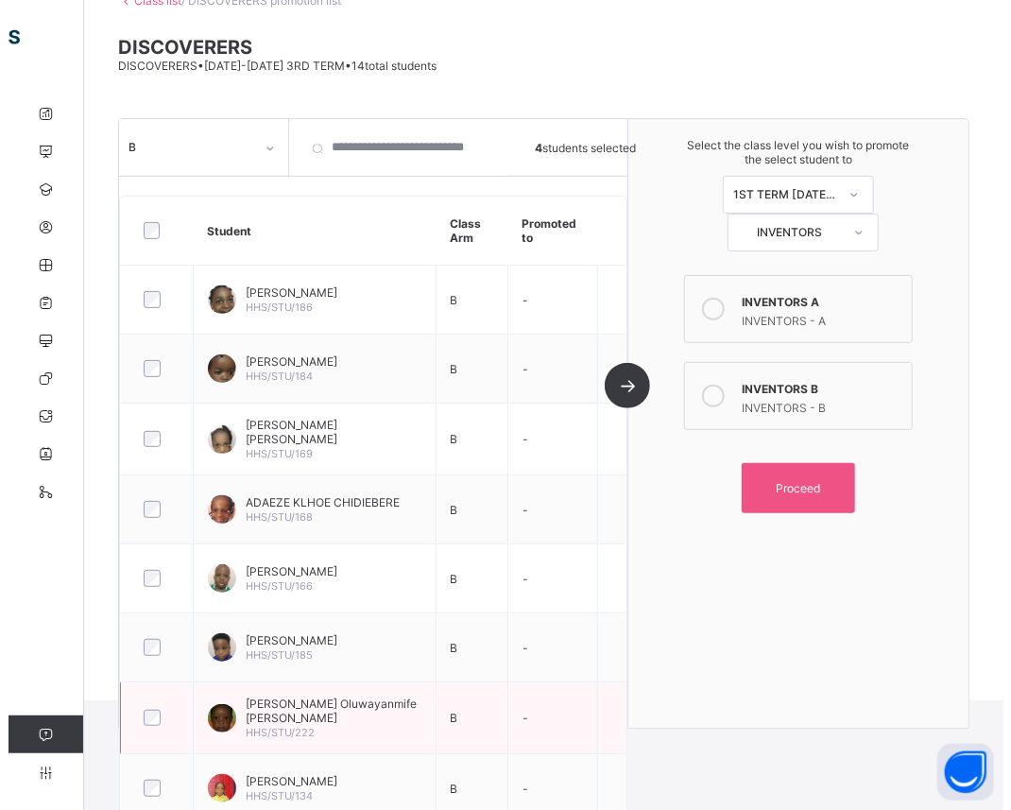
scroll to position [135, 0]
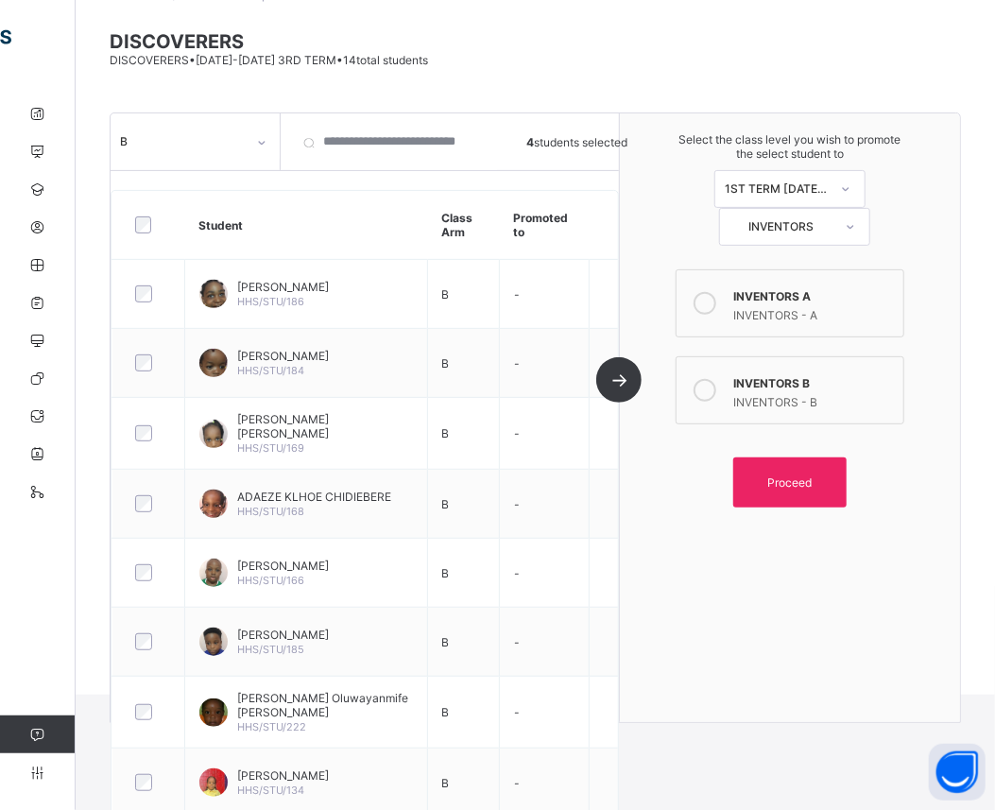
click at [787, 475] on span "Proceed" at bounding box center [790, 482] width 44 height 14
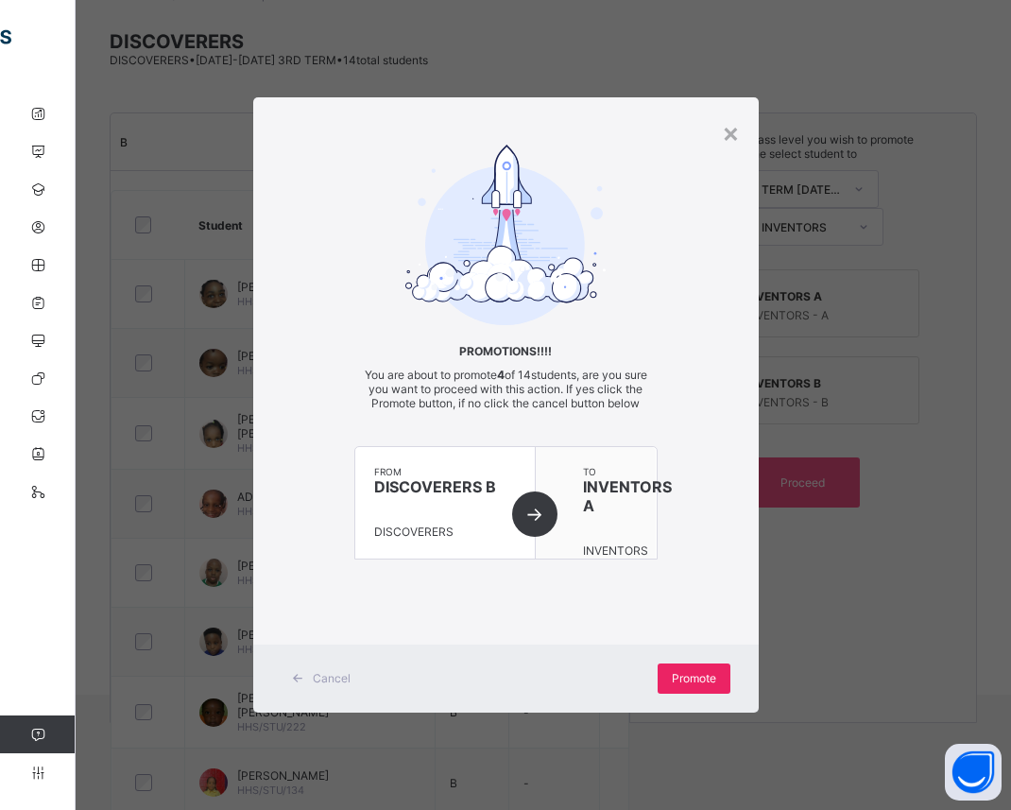
click at [695, 682] on span "Promote" at bounding box center [694, 678] width 44 height 14
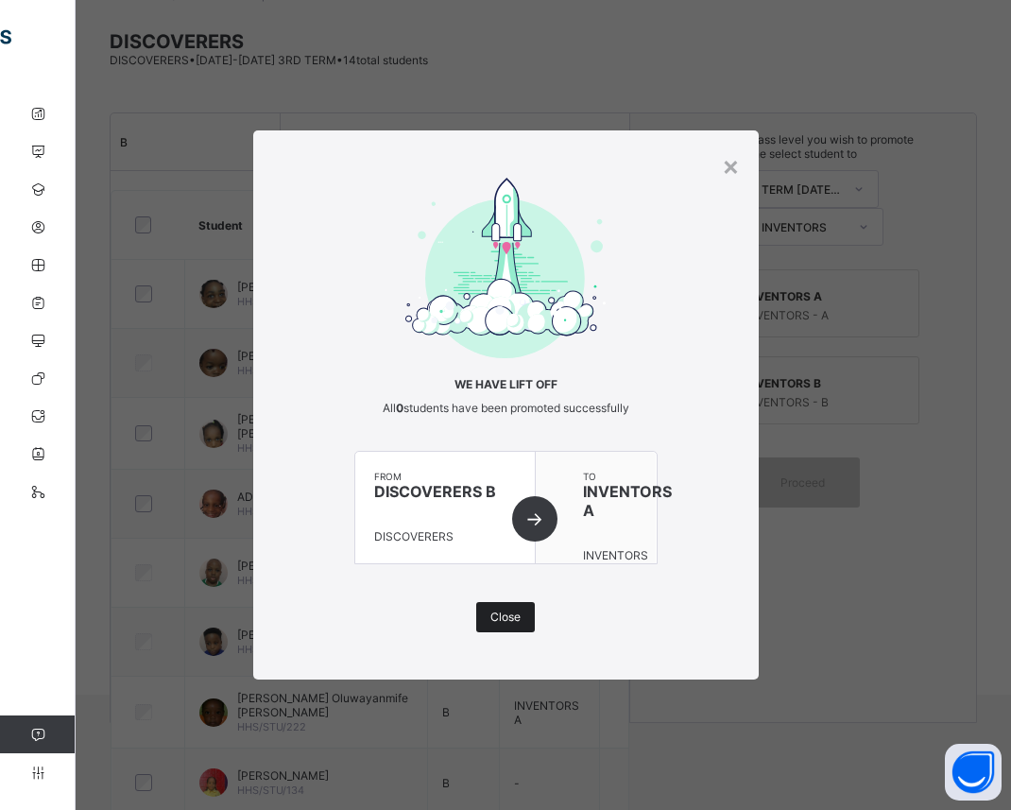
click at [521, 621] on div "Close" at bounding box center [505, 617] width 59 height 30
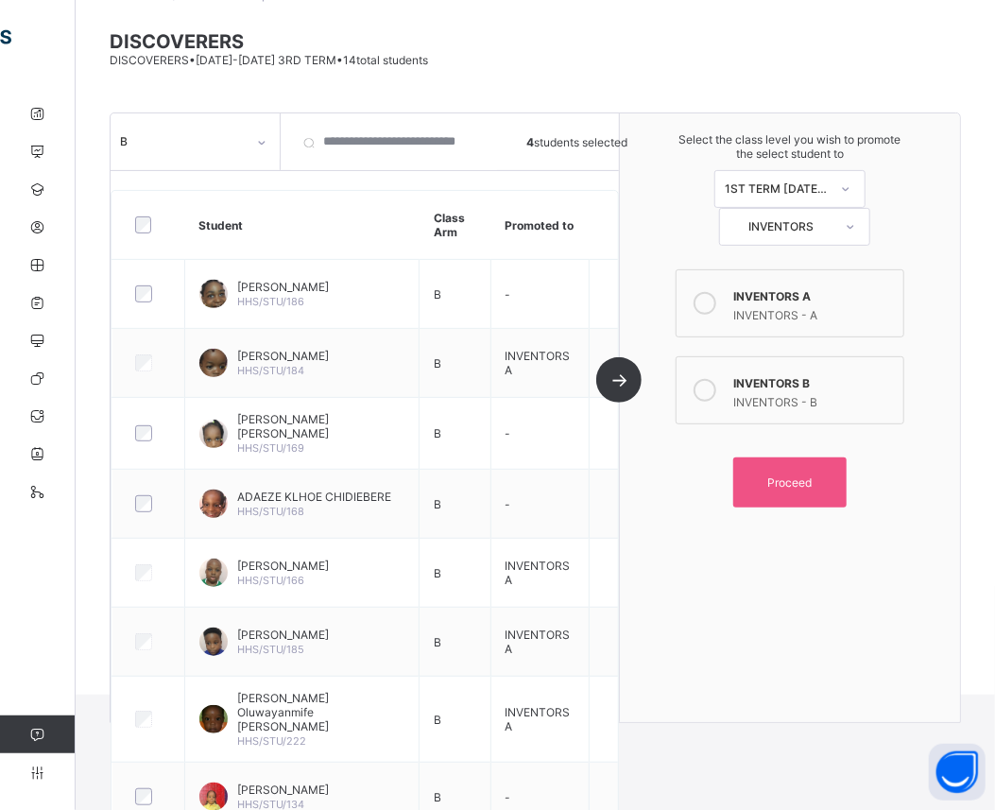
click at [712, 385] on icon at bounding box center [705, 390] width 23 height 23
click at [817, 466] on div "Proceed" at bounding box center [789, 482] width 113 height 50
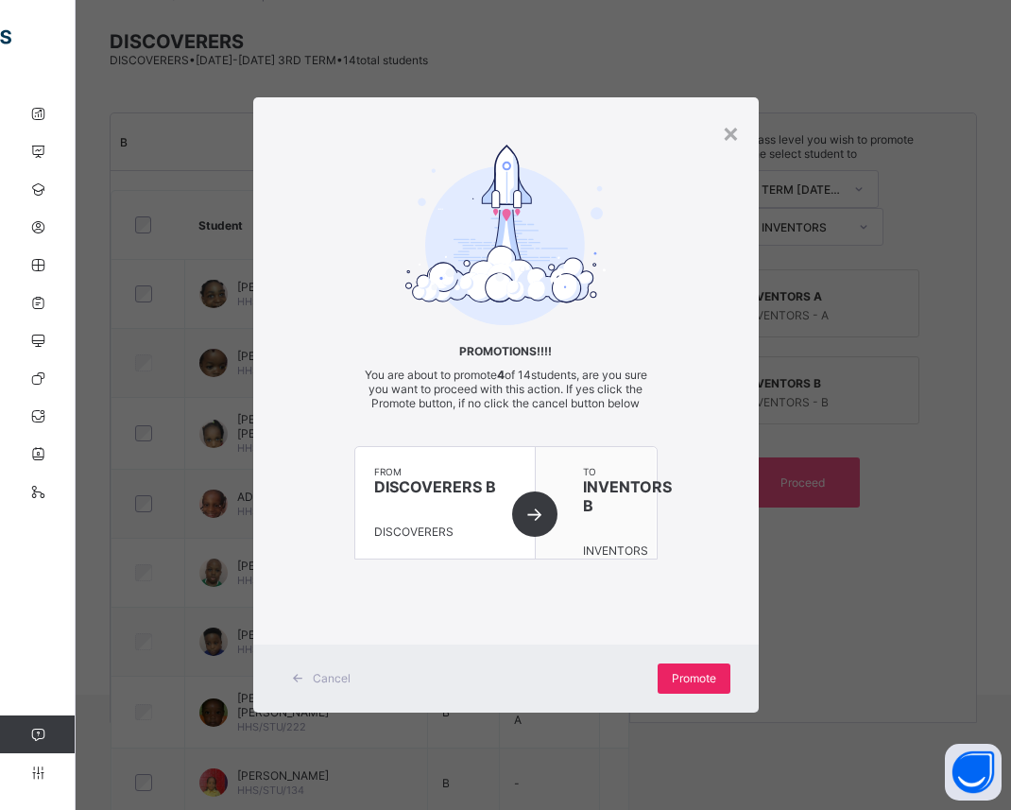
click at [709, 674] on span "Promote" at bounding box center [694, 678] width 44 height 14
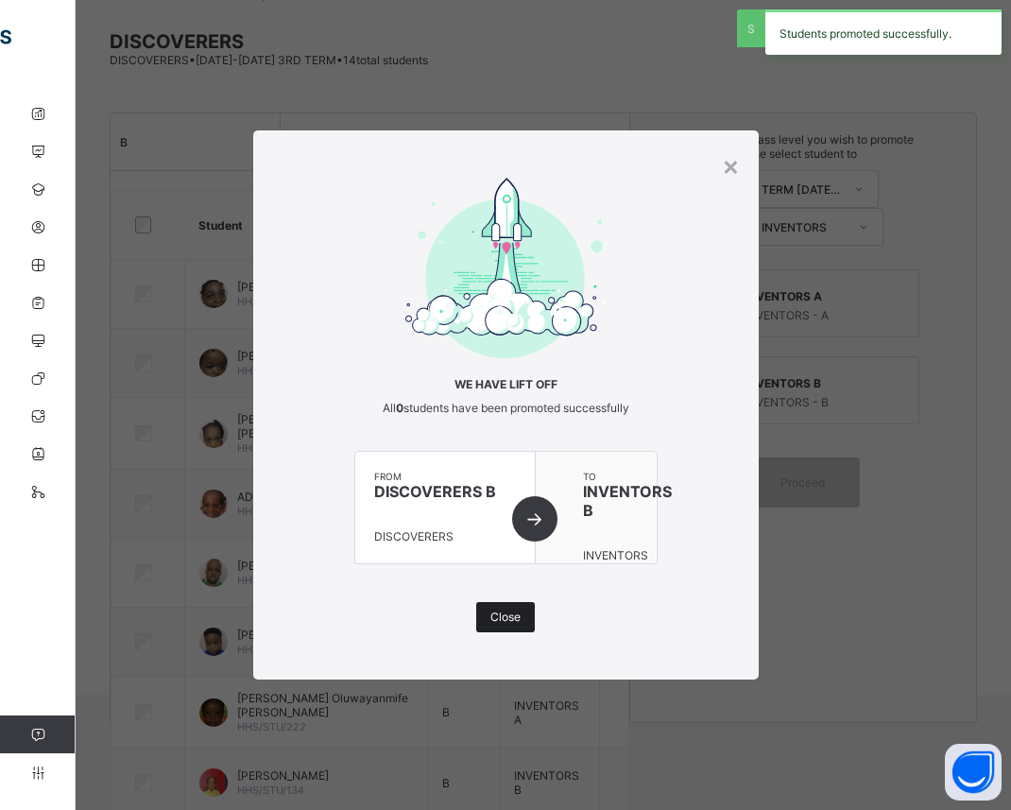
click at [502, 621] on span "Close" at bounding box center [505, 617] width 30 height 14
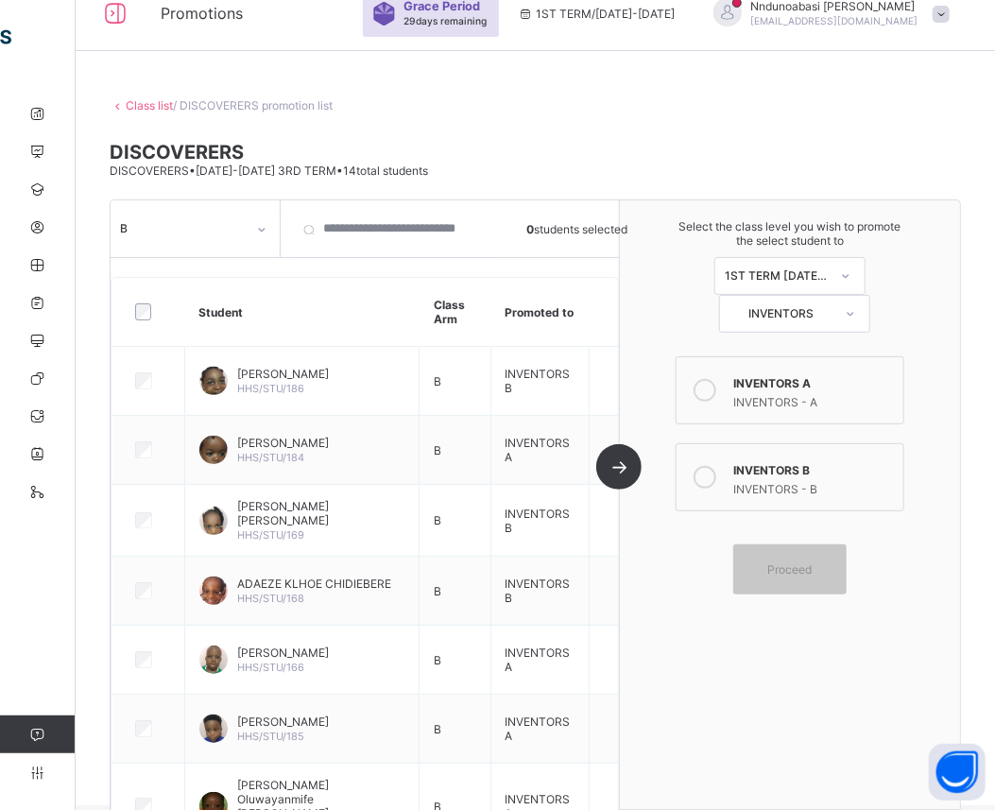
scroll to position [0, 0]
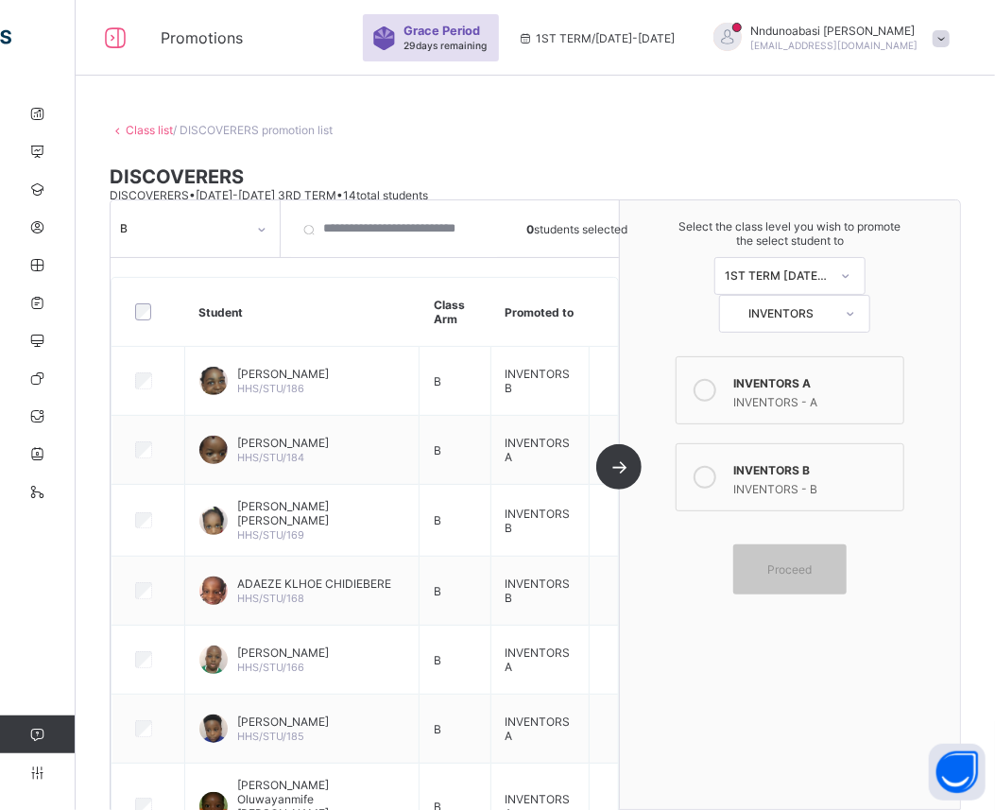
click at [147, 126] on link "Class list" at bounding box center [149, 130] width 47 height 14
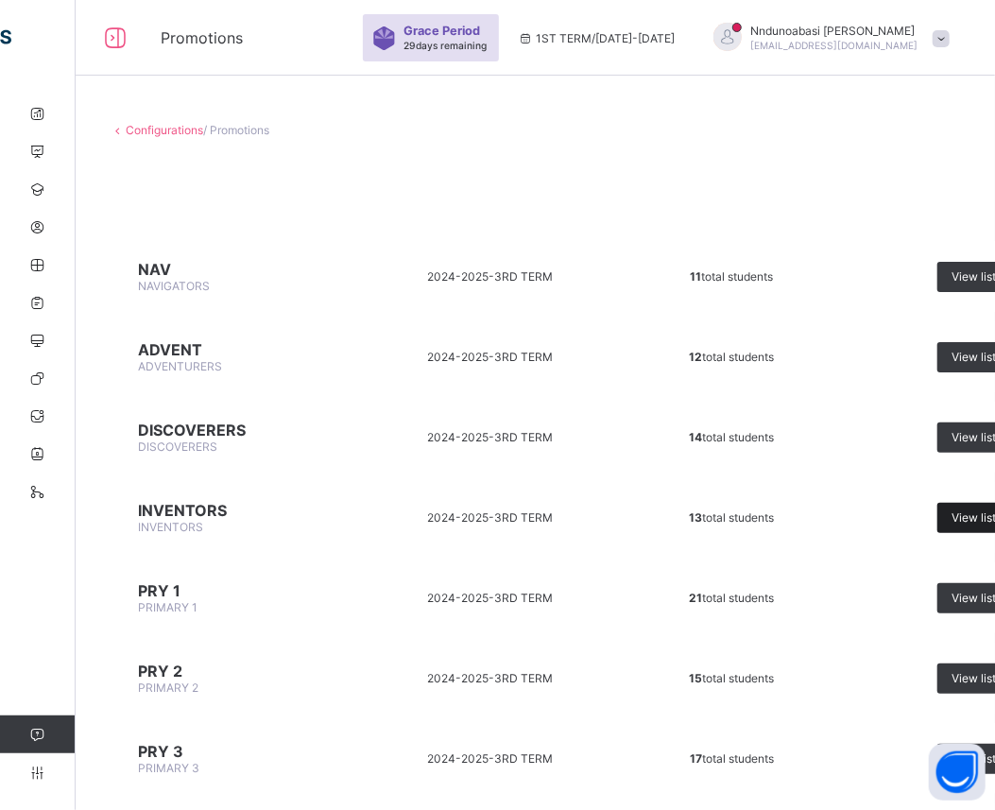
click at [964, 503] on div "View list" at bounding box center [982, 518] width 89 height 30
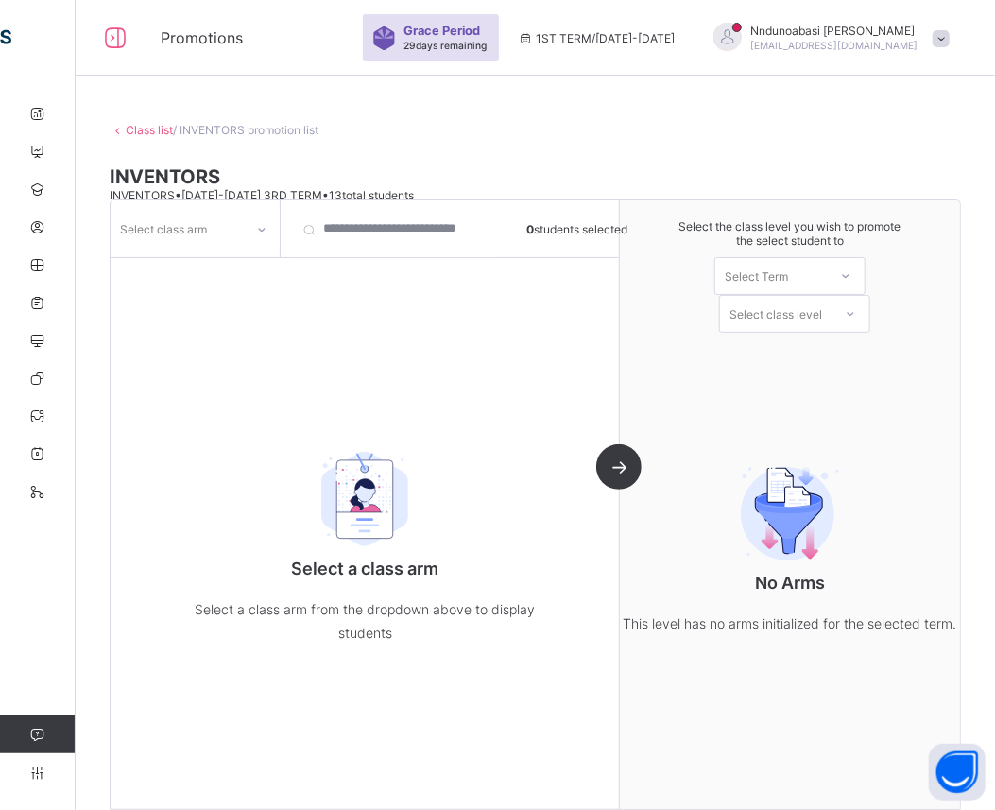
click at [263, 231] on icon at bounding box center [261, 229] width 11 height 19
click at [243, 268] on div "A" at bounding box center [195, 269] width 167 height 29
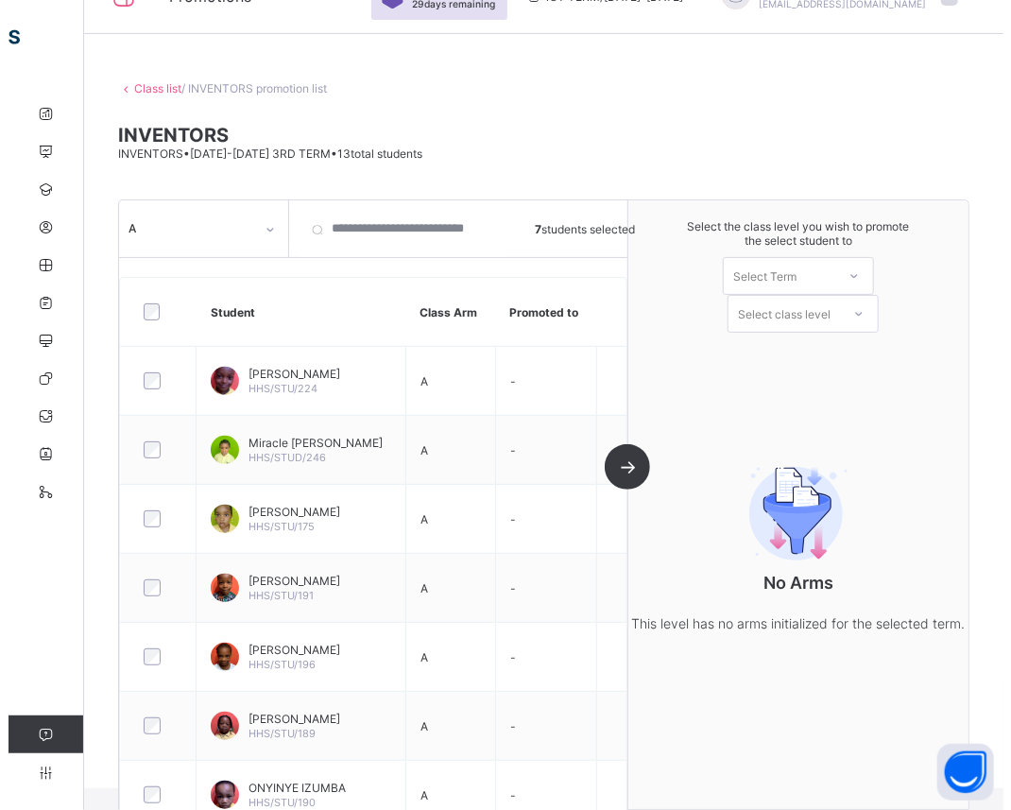
scroll to position [68, 0]
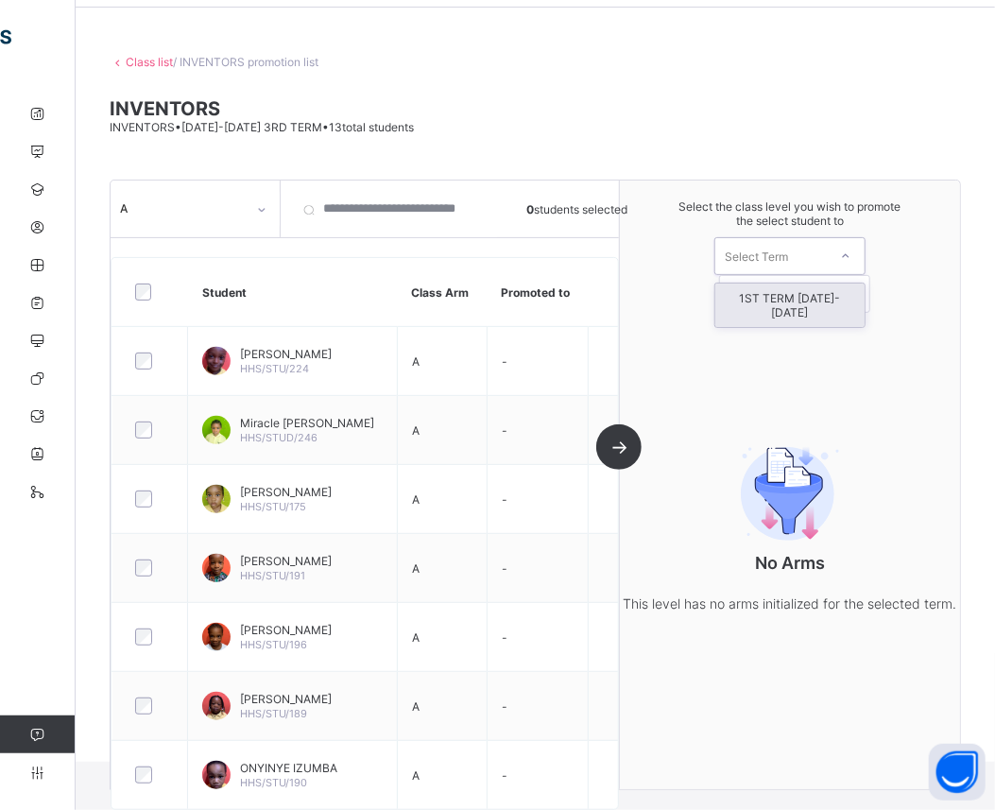
click at [860, 261] on div at bounding box center [846, 256] width 34 height 32
click at [799, 301] on div "1ST TERM [DATE]-[DATE]" at bounding box center [789, 305] width 149 height 43
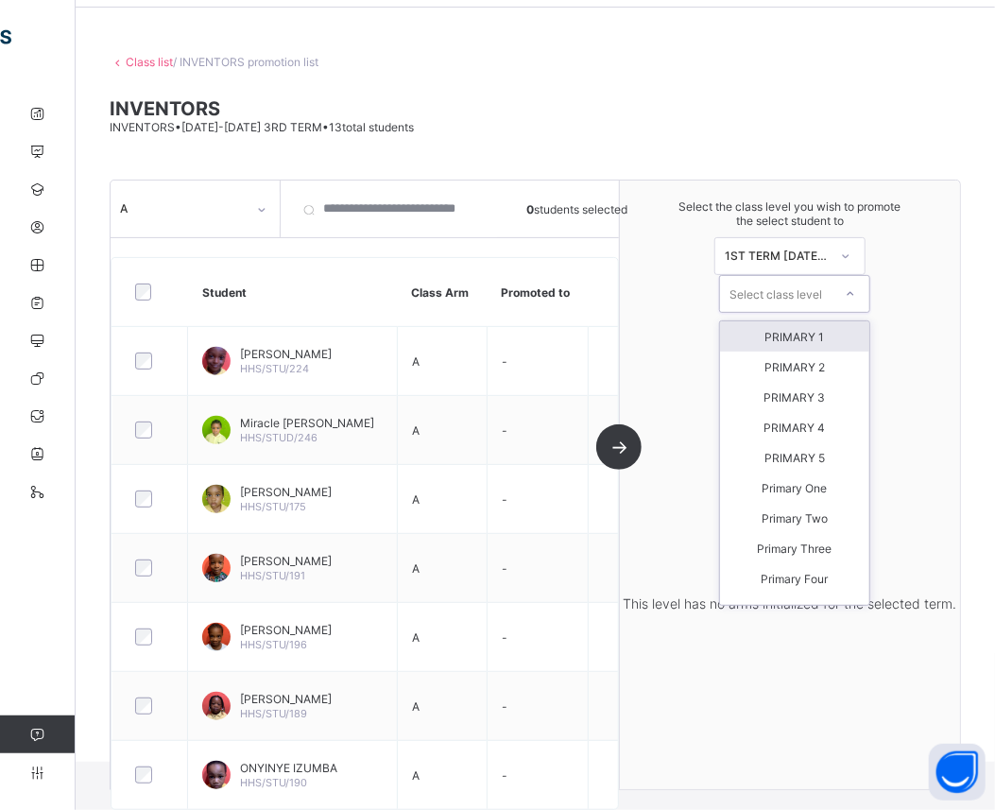
click at [856, 291] on icon at bounding box center [850, 293] width 11 height 19
click at [832, 331] on div "PRIMARY 1" at bounding box center [794, 336] width 149 height 30
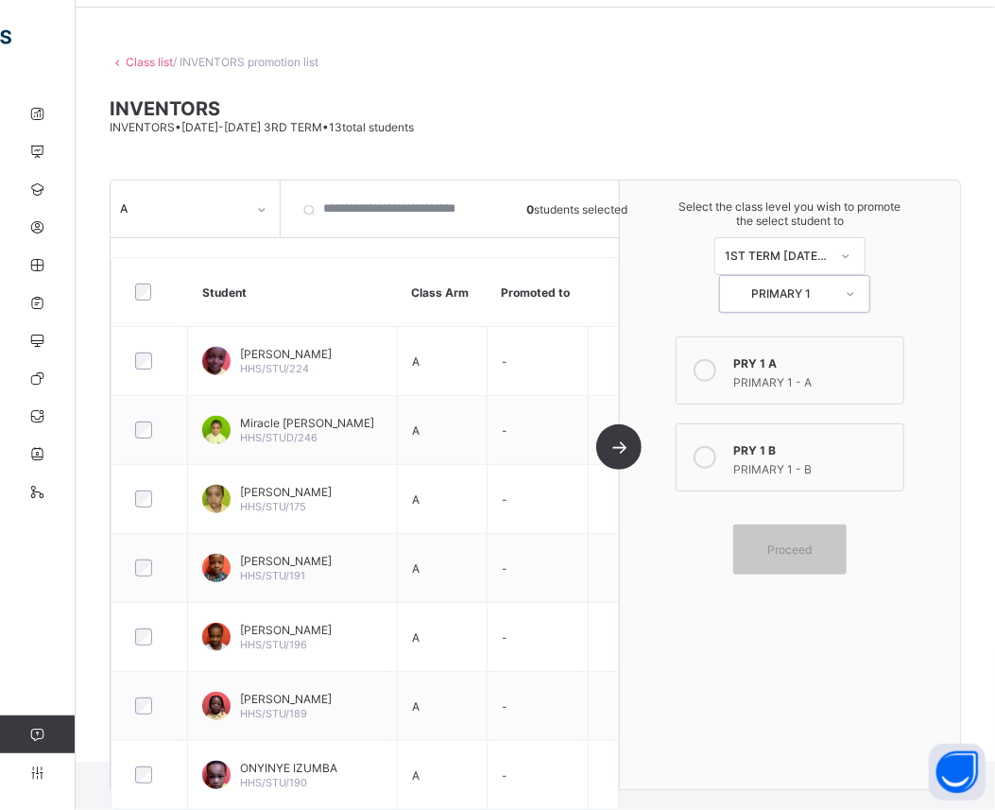
click at [716, 369] on icon at bounding box center [705, 370] width 23 height 23
click at [792, 555] on div "Proceed" at bounding box center [789, 550] width 113 height 50
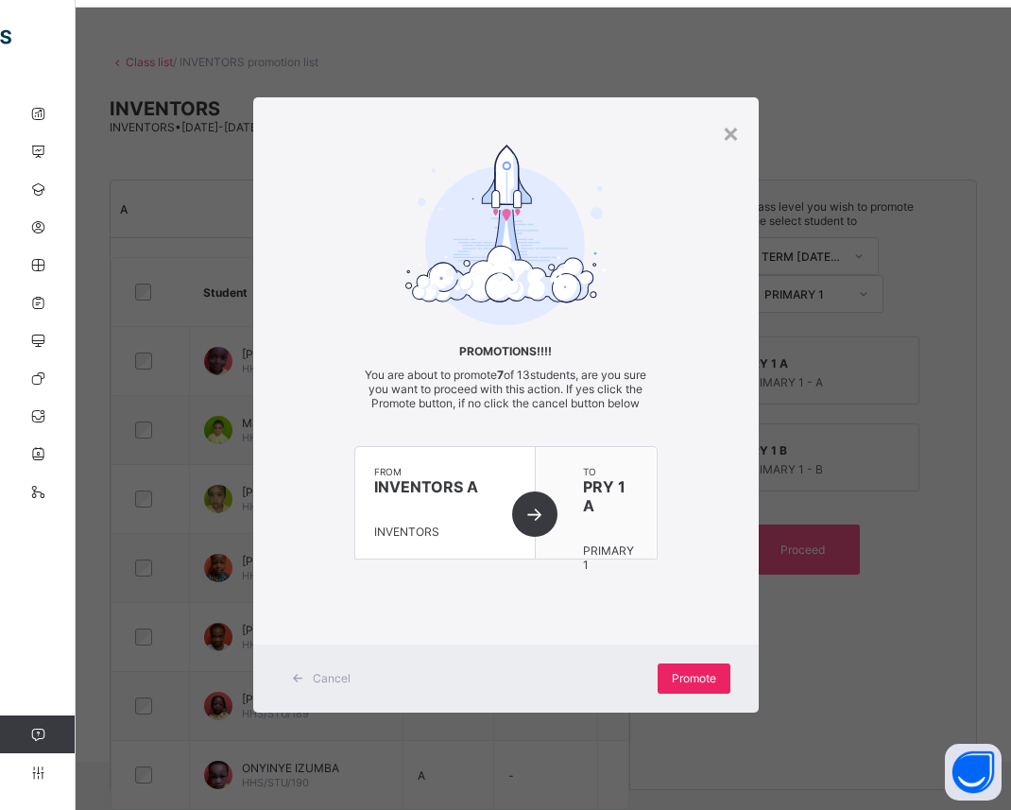
click at [701, 676] on span "Promote" at bounding box center [694, 678] width 44 height 14
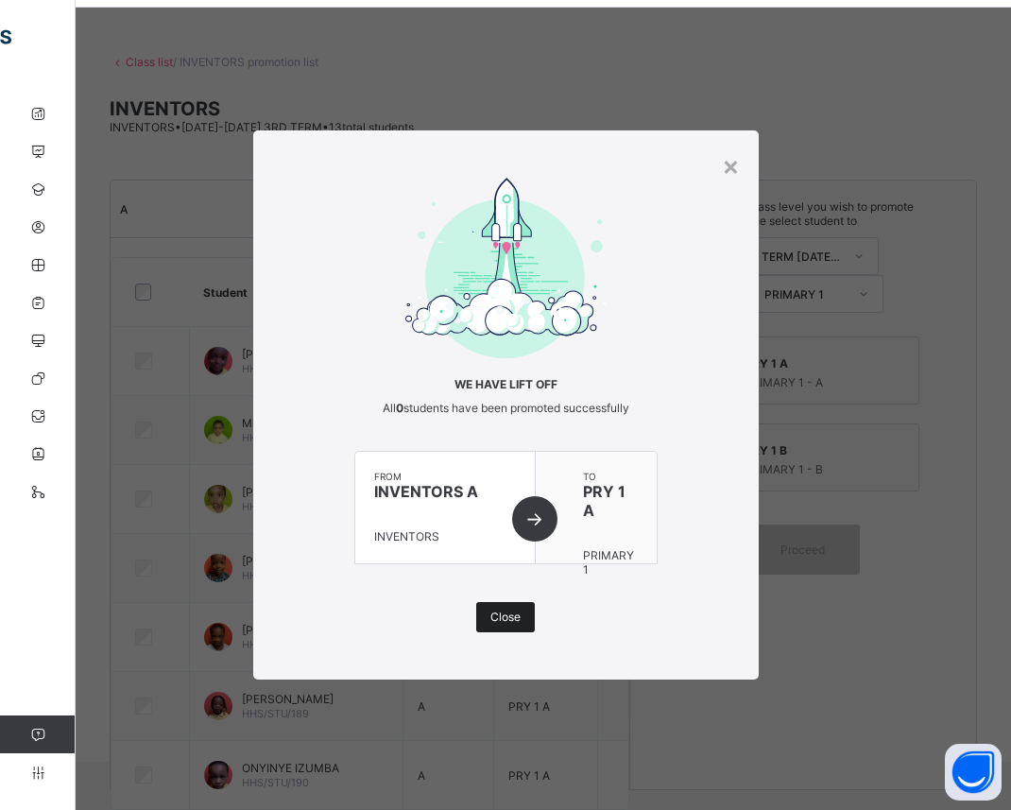
click at [501, 611] on span "Close" at bounding box center [505, 617] width 30 height 14
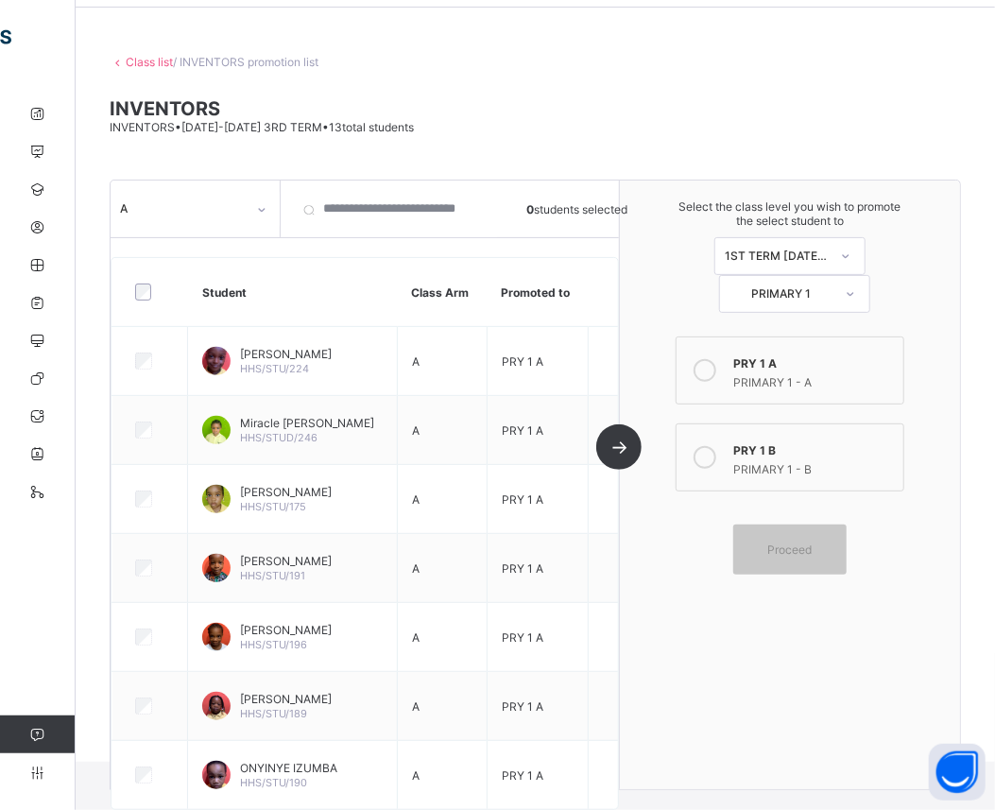
click at [259, 209] on icon at bounding box center [261, 209] width 11 height 19
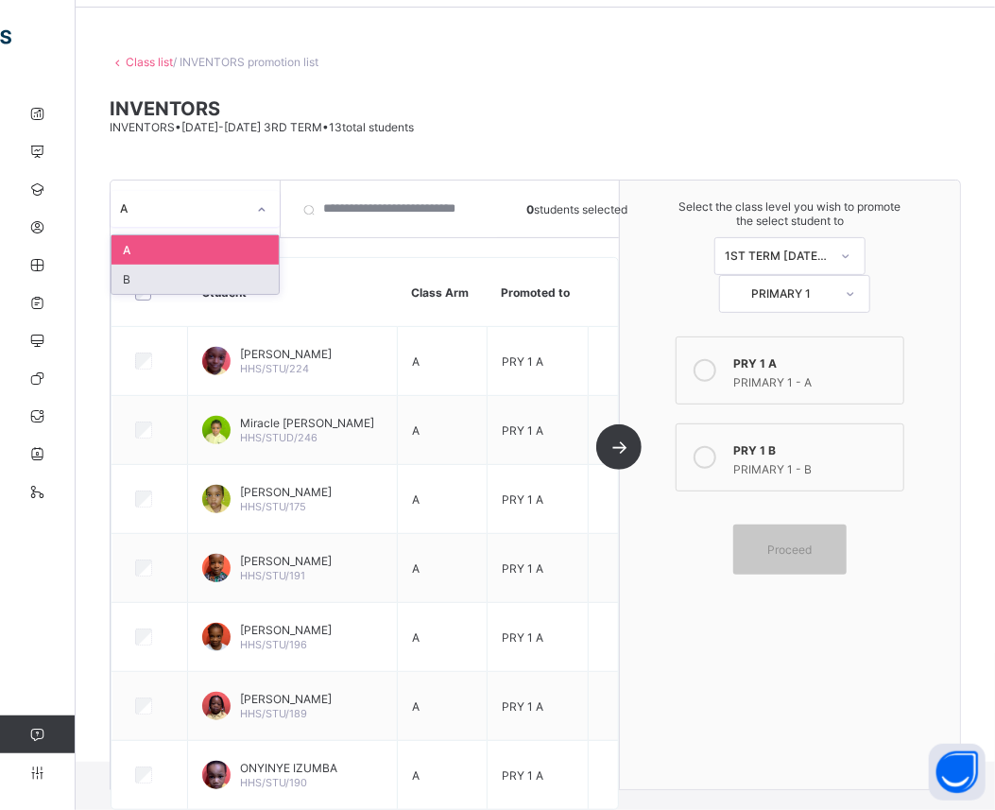
click at [229, 270] on div "B" at bounding box center [195, 279] width 167 height 29
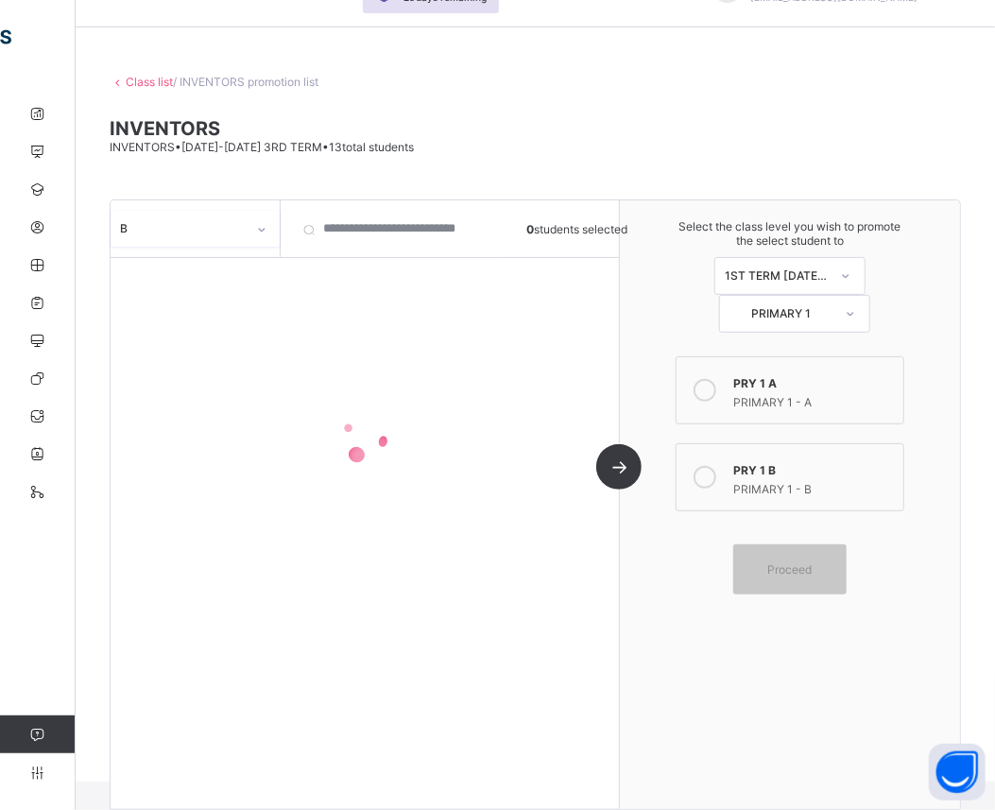
scroll to position [45, 0]
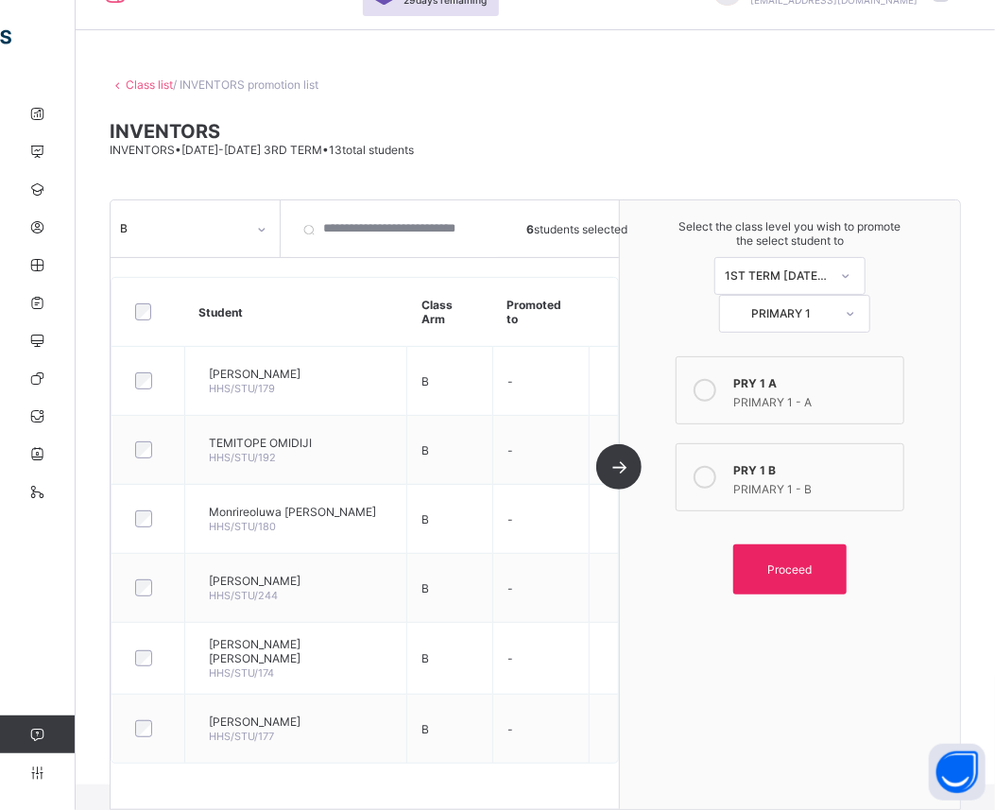
click at [778, 570] on span "Proceed" at bounding box center [790, 569] width 85 height 14
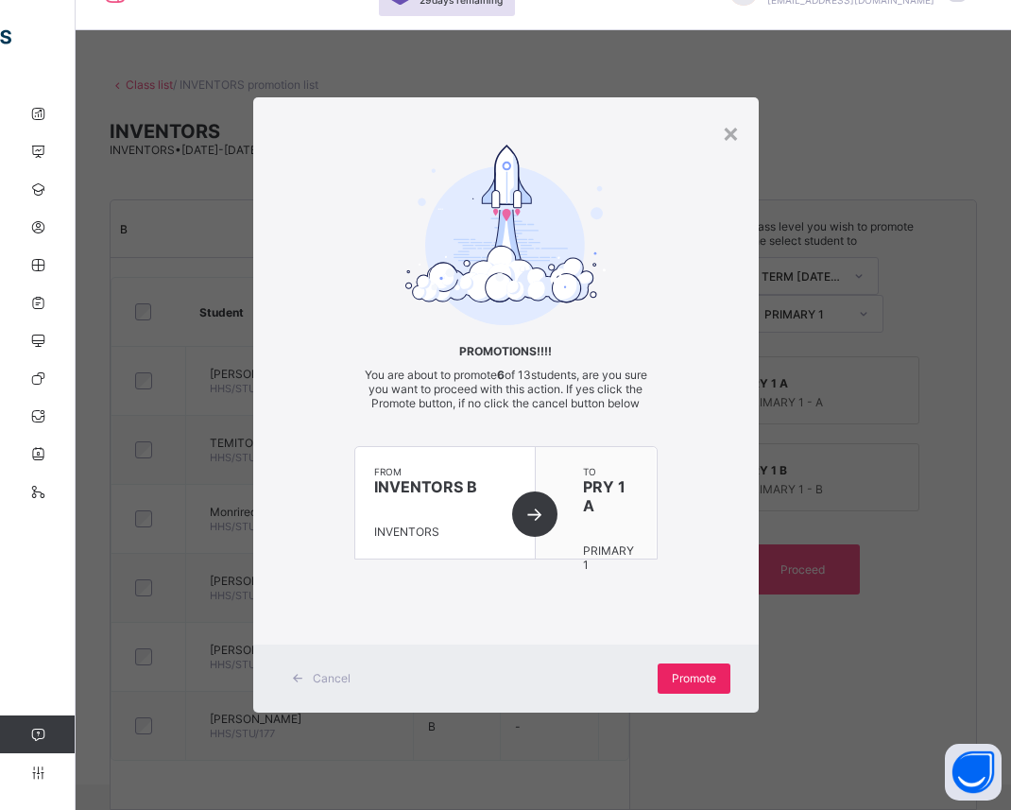
click at [678, 686] on div "Promote" at bounding box center [694, 678] width 73 height 30
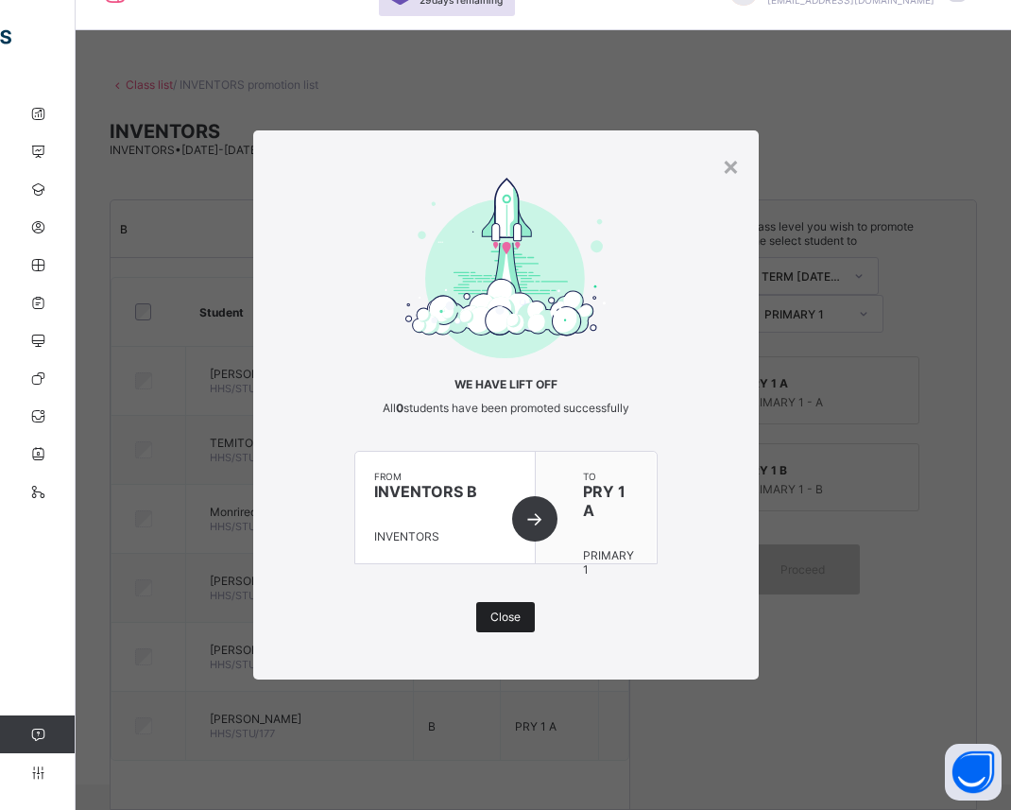
click at [499, 621] on span "Close" at bounding box center [505, 617] width 30 height 14
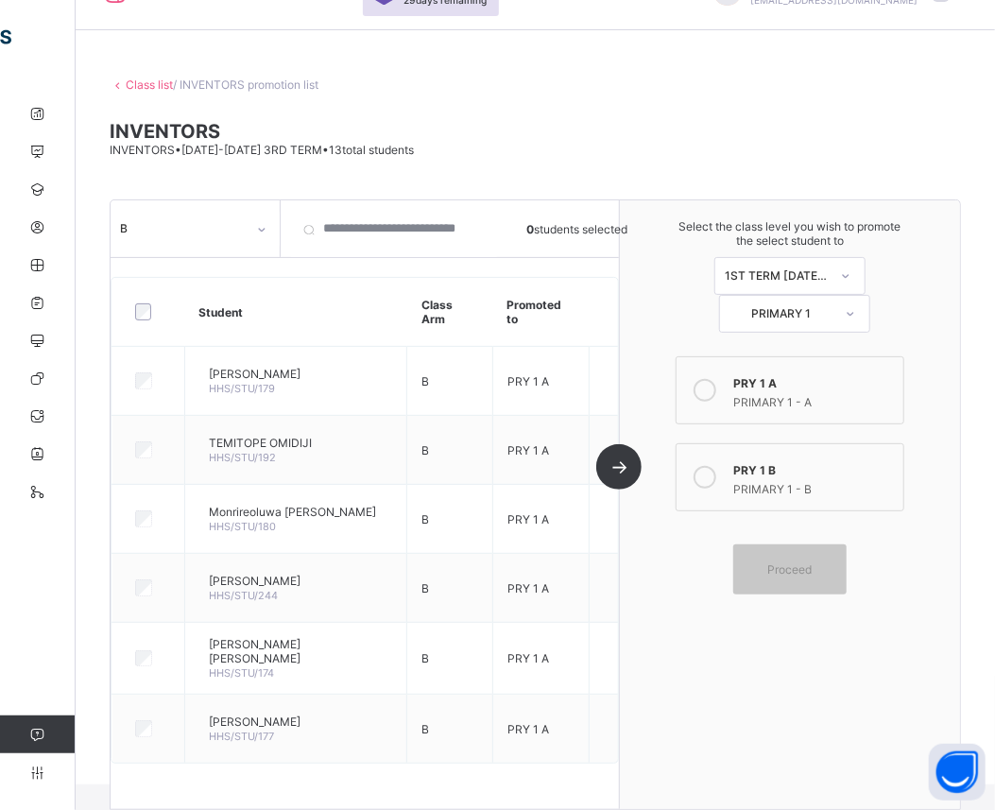
click at [154, 87] on link "Class list" at bounding box center [149, 84] width 47 height 14
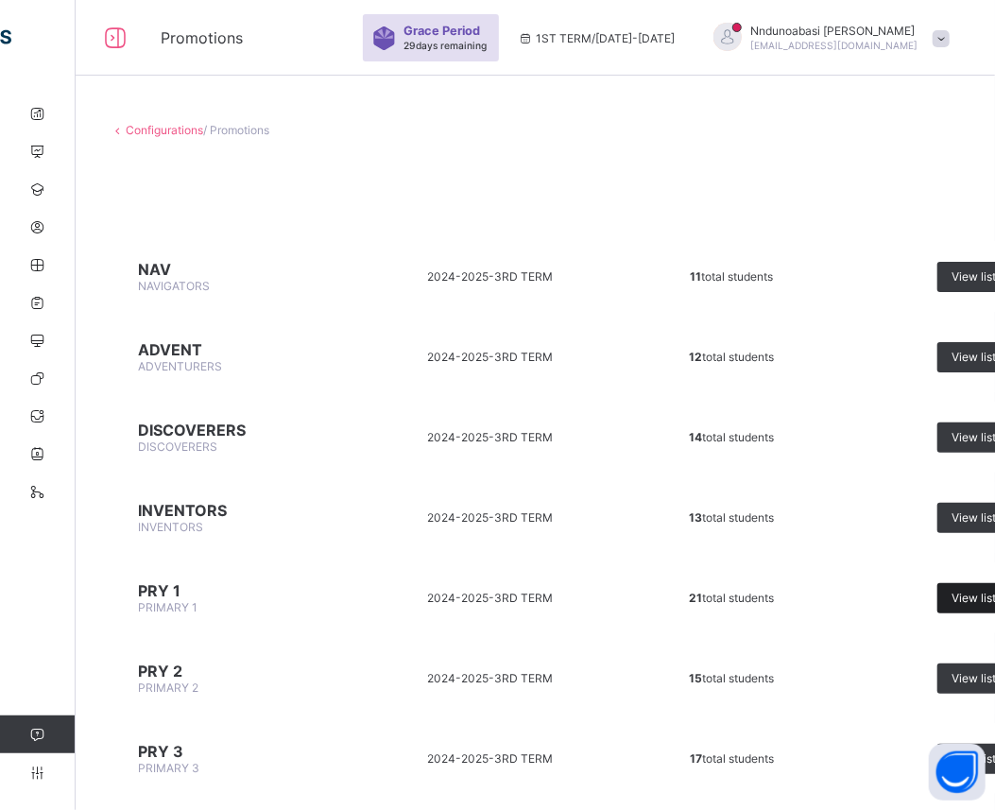
click at [972, 596] on span "View list" at bounding box center [974, 598] width 44 height 14
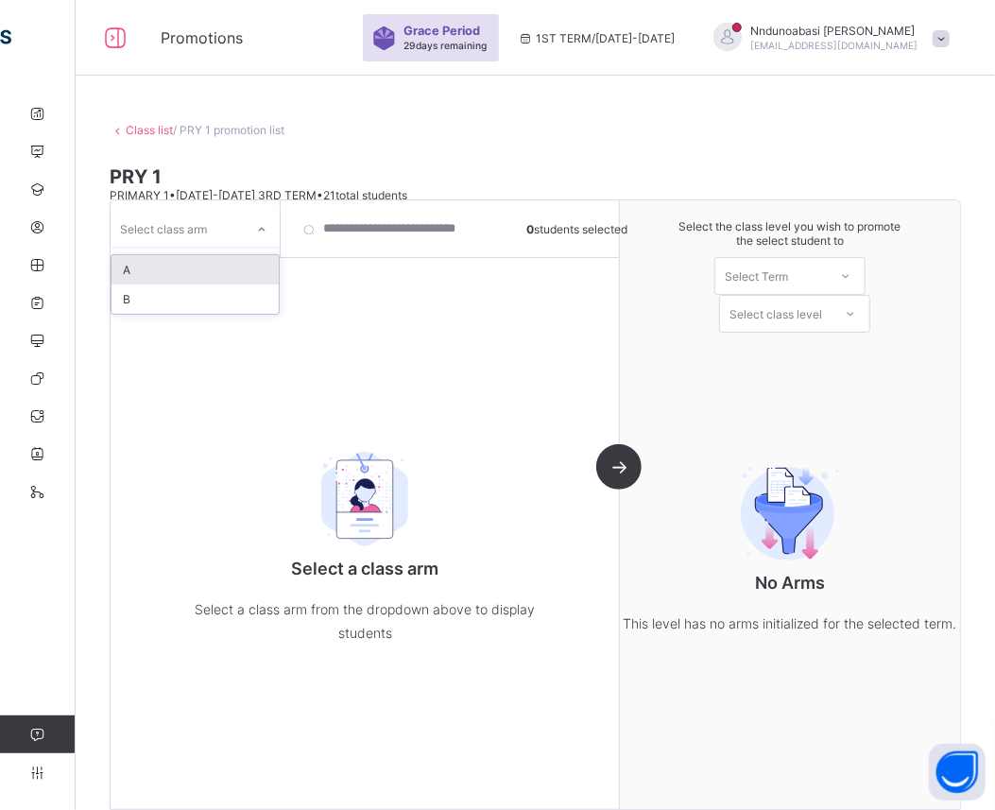
click at [266, 229] on icon at bounding box center [261, 229] width 11 height 19
click at [243, 263] on div "A" at bounding box center [195, 269] width 167 height 29
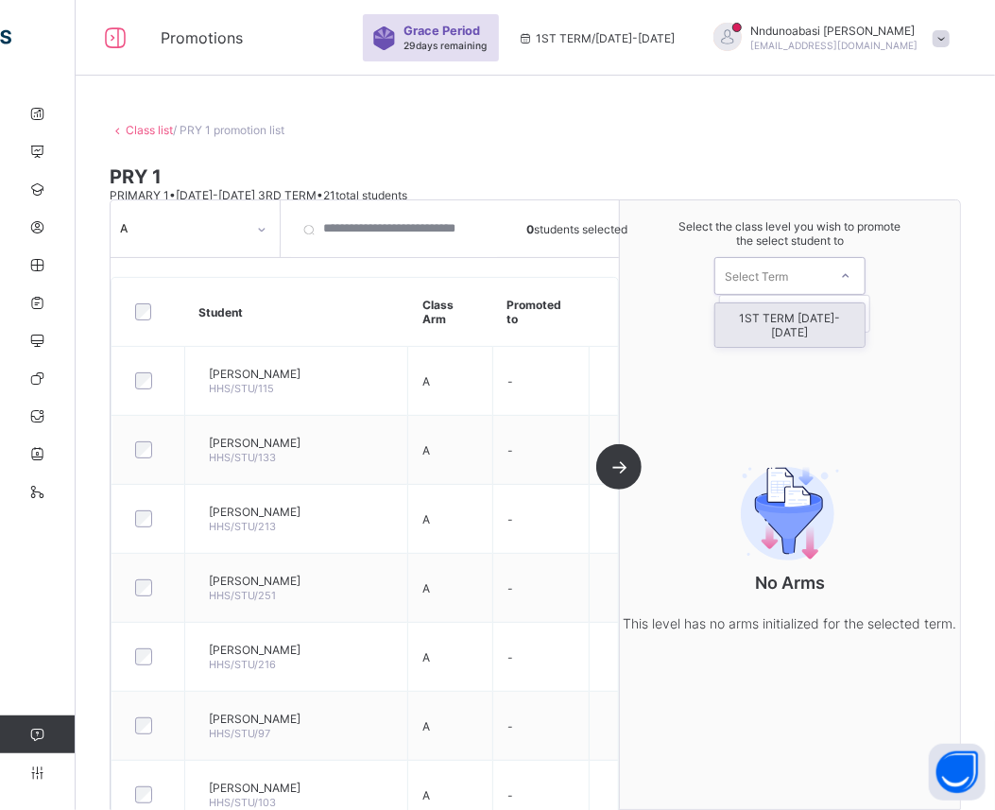
click at [852, 275] on div at bounding box center [846, 276] width 34 height 32
click at [835, 316] on div "1ST TERM [DATE]-[DATE]" at bounding box center [789, 324] width 149 height 43
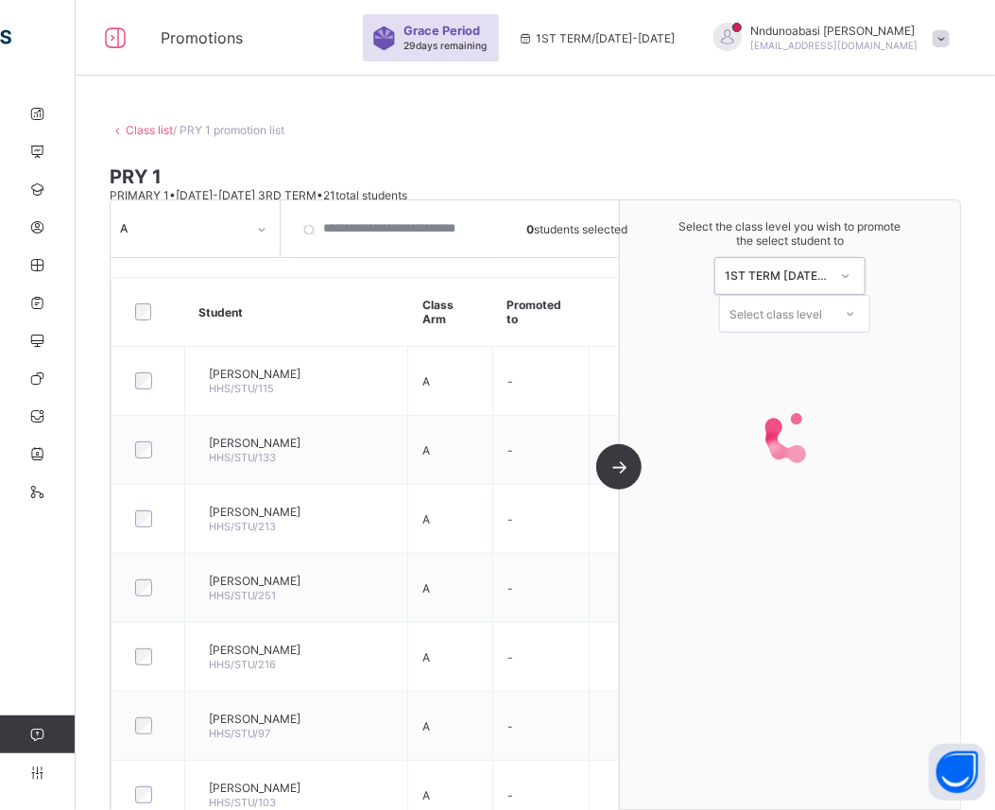
click at [856, 314] on icon at bounding box center [850, 313] width 11 height 19
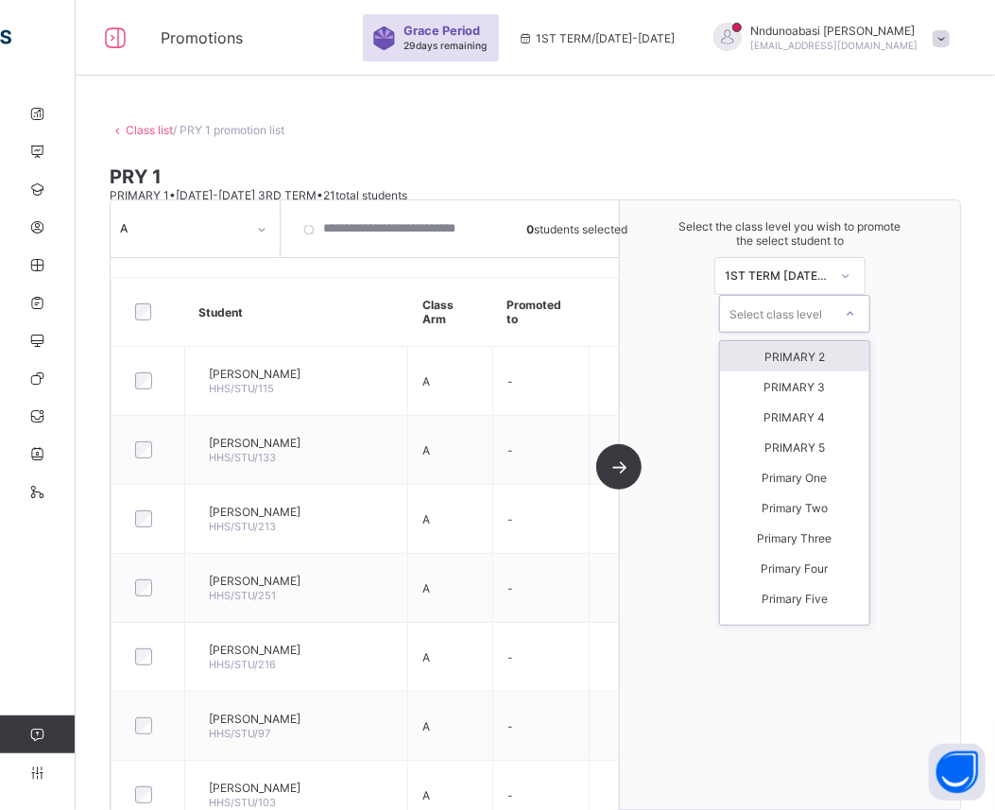
click at [852, 352] on div "PRIMARY 2" at bounding box center [794, 356] width 149 height 30
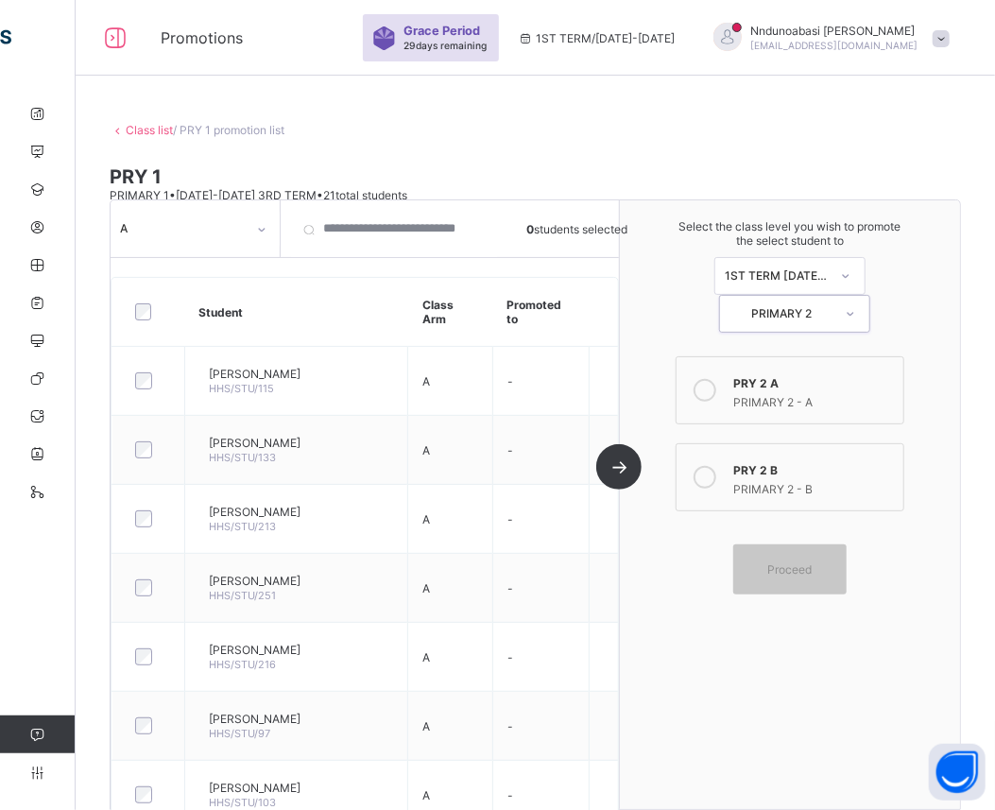
click at [830, 477] on div "PRIMARY 2 - B" at bounding box center [813, 486] width 161 height 19
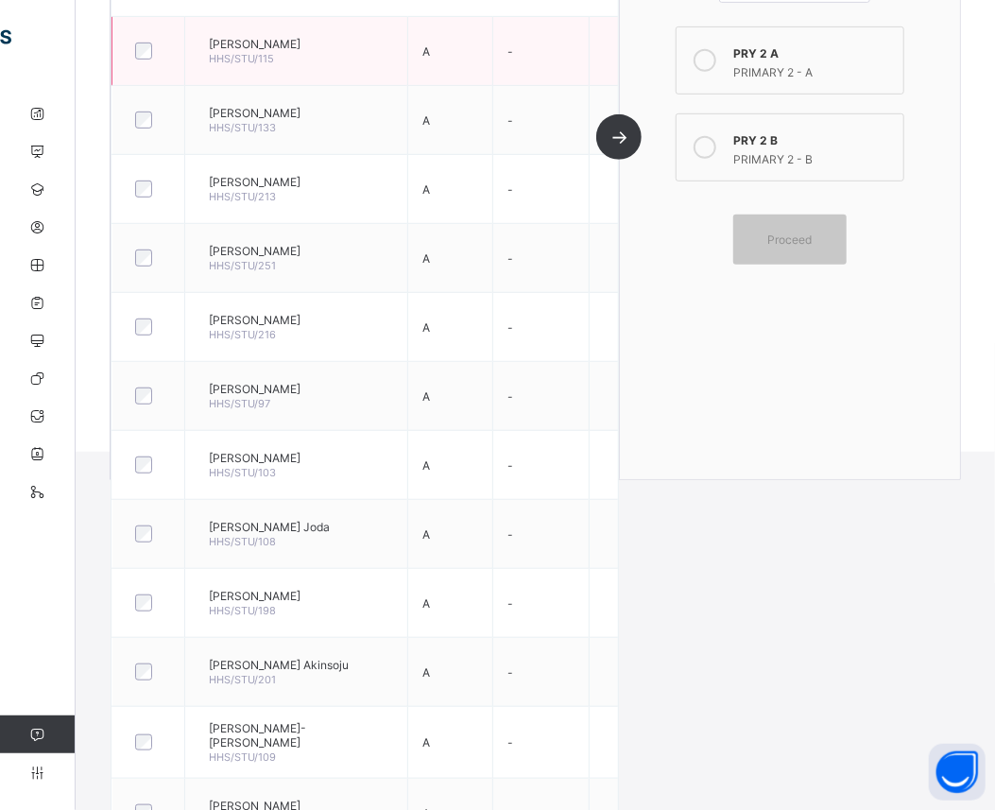
scroll to position [413, 0]
